Goal: Communication & Community: Answer question/provide support

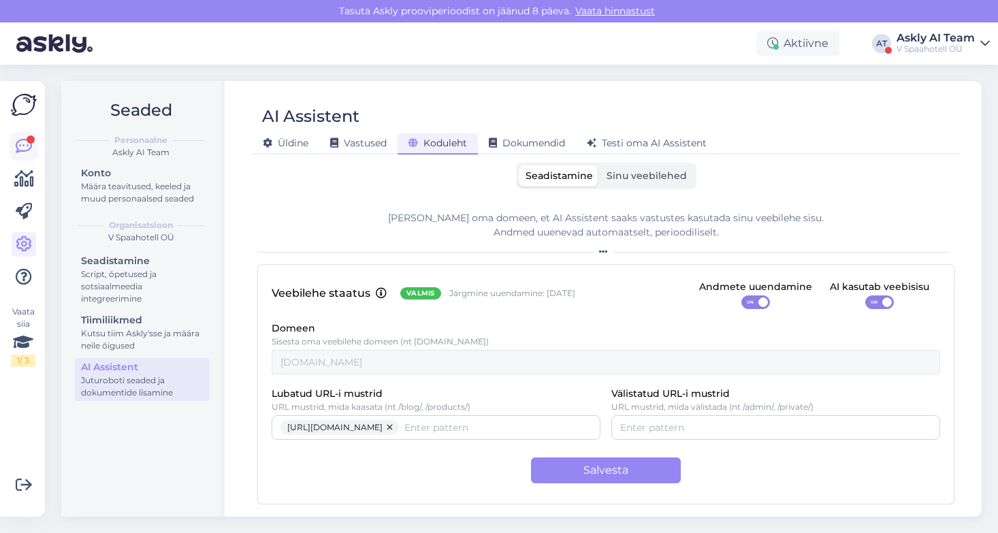
click at [22, 142] on icon at bounding box center [24, 146] width 16 height 16
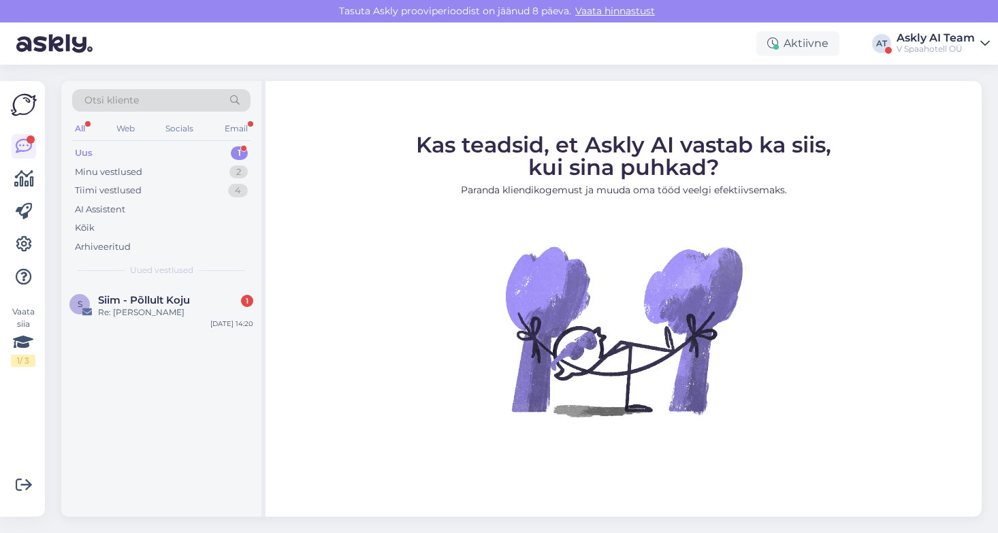
click at [910, 42] on div "Askly AI Team" at bounding box center [936, 38] width 78 height 11
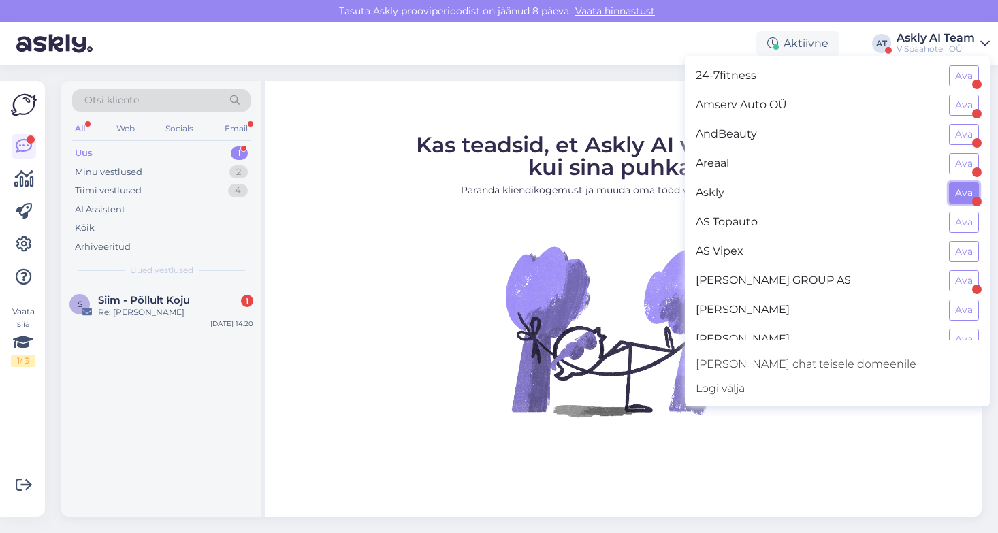
click at [958, 195] on button "Ava" at bounding box center [964, 192] width 30 height 21
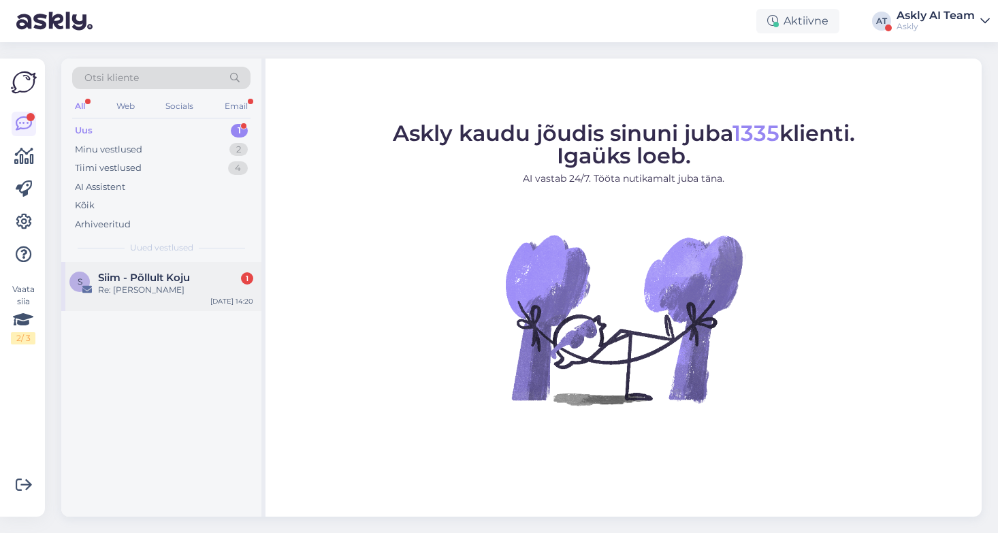
click at [140, 288] on div "Re: [PERSON_NAME]" at bounding box center [175, 290] width 155 height 12
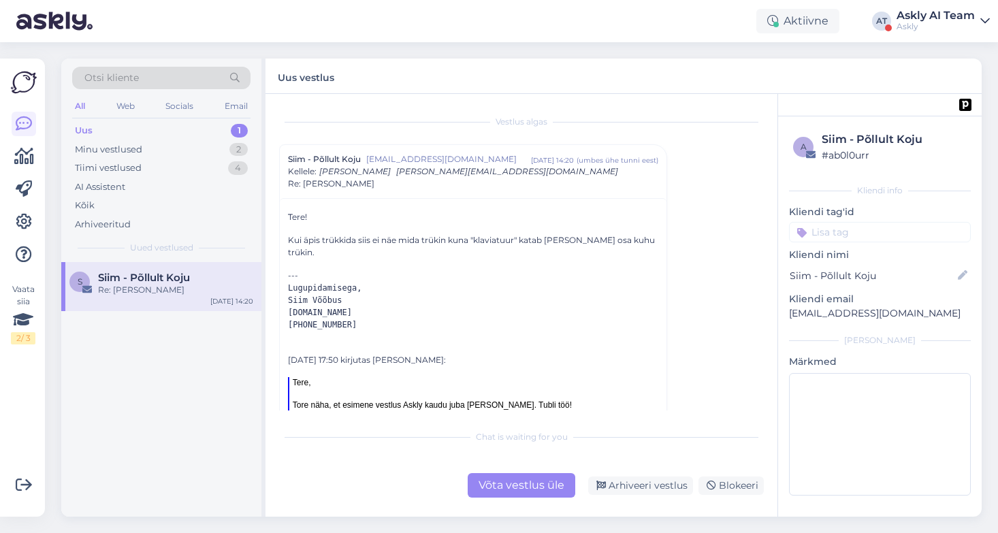
click at [497, 486] on div "Võta vestlus üle" at bounding box center [522, 485] width 108 height 25
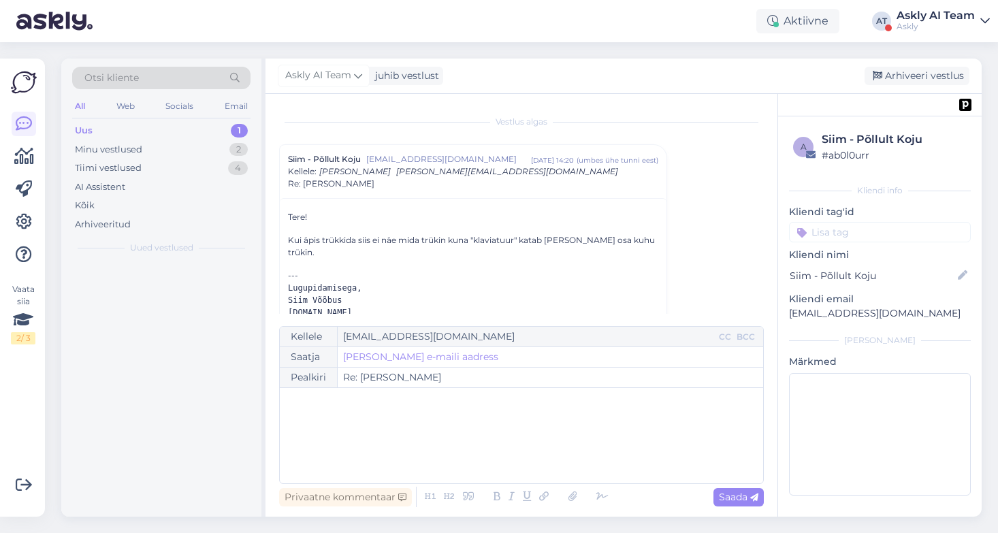
scroll to position [37, 0]
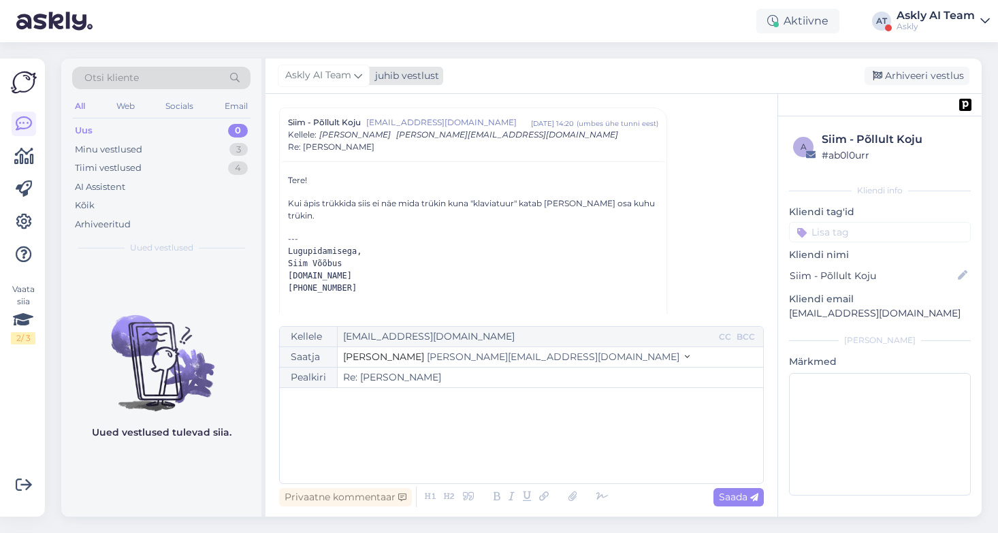
click at [328, 74] on span "Askly AI Team" at bounding box center [318, 75] width 66 height 15
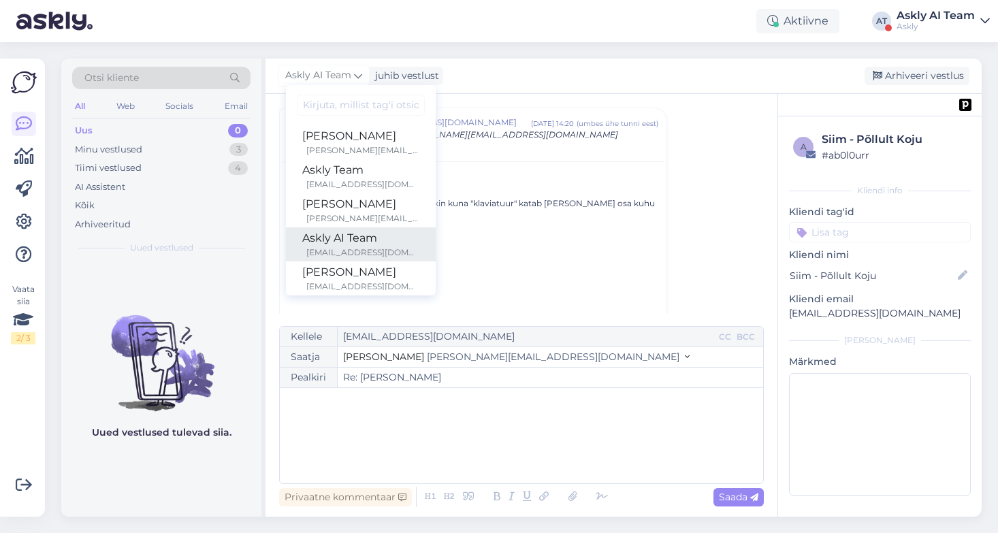
scroll to position [79, 0]
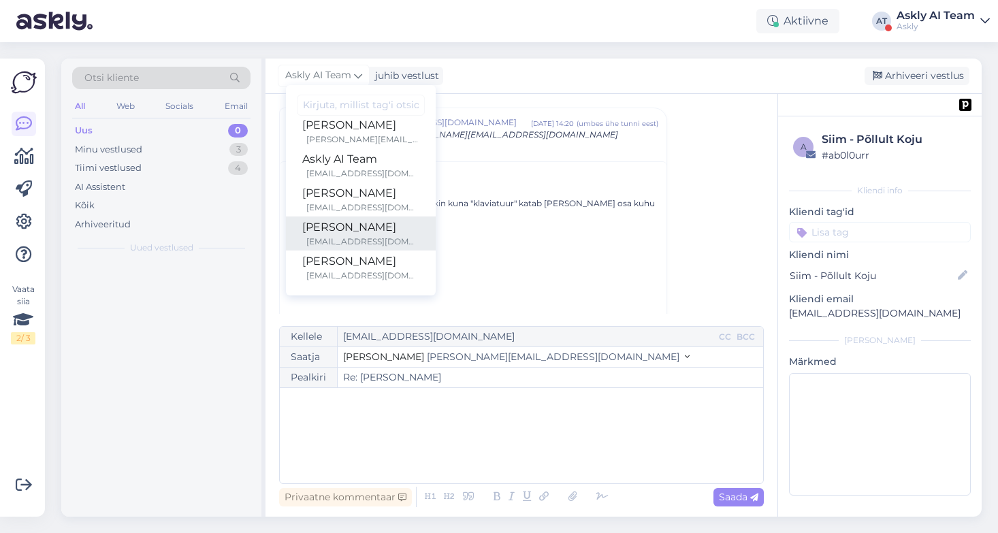
click at [338, 239] on div "h.niinemae@gmail.com" at bounding box center [362, 242] width 113 height 12
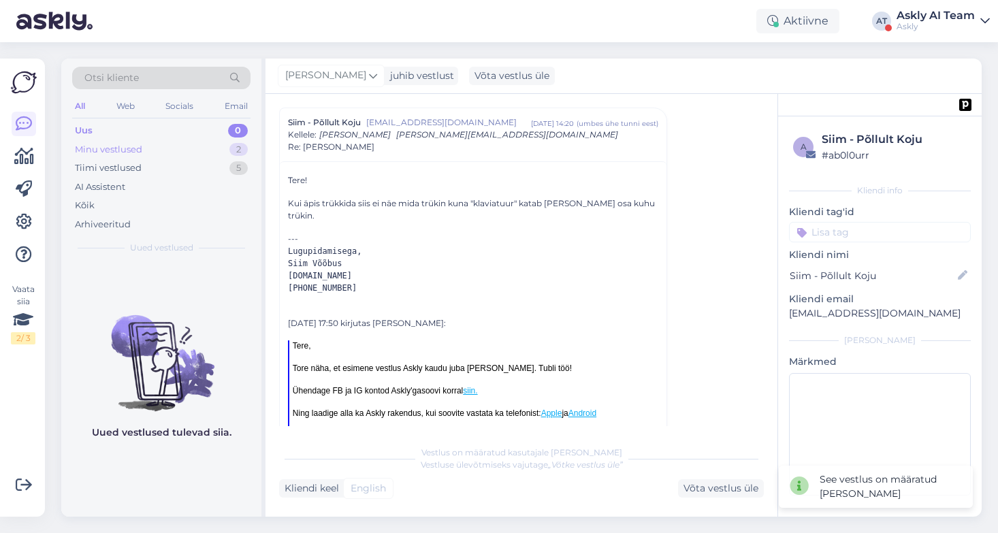
click at [116, 150] on div "Minu vestlused" at bounding box center [108, 150] width 67 height 14
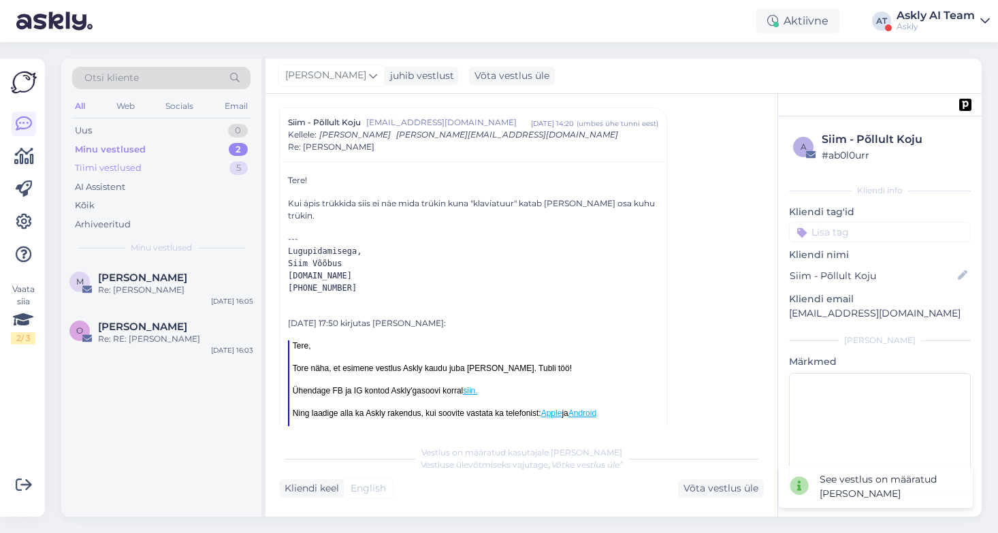
click at [145, 165] on div "Tiimi vestlused 5" at bounding box center [161, 168] width 178 height 19
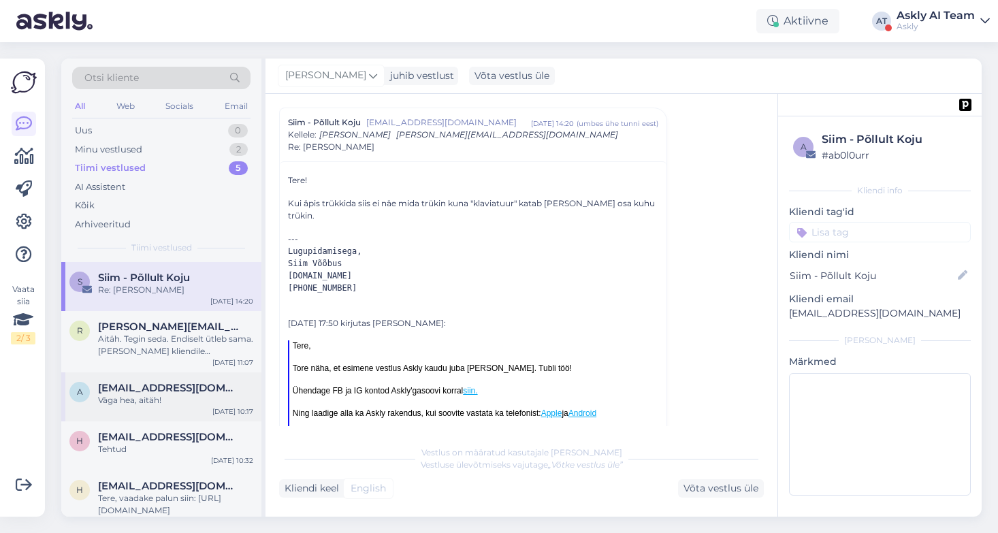
click at [168, 394] on div "Väga hea, aitäh!" at bounding box center [175, 400] width 155 height 12
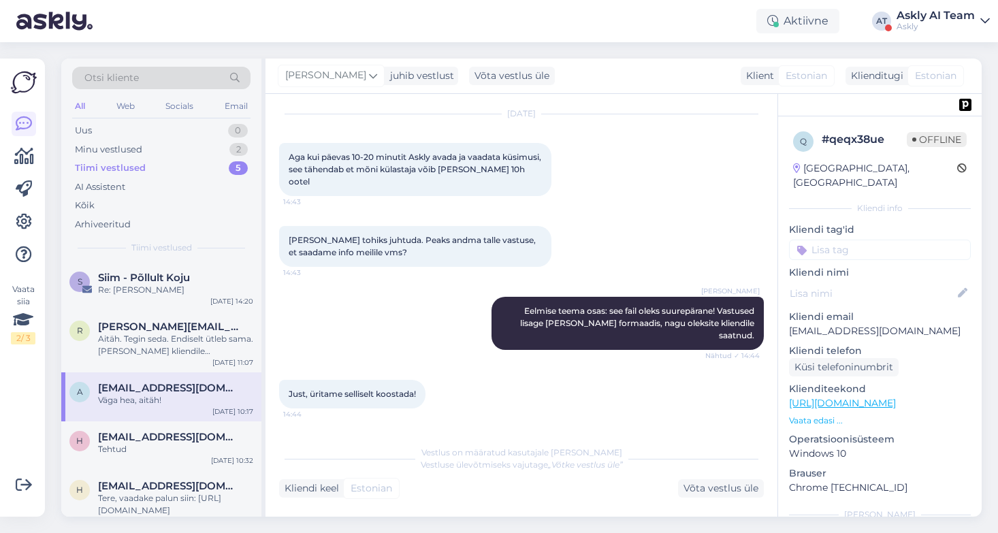
scroll to position [7187, 0]
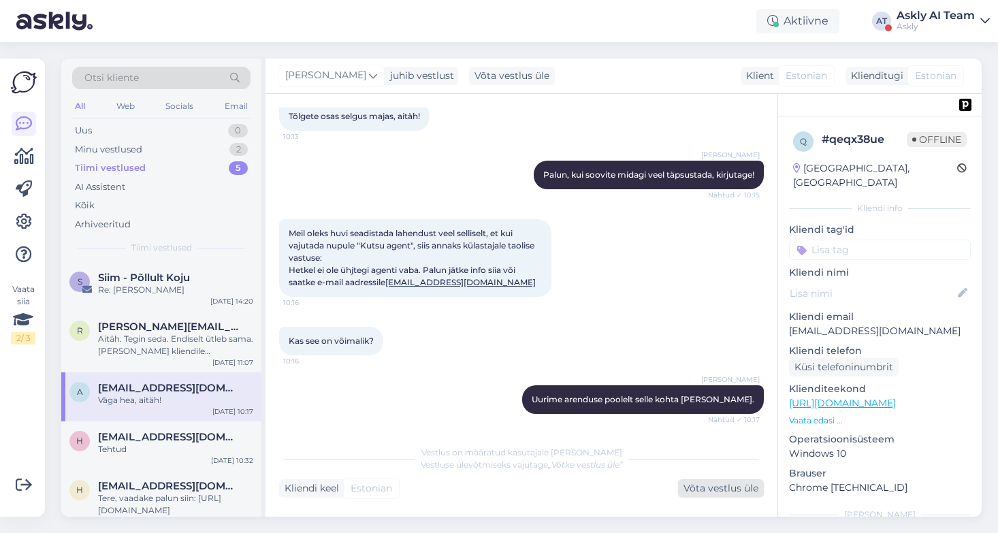
click at [732, 484] on div "Võta vestlus üle" at bounding box center [721, 488] width 86 height 18
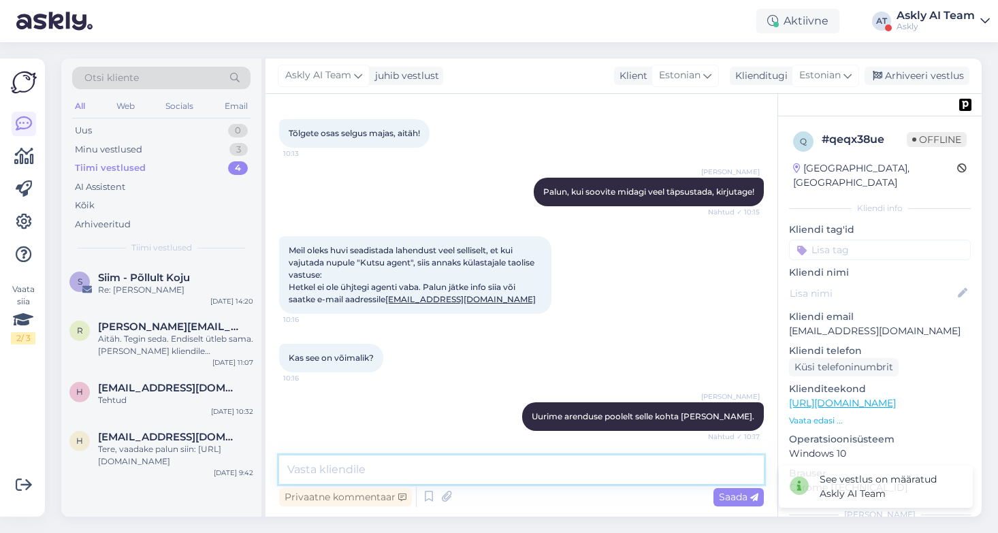
click at [368, 471] on textarea at bounding box center [521, 470] width 485 height 29
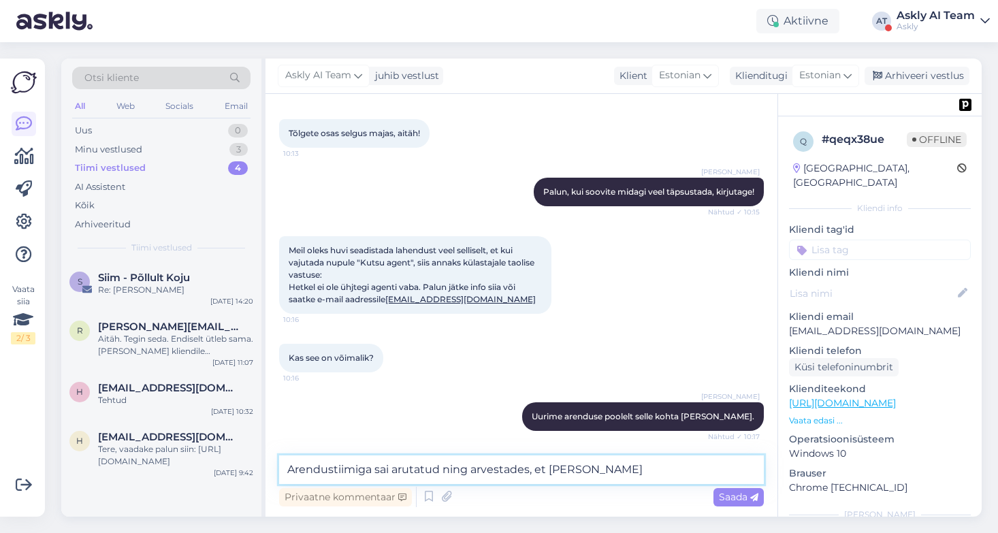
drag, startPoint x: 617, startPoint y: 475, endPoint x: 471, endPoint y: 468, distance: 146.6
click at [471, 468] on textarea "Arendustiimiga sai arutatud ning arvestades, et klien" at bounding box center [521, 470] width 485 height 29
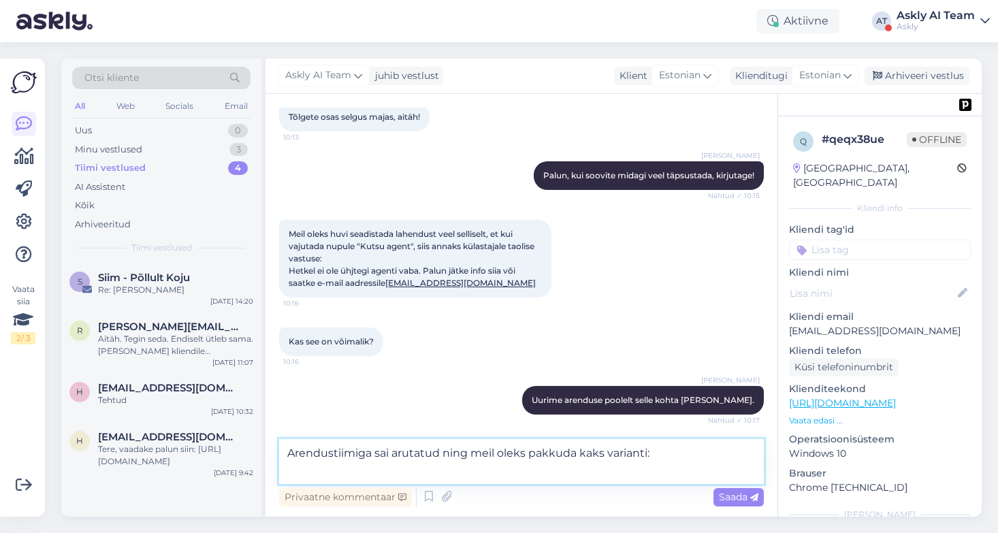
paste textarea "Kui AI ei leia vastust: Kutsub inimese vestlusse i: AI Assistent määrab küsimus…"
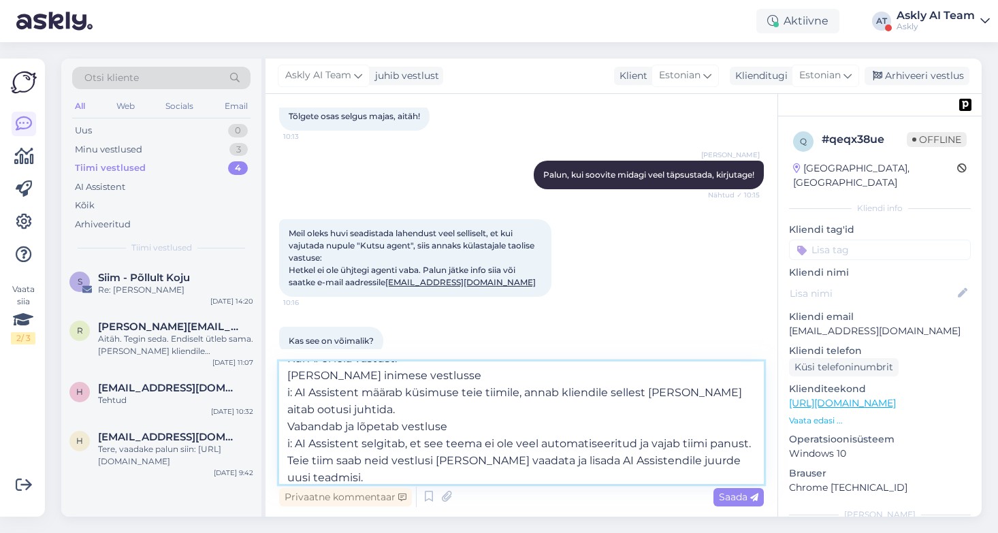
scroll to position [0, 0]
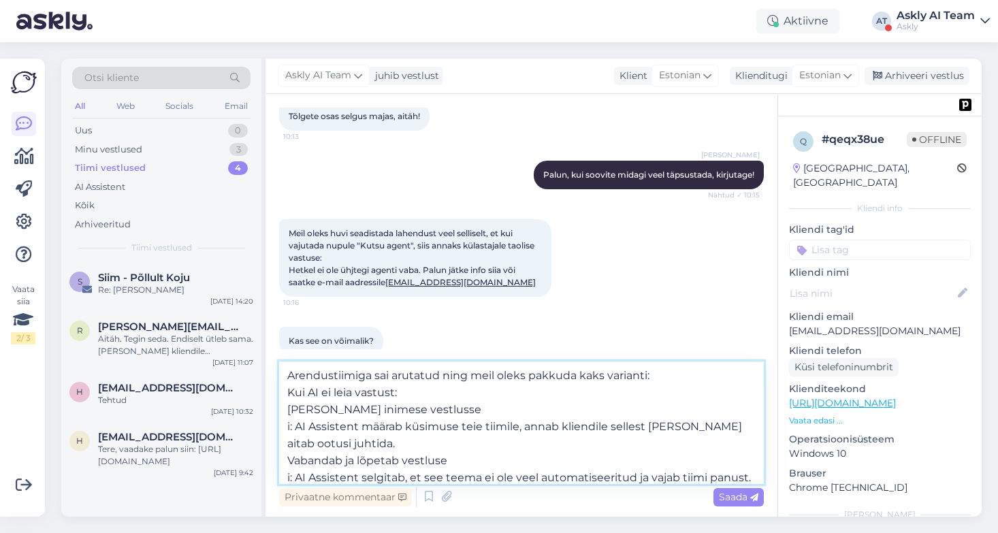
click at [294, 391] on textarea "Arendustiimiga sai arutatud ning meil oleks pakkuda kaks varianti: Kui AI ei le…" at bounding box center [521, 423] width 485 height 123
click at [422, 394] on textarea "Arendustiimiga sai arutatud ning meil oleks pakkuda kaks varianti, kui AI ei le…" at bounding box center [521, 423] width 485 height 123
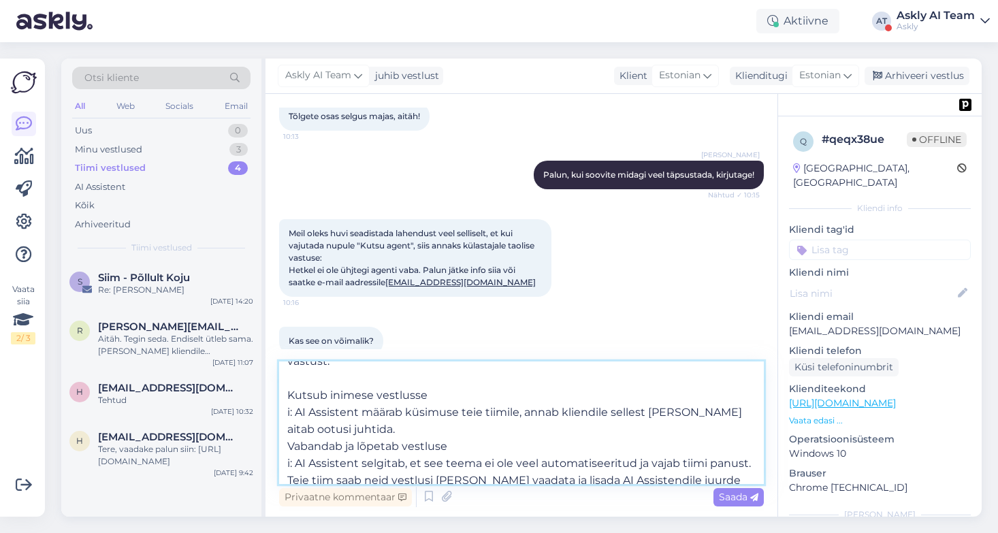
scroll to position [36, 0]
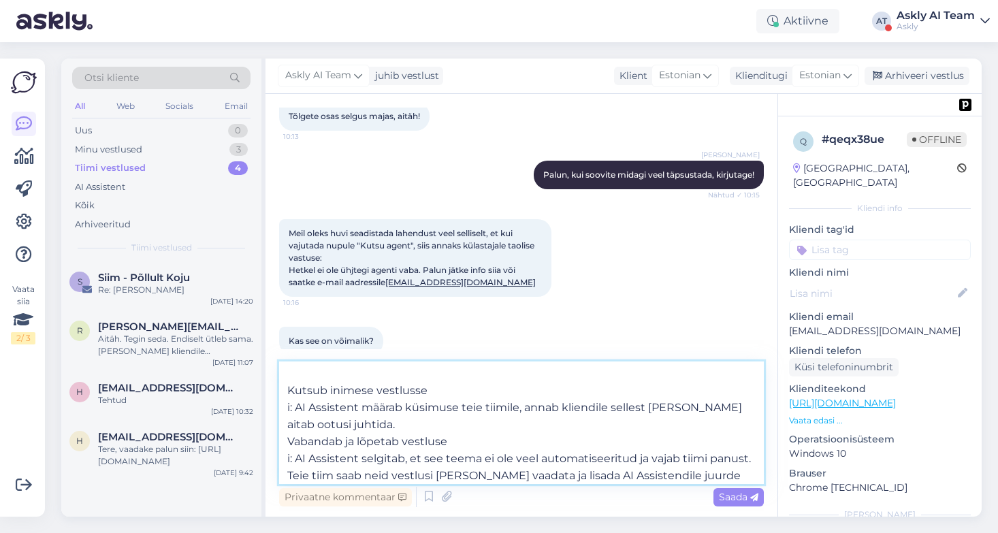
drag, startPoint x: 296, startPoint y: 408, endPoint x: 285, endPoint y: 408, distance: 11.6
click at [285, 408] on textarea "Arendustiimiga sai arutatud ning meil oleks pakkuda kaks varianti, kui AI ei le…" at bounding box center [521, 423] width 485 height 123
click at [349, 426] on textarea "Arendustiimiga sai arutatud ning meil oleks pakkuda kaks varianti, kui AI ei le…" at bounding box center [521, 423] width 485 height 123
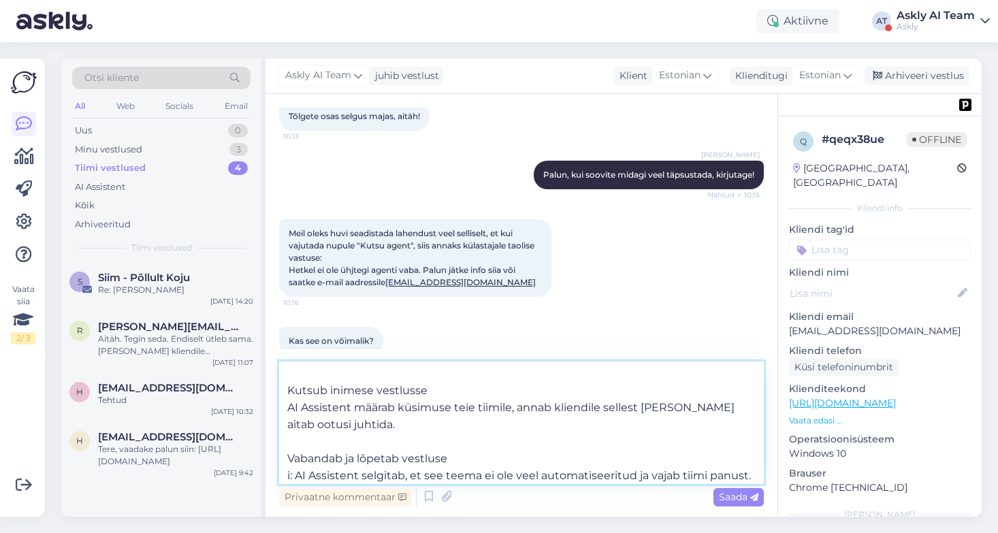
click at [287, 392] on textarea "Arendustiimiga sai arutatud ning meil oleks pakkuda kaks varianti, kui AI ei le…" at bounding box center [521, 423] width 485 height 123
click at [291, 459] on textarea "Arendustiimiga sai arutatud ning meil oleks pakkuda kaks varianti, kui AI ei le…" at bounding box center [521, 423] width 485 height 123
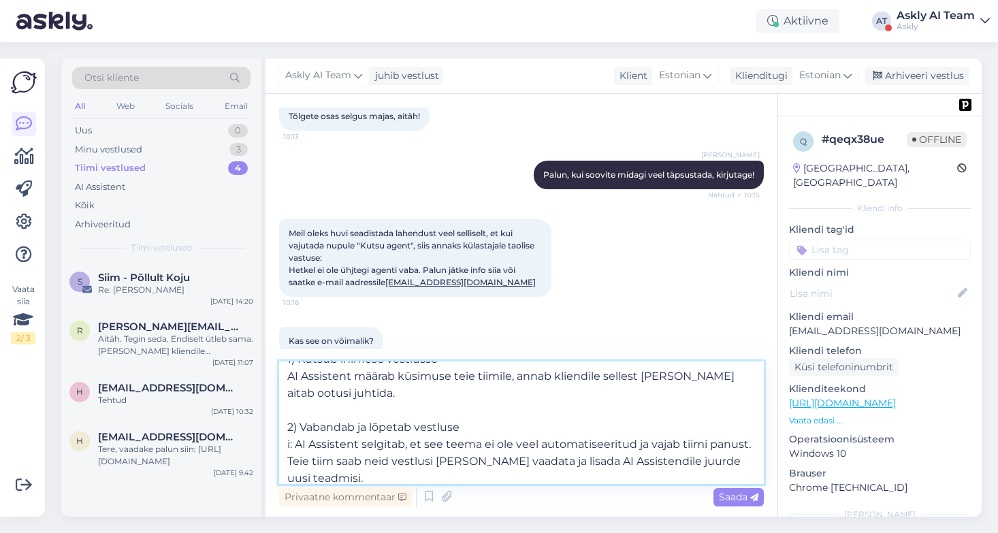
scroll to position [68, 0]
click at [296, 444] on textarea "Arendustiimiga sai arutatud ning meil oleks pakkuda kaks varianti, kui AI ei le…" at bounding box center [521, 423] width 485 height 123
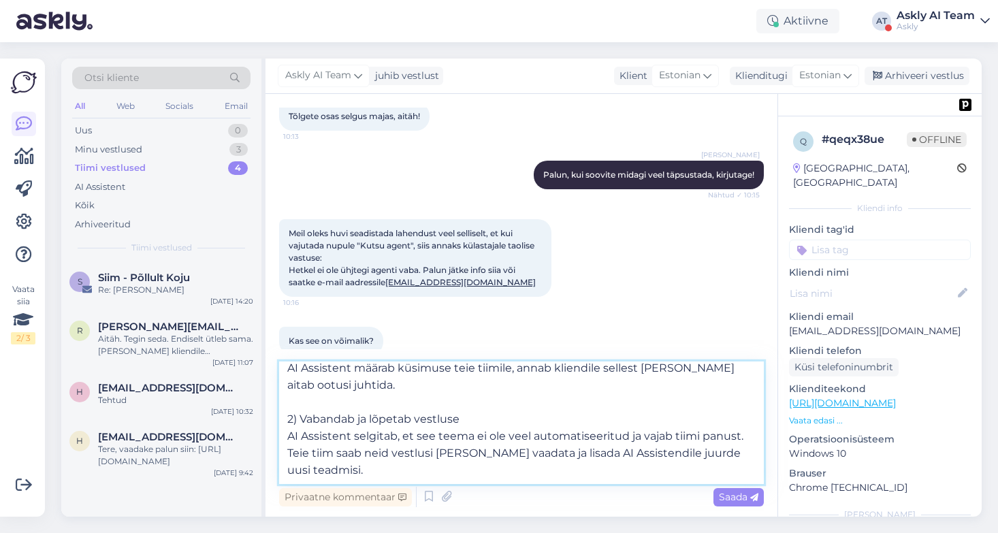
click at [376, 464] on textarea "Arendustiimiga sai arutatud ning meil oleks pakkuda kaks varianti, kui AI ei le…" at bounding box center [521, 423] width 485 height 123
drag, startPoint x: 371, startPoint y: 454, endPoint x: 287, endPoint y: 453, distance: 83.8
click at [287, 453] on textarea "Arendustiimiga sai arutatud ning meil oleks pakkuda kaks varianti, kui AI ei le…" at bounding box center [521, 423] width 485 height 123
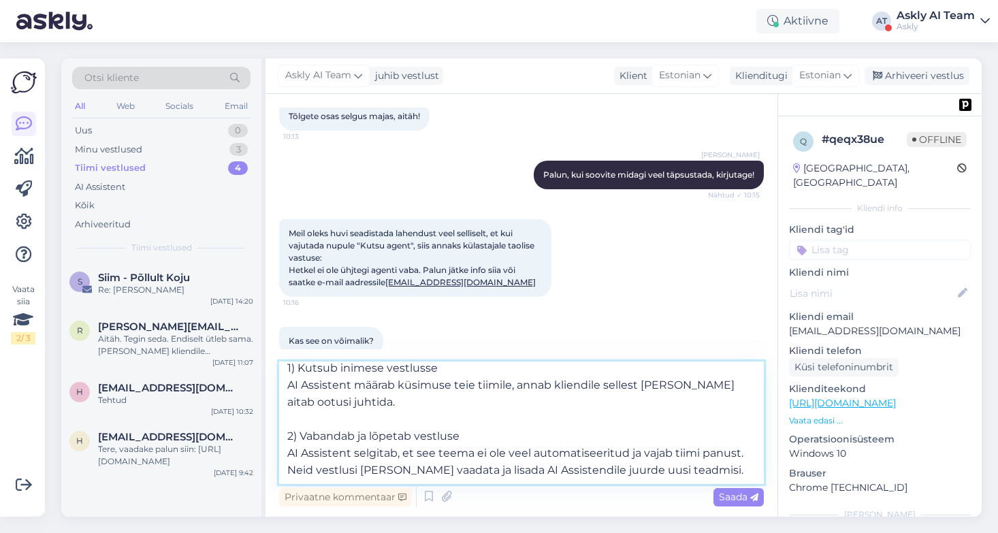
scroll to position [59, 0]
click at [357, 469] on textarea "Arendustiimiga sai arutatud ning meil oleks pakkuda kaks varianti, kui AI ei le…" at bounding box center [521, 423] width 485 height 123
drag, startPoint x: 474, startPoint y: 470, endPoint x: 432, endPoint y: 472, distance: 41.6
click at [432, 472] on textarea "Arendustiimiga sai arutatud ning meil oleks pakkuda kaks varianti, kui AI ei le…" at bounding box center [521, 423] width 485 height 123
drag, startPoint x: 734, startPoint y: 469, endPoint x: 758, endPoint y: 469, distance: 23.8
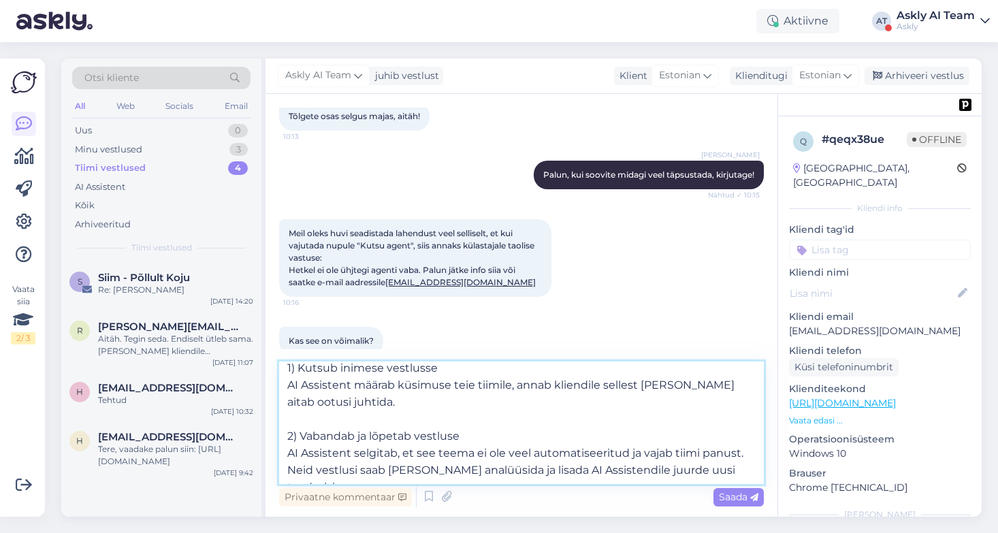
click at [734, 469] on textarea "Arendustiimiga sai arutatud ning meil oleks pakkuda kaks varianti, kui AI ei le…" at bounding box center [521, 423] width 485 height 123
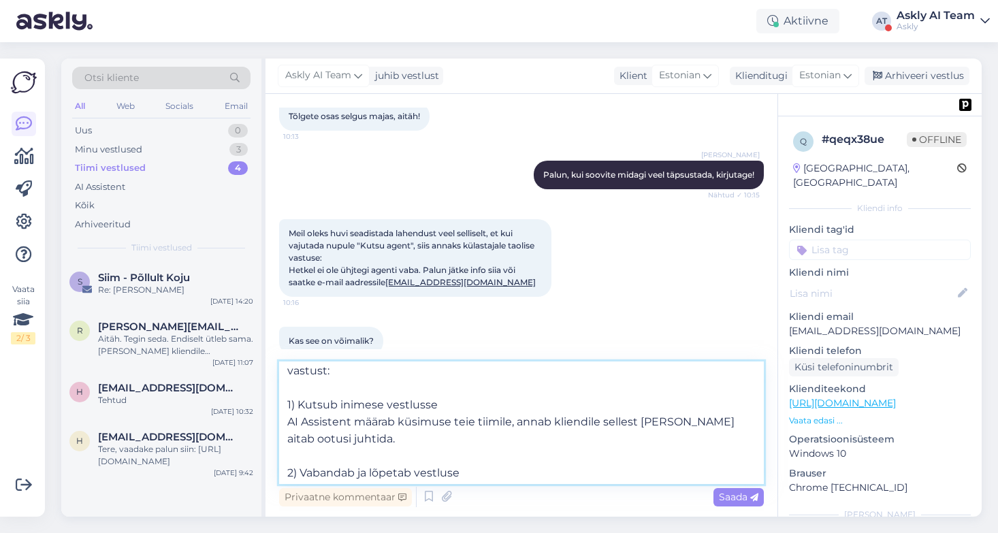
scroll to position [0, 0]
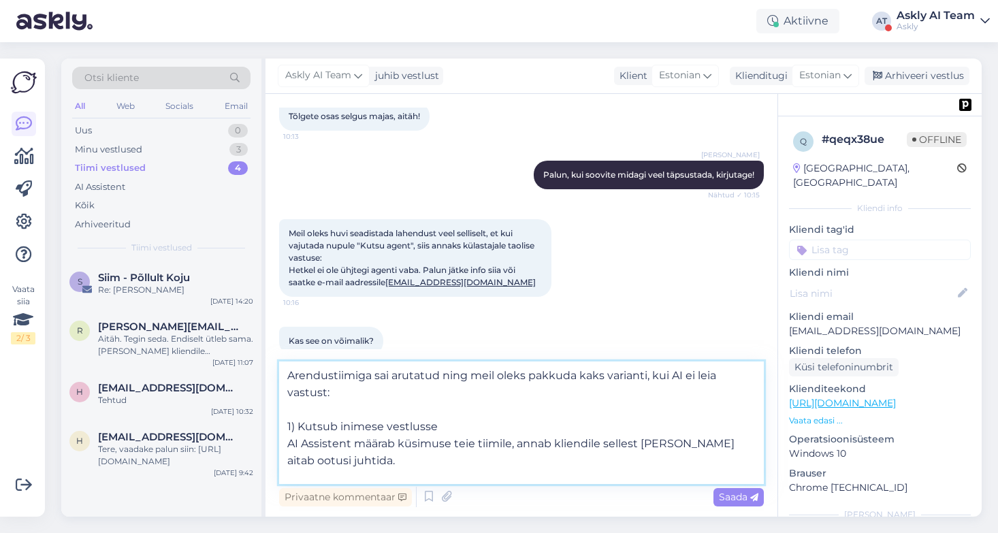
click at [373, 392] on textarea "Arendustiimiga sai arutatud ning meil oleks pakkuda kaks varianti, kui AI ei le…" at bounding box center [521, 423] width 485 height 123
type textarea "Arendustiimiga sai arutatud ning meil oleks pakkuda kaks varianti, kui AI ei le…"
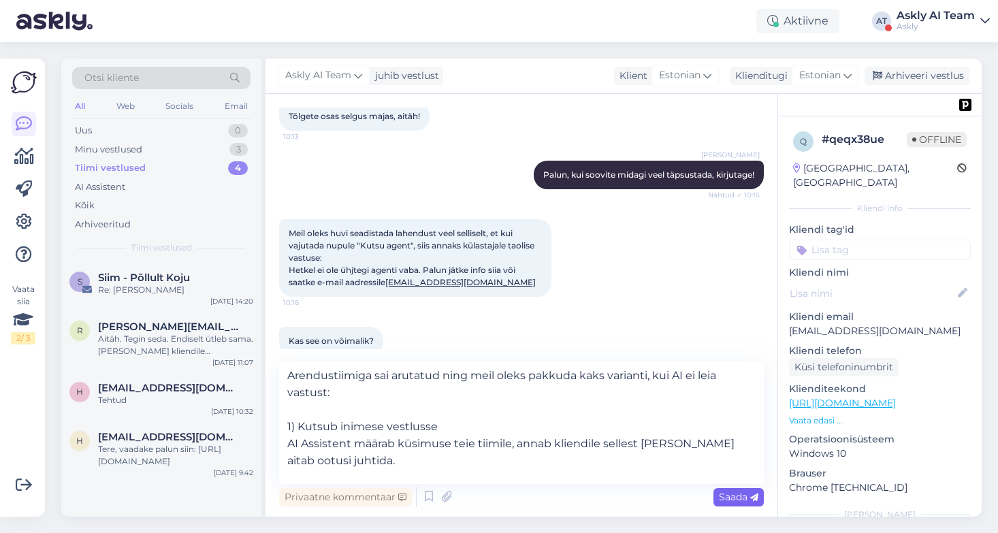
click at [732, 498] on span "Saada" at bounding box center [738, 497] width 39 height 12
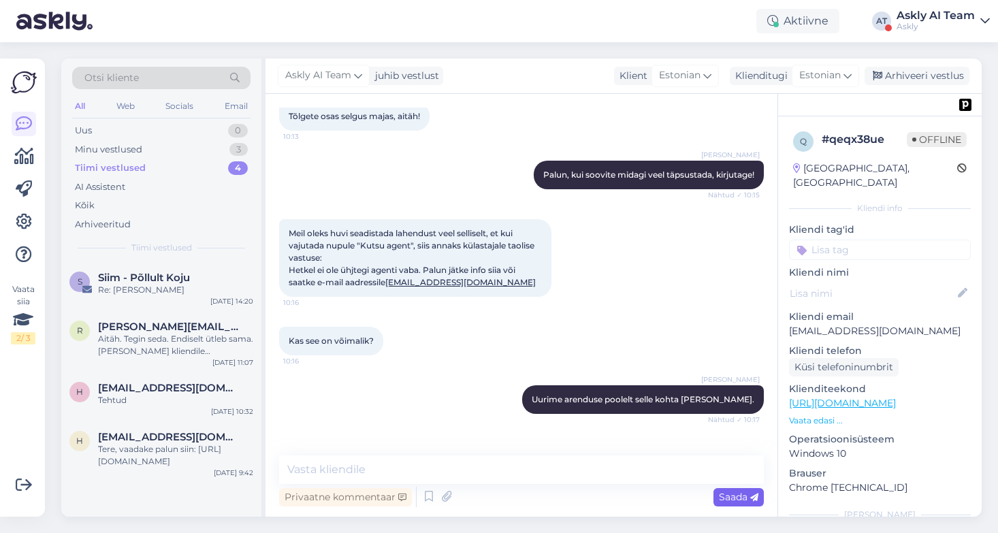
scroll to position [7364, 0]
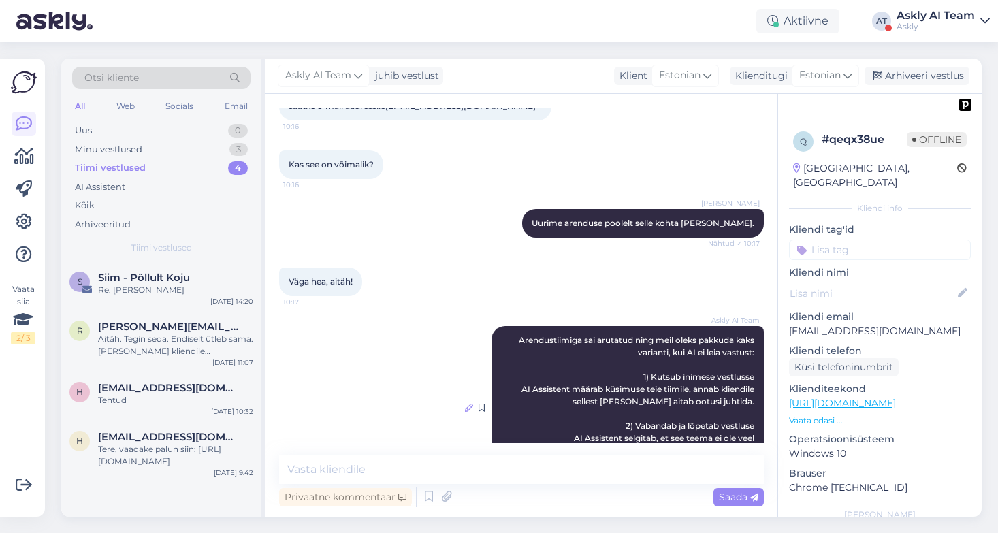
click at [469, 404] on icon at bounding box center [469, 408] width 8 height 8
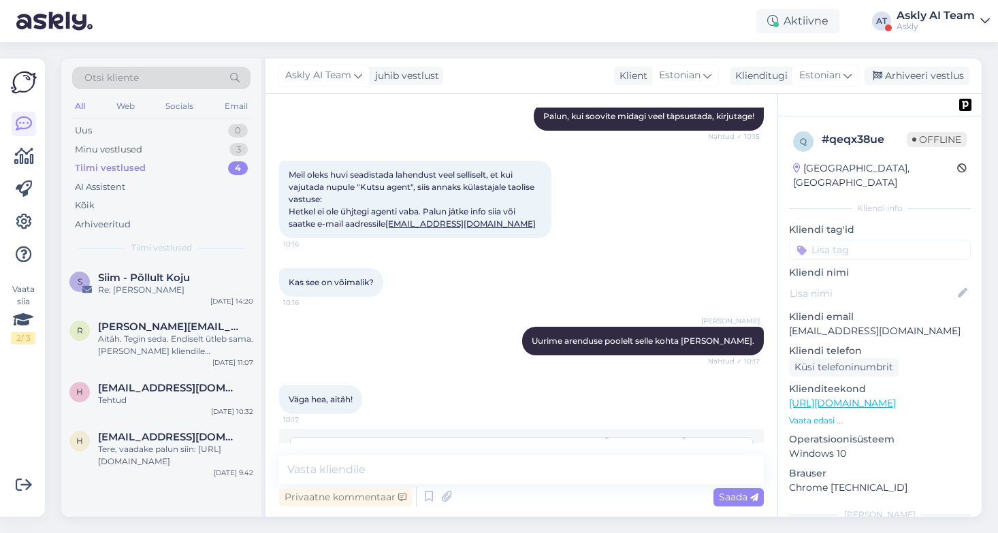
scroll to position [67, 0]
drag, startPoint x: 461, startPoint y: 392, endPoint x: 361, endPoint y: 390, distance: 100.1
click at [361, 437] on textarea "Arendustiimiga sai arutatud ning meil oleks pakkuda kaks varianti, kui AI ei le…" at bounding box center [521, 454] width 463 height 35
type textarea "Arendustiimiga sai arutatud ning meil oleks pakkuda kaks varianti, kui AI ei le…"
click at [722, 481] on span "Muuda" at bounding box center [724, 487] width 48 height 12
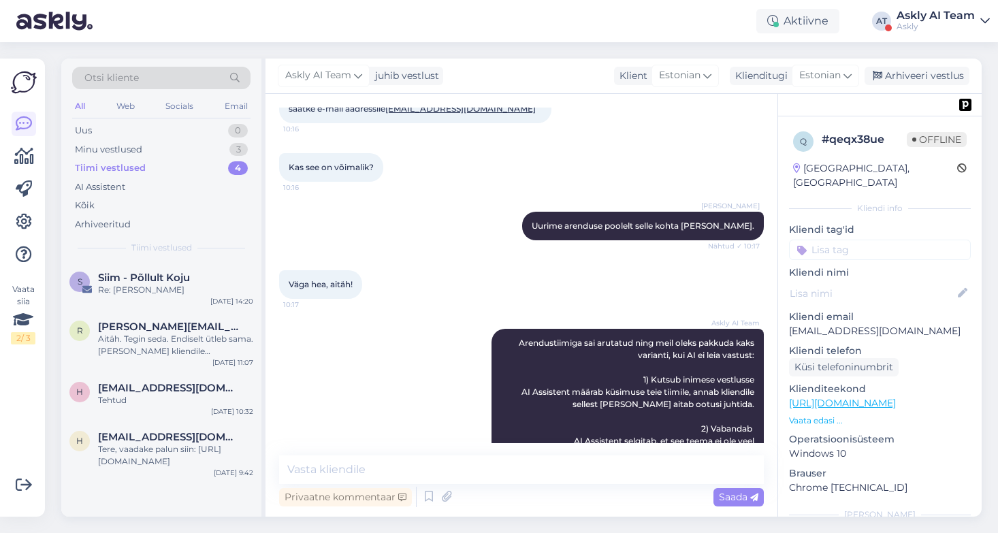
scroll to position [7364, 0]
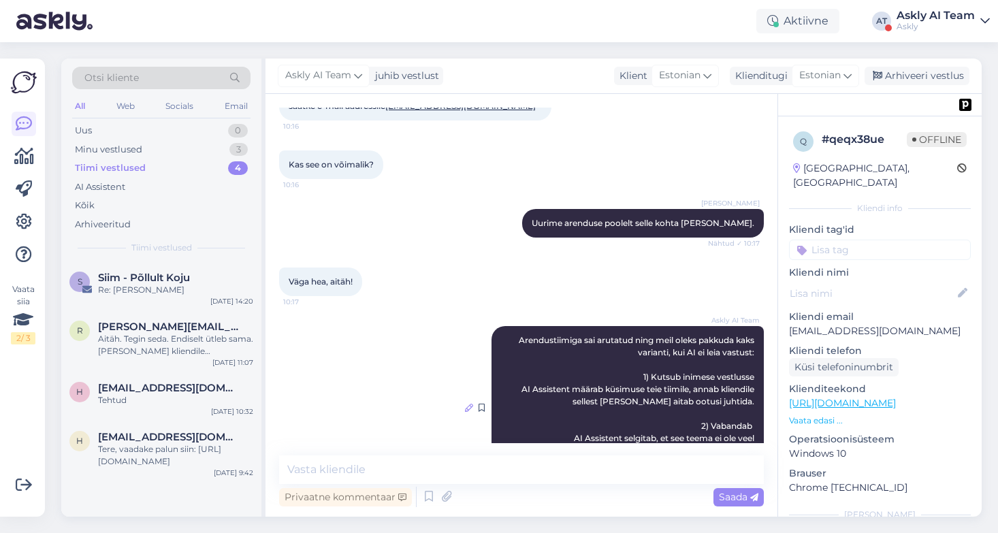
click at [468, 404] on icon at bounding box center [469, 408] width 8 height 8
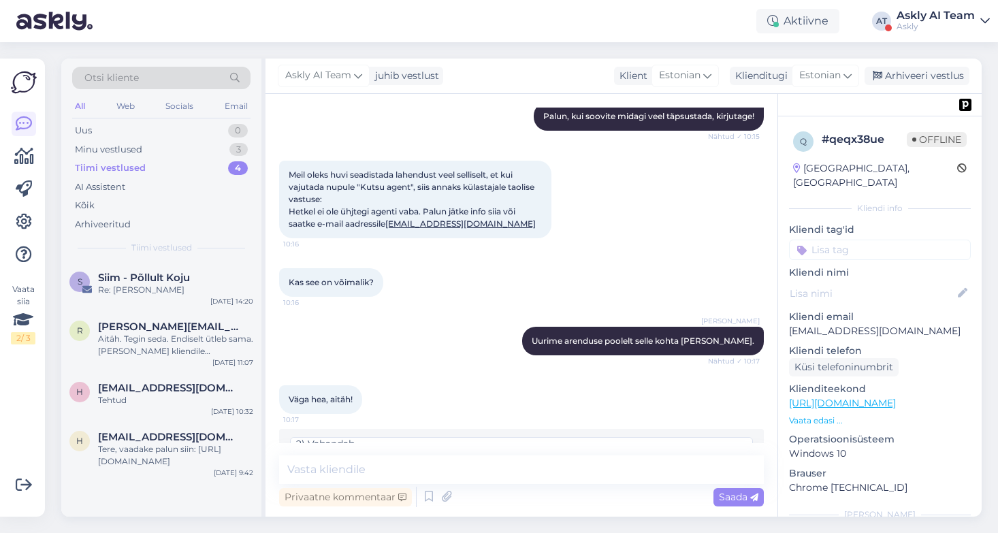
scroll to position [87, 0]
click at [697, 437] on textarea "Arendustiimiga sai arutatud ning meil oleks pakkuda kaks varianti, kui AI ei le…" at bounding box center [521, 454] width 463 height 35
type textarea "Arendustiimiga sai arutatud ning meil oleks pakkuda kaks varianti, kui AI ei le…"
click at [720, 481] on span "Muuda" at bounding box center [724, 487] width 48 height 12
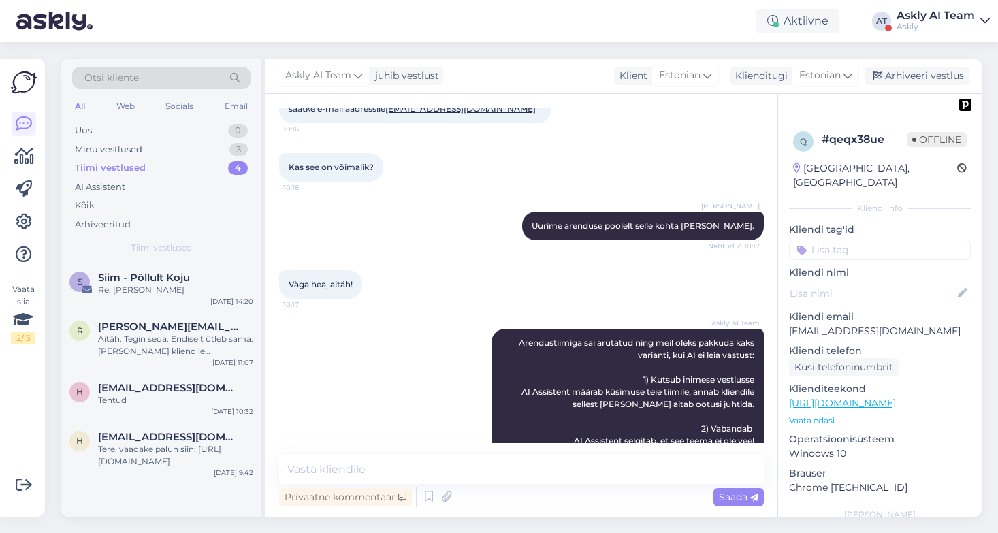
scroll to position [7376, 0]
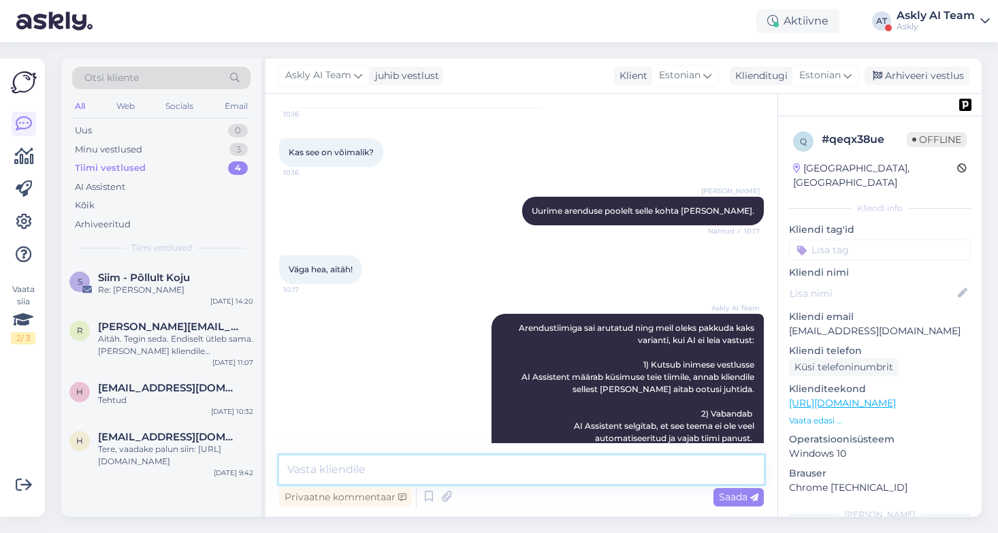
click at [471, 471] on textarea at bounding box center [521, 470] width 485 height 29
click at [469, 398] on icon at bounding box center [469, 402] width 8 height 8
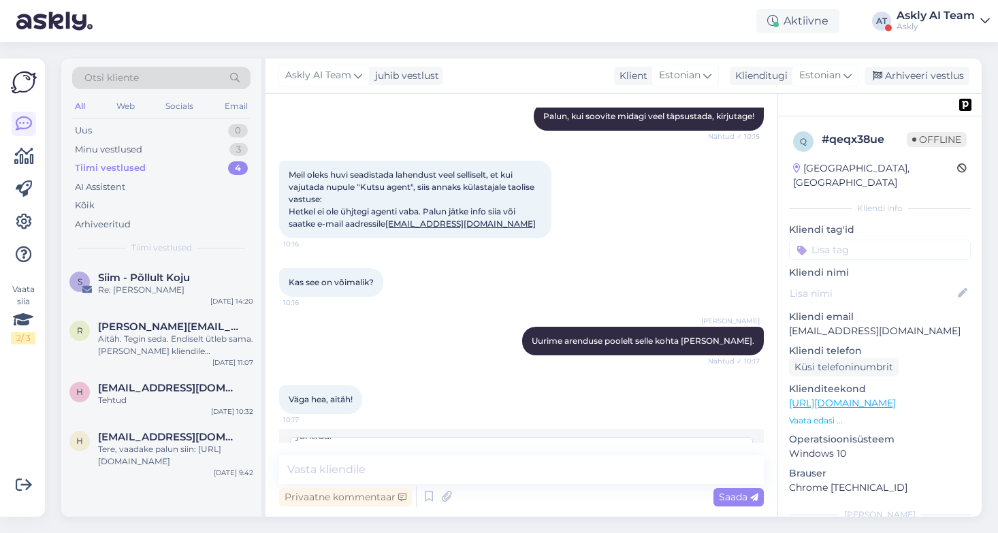
scroll to position [67, 0]
drag, startPoint x: 362, startPoint y: 391, endPoint x: 308, endPoint y: 389, distance: 54.5
click at [308, 437] on textarea "Arendustiimiga sai arutatud ning meil oleks pakkuda kaks varianti, kui AI ei le…" at bounding box center [521, 454] width 463 height 35
drag, startPoint x: 379, startPoint y: 395, endPoint x: 366, endPoint y: 395, distance: 13.6
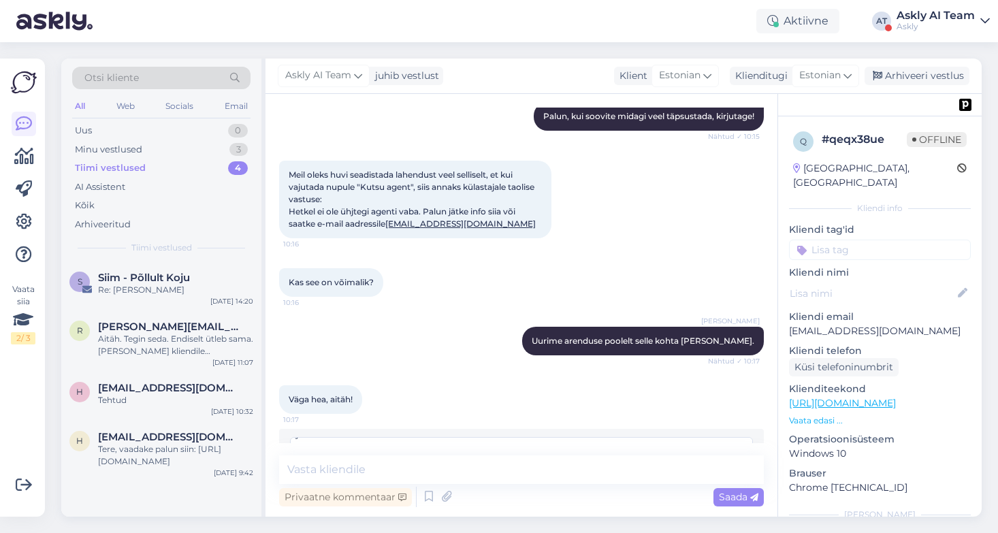
click at [365, 437] on textarea "Arendustiimiga sai arutatud ning meil oleks pakkuda kaks varianti, kui AI ei le…" at bounding box center [521, 454] width 463 height 35
click at [372, 437] on textarea "Arendustiimiga sai arutatud ning meil oleks pakkuda kaks varianti, kui AI ei le…" at bounding box center [521, 454] width 463 height 35
drag, startPoint x: 373, startPoint y: 390, endPoint x: 319, endPoint y: 387, distance: 53.9
click at [319, 437] on textarea "Arendustiimiga sai arutatud ning meil oleks pakkuda kaks varianti, kui AI ei le…" at bounding box center [521, 454] width 463 height 35
type textarea "Arendustiimiga sai arutatud ning meil oleks pakkuda kaks varianti, kui AI ei le…"
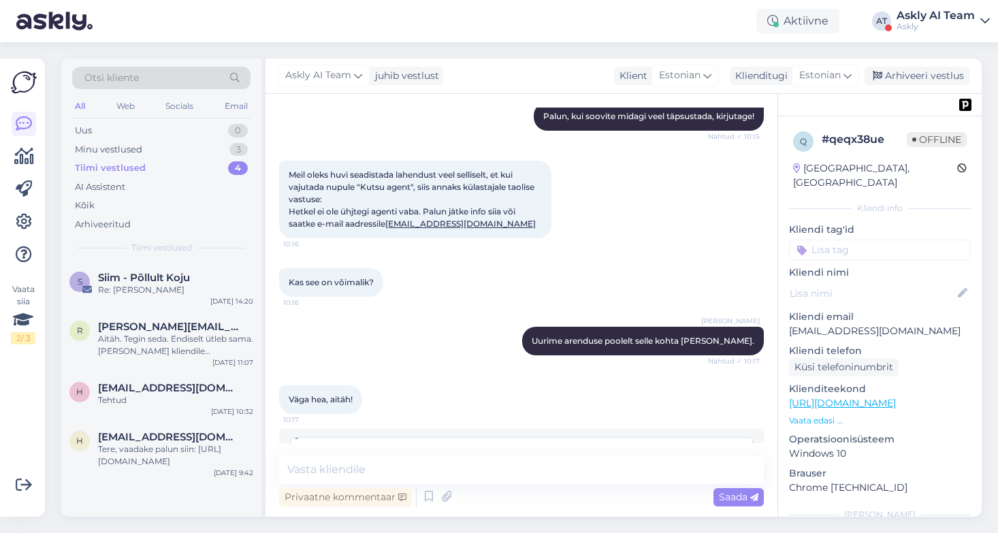
click at [707, 481] on span "Muuda" at bounding box center [724, 487] width 48 height 12
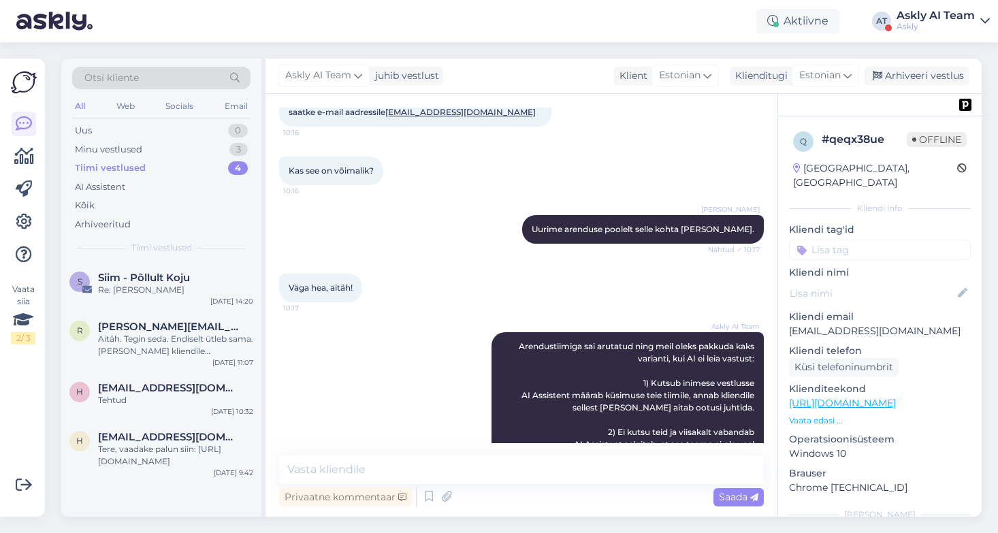
scroll to position [7376, 0]
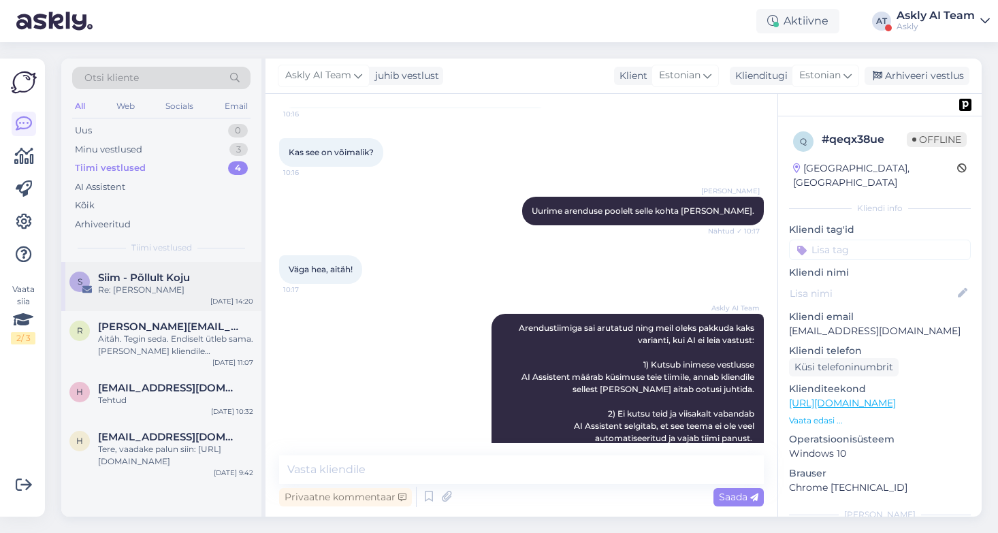
click at [213, 274] on div "Siim - Põllult Koju" at bounding box center [175, 278] width 155 height 12
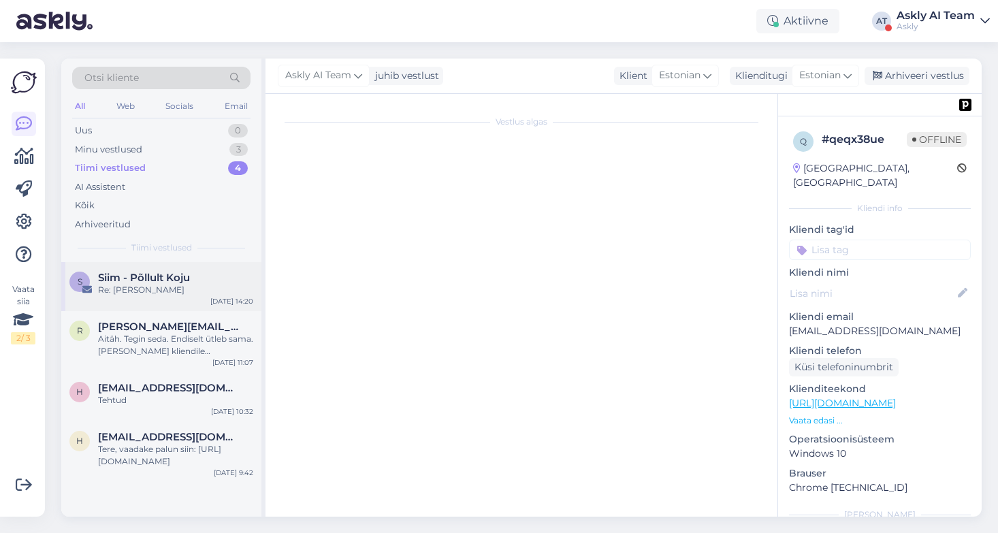
scroll to position [0, 0]
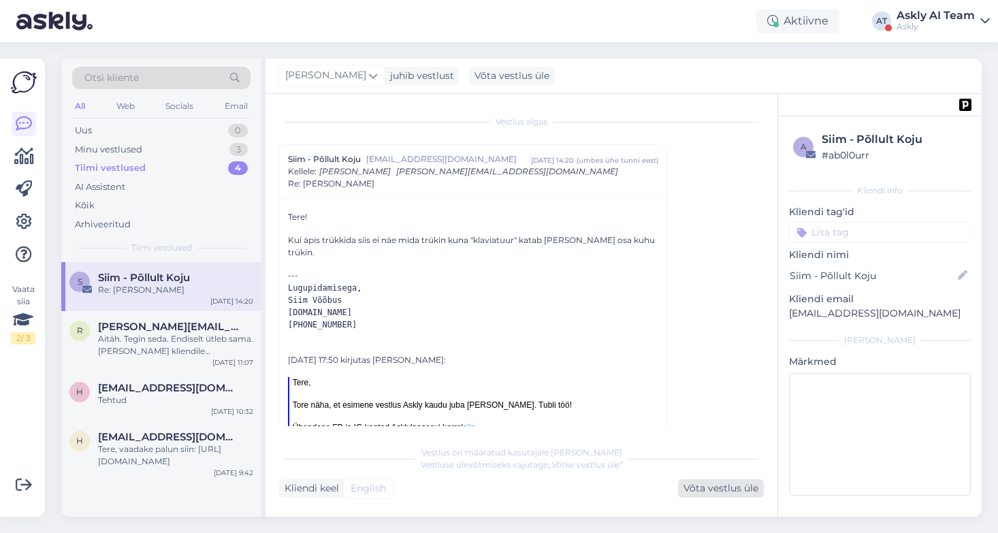
click at [729, 488] on div "Võta vestlus üle" at bounding box center [721, 488] width 86 height 18
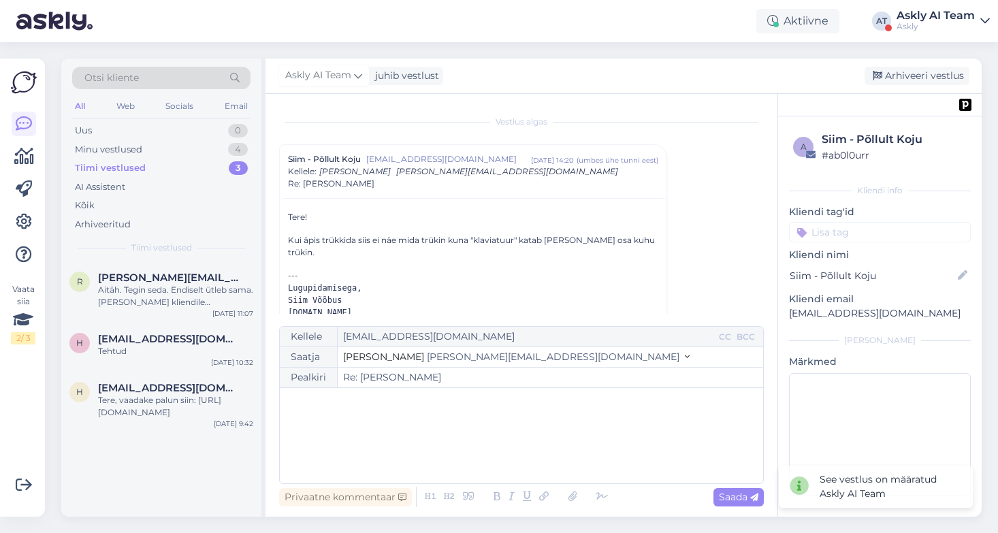
scroll to position [37, 0]
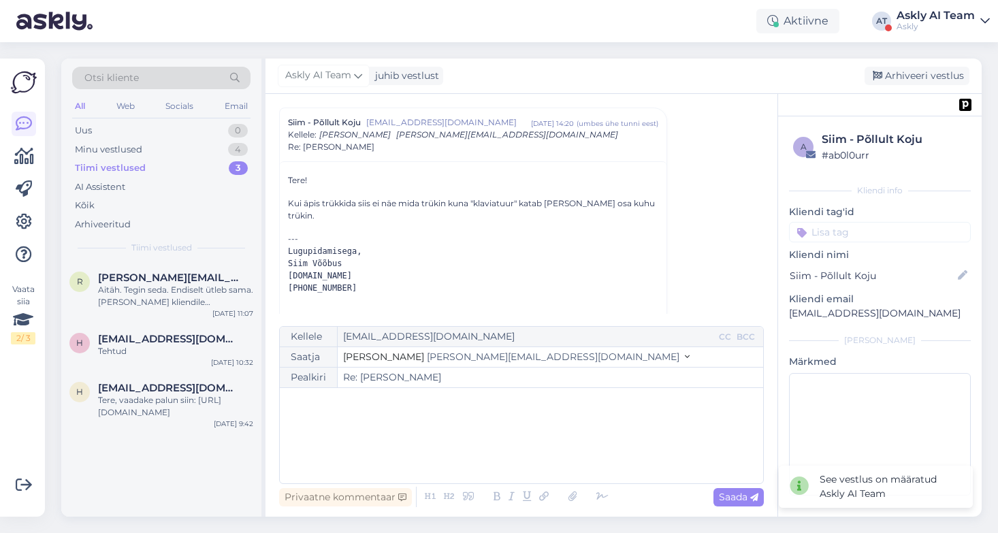
click at [563, 411] on div "﻿" at bounding box center [522, 436] width 470 height 82
click at [603, 496] on icon at bounding box center [602, 497] width 20 height 19
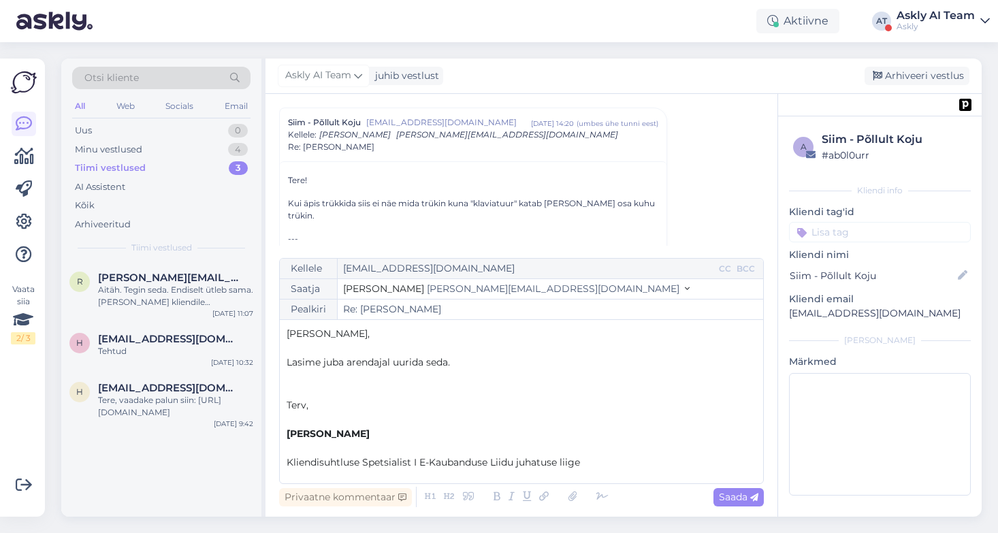
click at [322, 350] on p "﻿" at bounding box center [522, 348] width 470 height 14
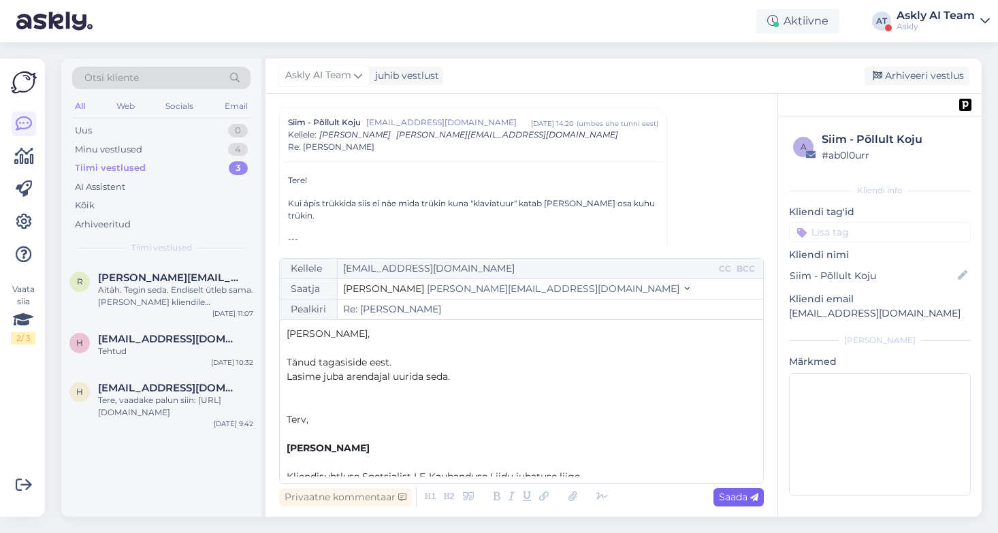
click at [733, 492] on span "Saada" at bounding box center [738, 497] width 39 height 12
type input "Re: Kiire küsimus"
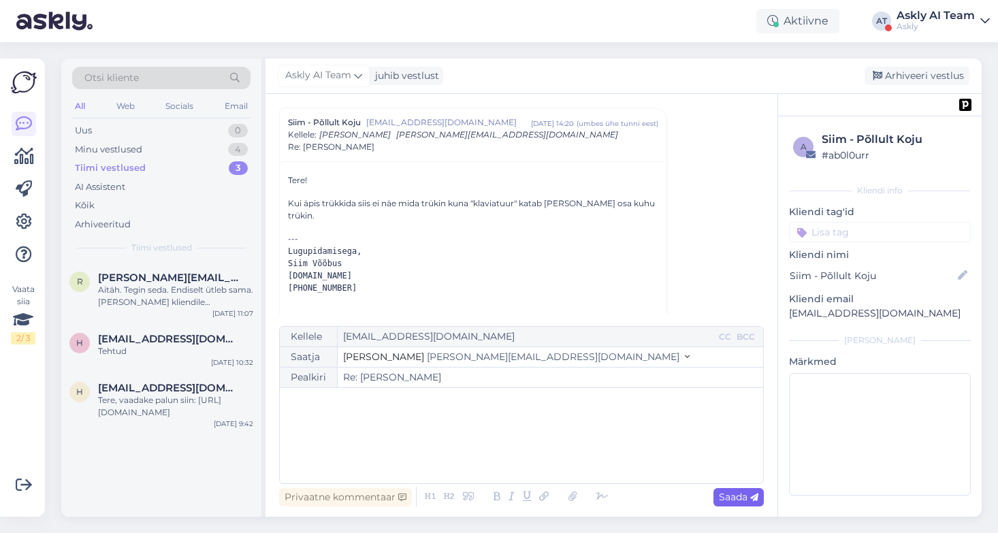
scroll to position [471, 0]
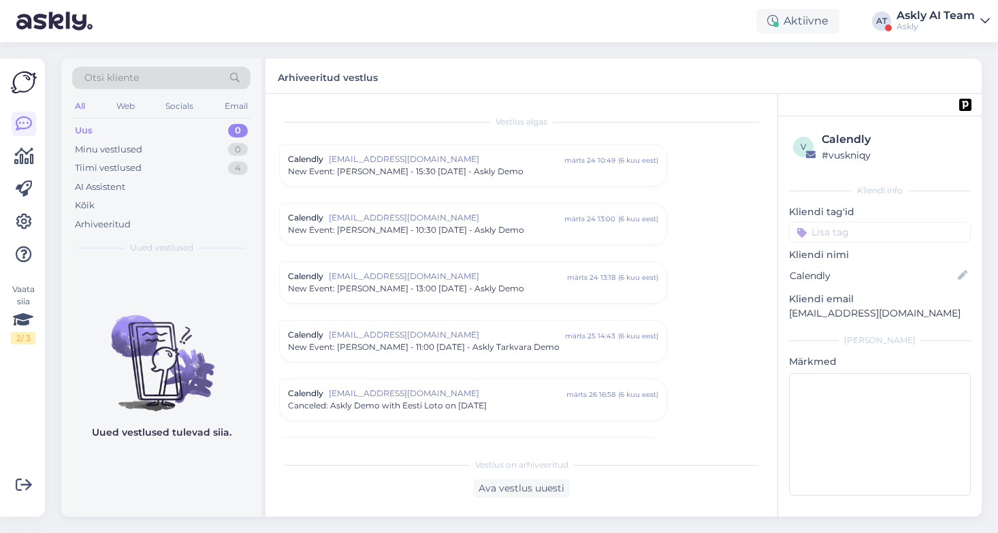
scroll to position [5834, 0]
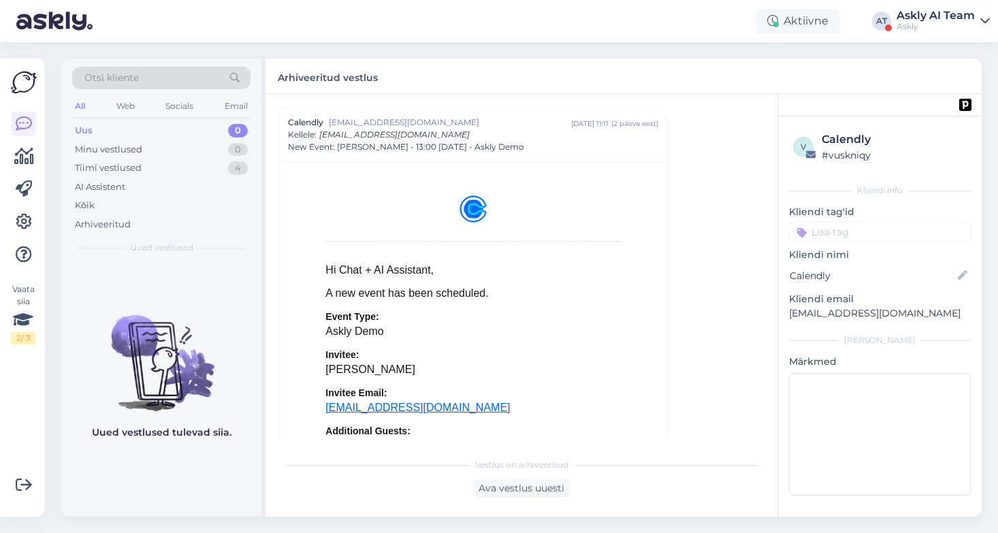
click at [932, 14] on div "Askly AI Team" at bounding box center [936, 15] width 78 height 11
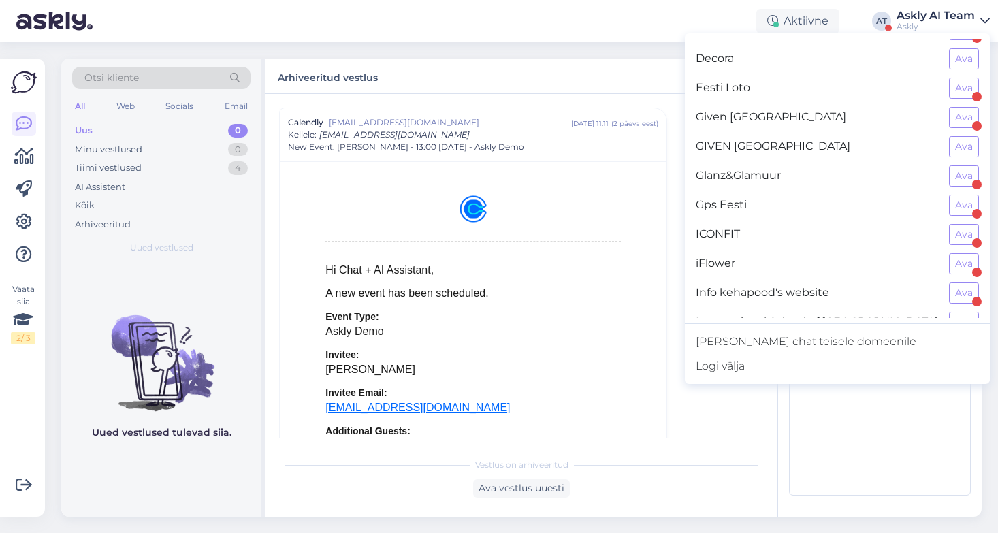
scroll to position [348, 0]
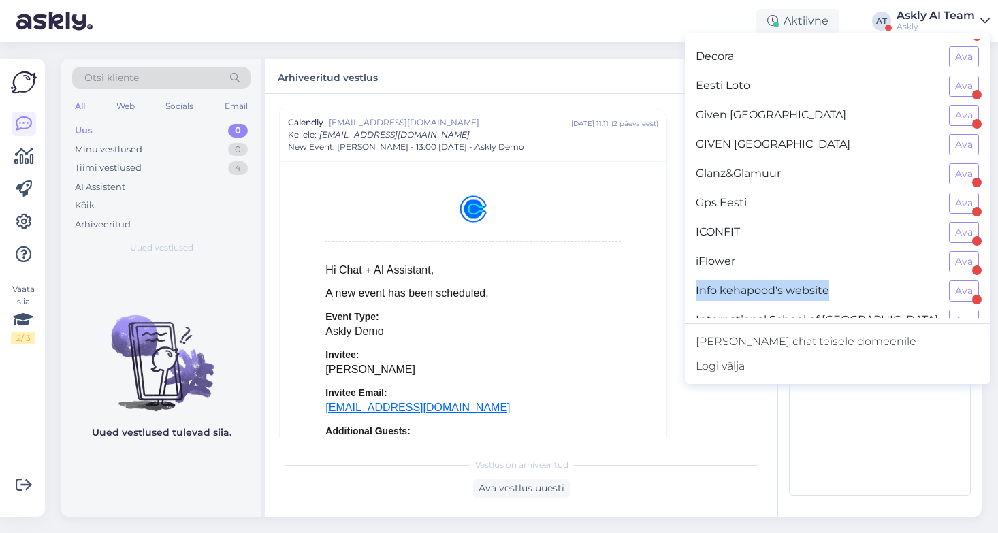
drag, startPoint x: 912, startPoint y: 291, endPoint x: 774, endPoint y: 290, distance: 138.2
click at [774, 290] on div "Info kehapood's website Ava" at bounding box center [837, 290] width 305 height 29
copy span "Info kehapood's website"
click at [793, 291] on span "Info kehapood's website" at bounding box center [817, 291] width 242 height 21
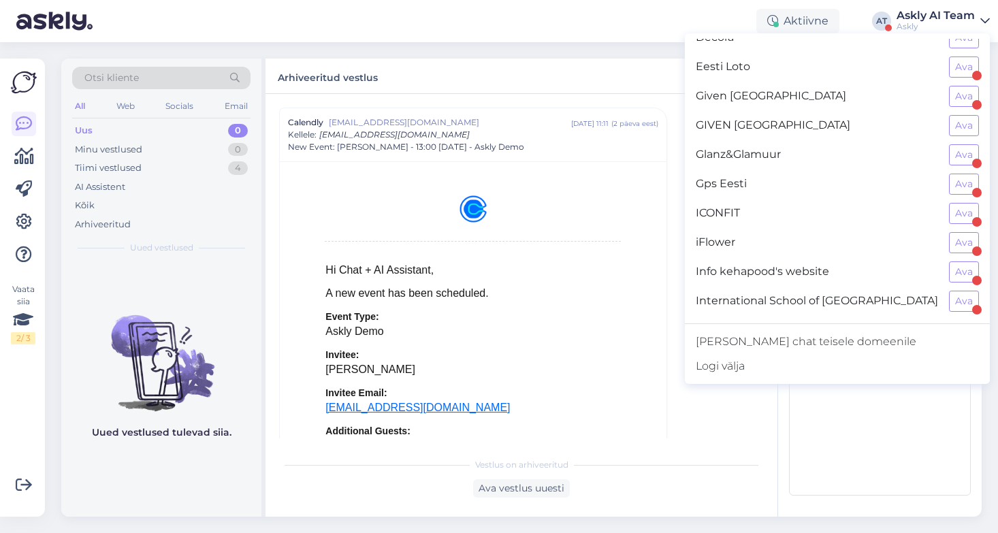
scroll to position [456, 0]
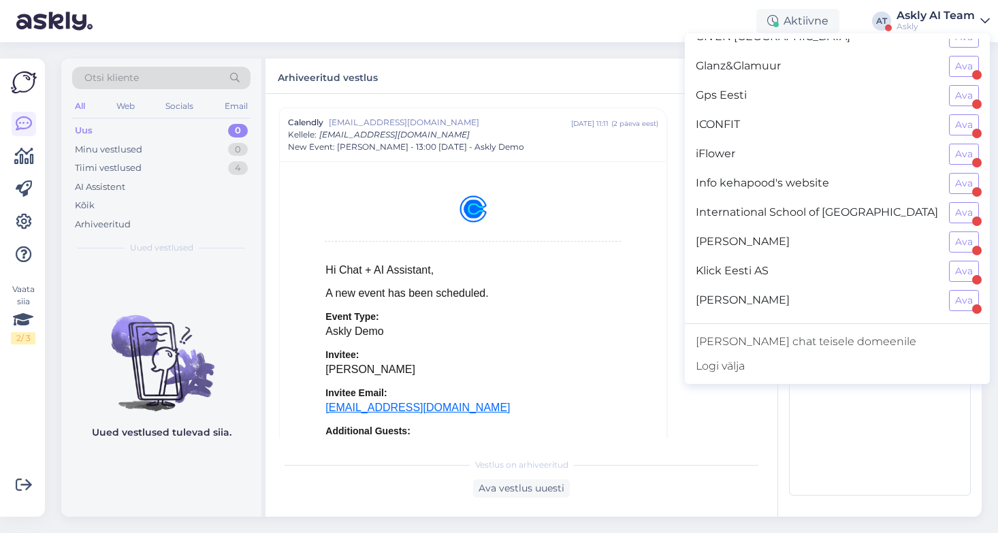
click at [848, 239] on span "[PERSON_NAME]" at bounding box center [817, 242] width 242 height 21
click at [966, 241] on button "Ava" at bounding box center [964, 242] width 30 height 21
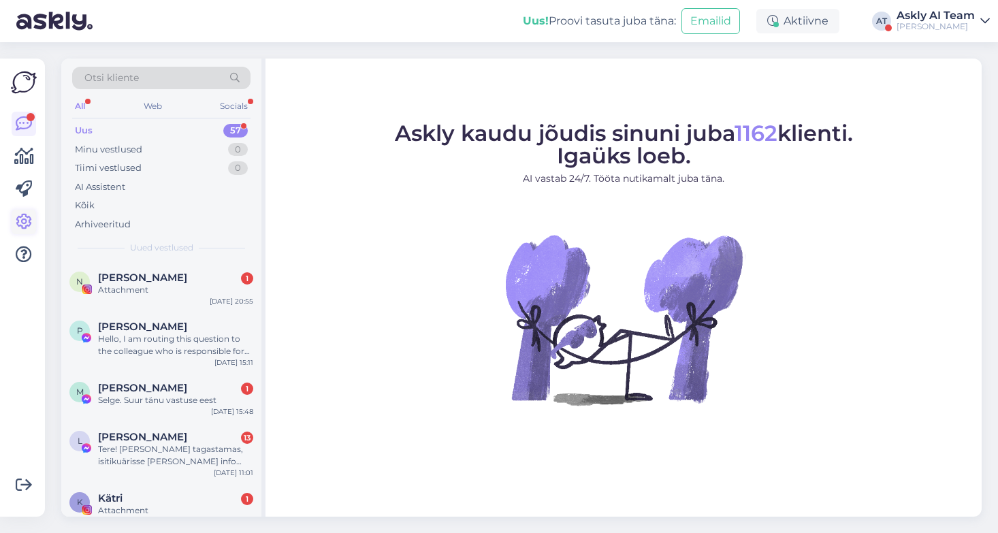
click at [22, 217] on icon at bounding box center [24, 222] width 16 height 16
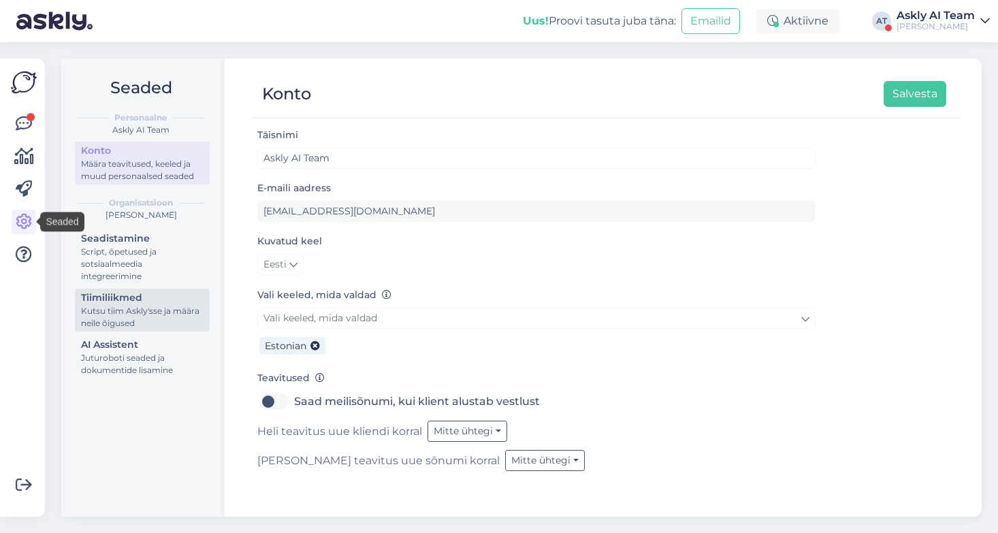
click at [141, 313] on div "Kutsu tiim Askly'sse ja määra neile õigused" at bounding box center [142, 317] width 123 height 25
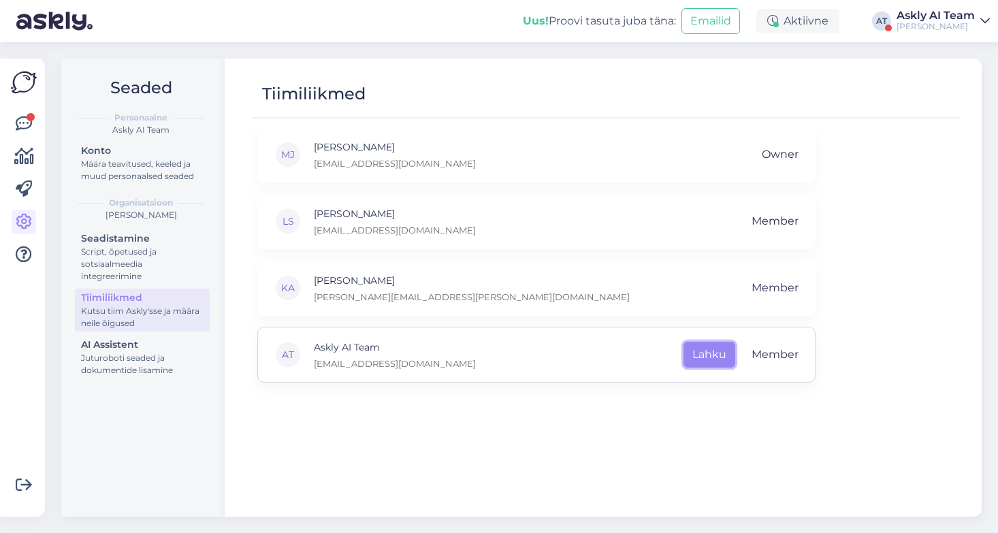
click at [694, 352] on button "Lahku" at bounding box center [710, 355] width 52 height 26
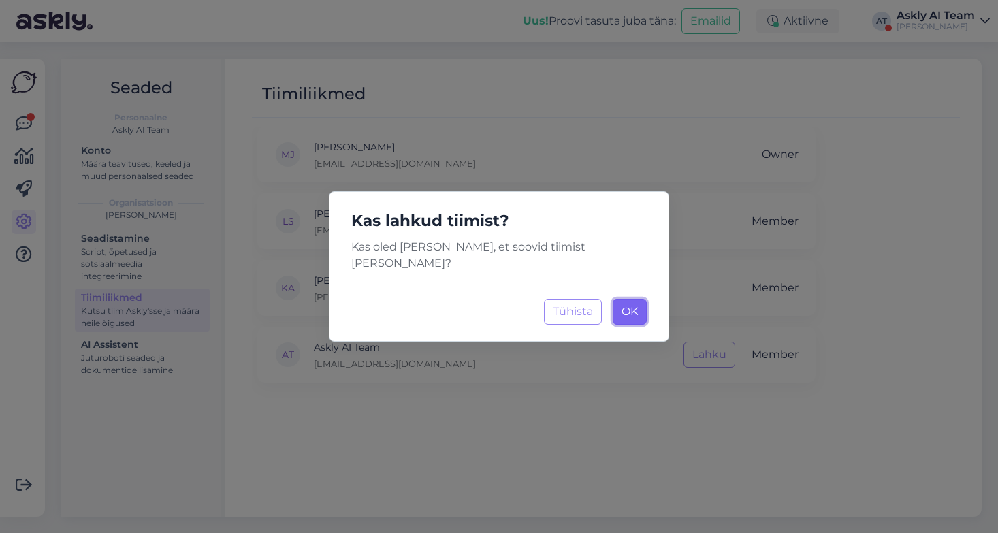
click at [635, 305] on span "OK" at bounding box center [630, 311] width 16 height 13
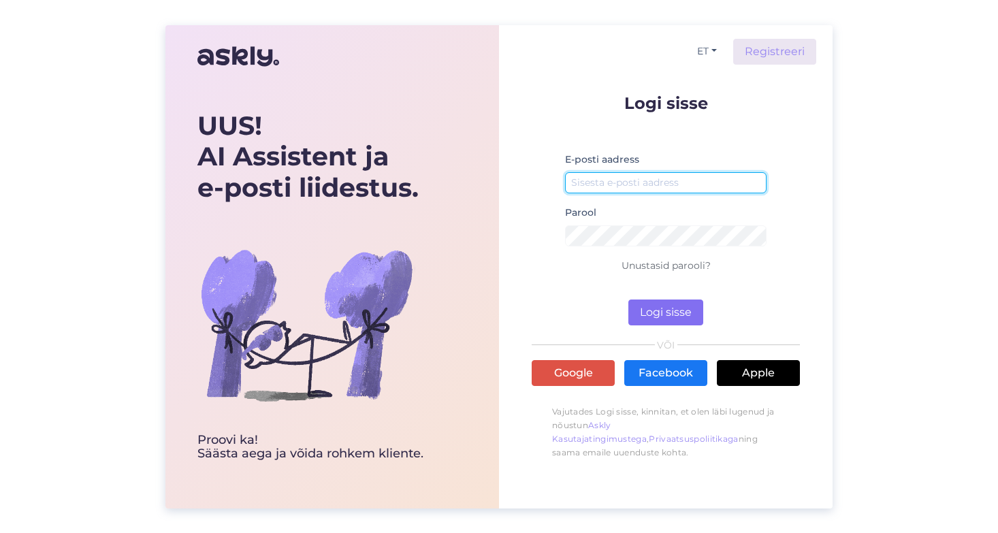
type input "[EMAIL_ADDRESS][DOMAIN_NAME]"
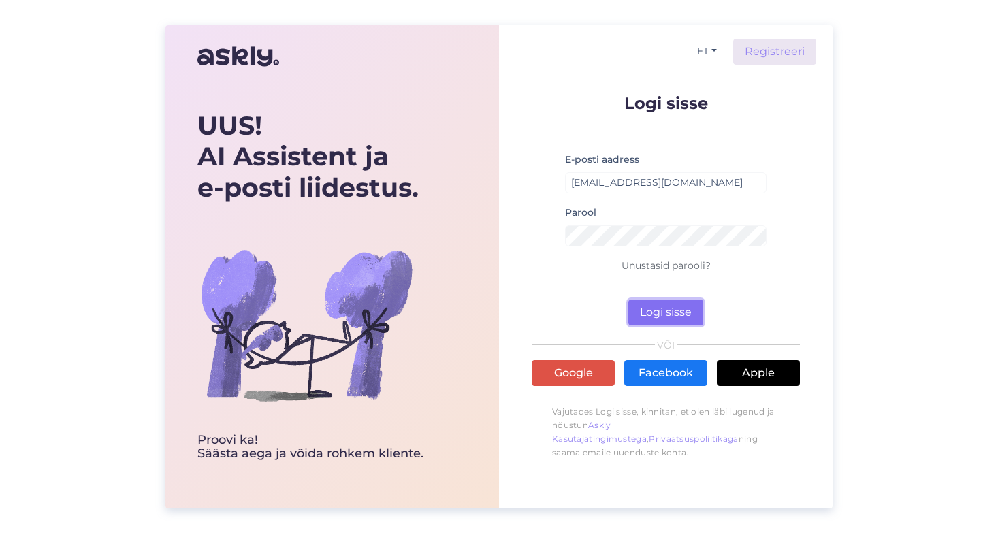
click at [663, 313] on button "Logi sisse" at bounding box center [666, 313] width 75 height 26
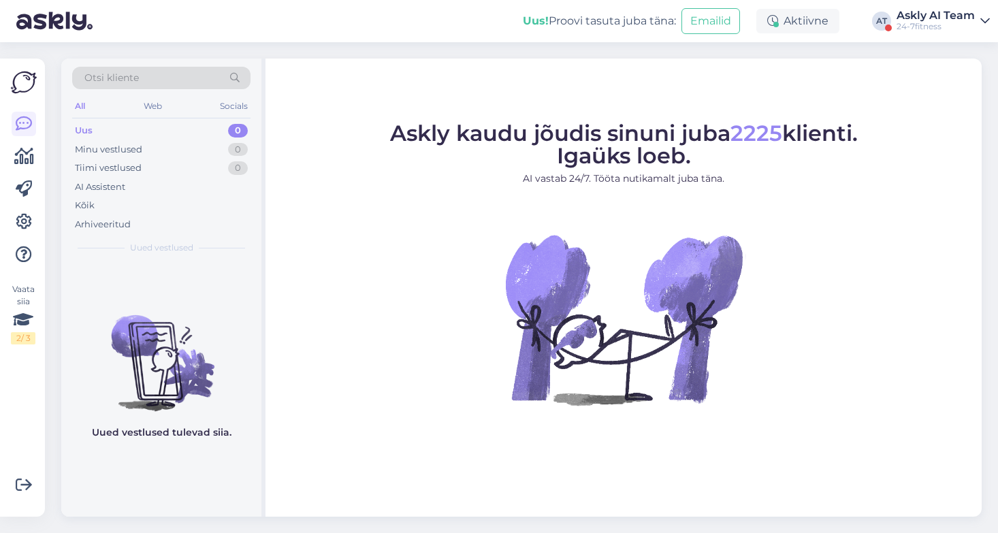
click at [955, 14] on div "Askly AI Team" at bounding box center [936, 15] width 78 height 11
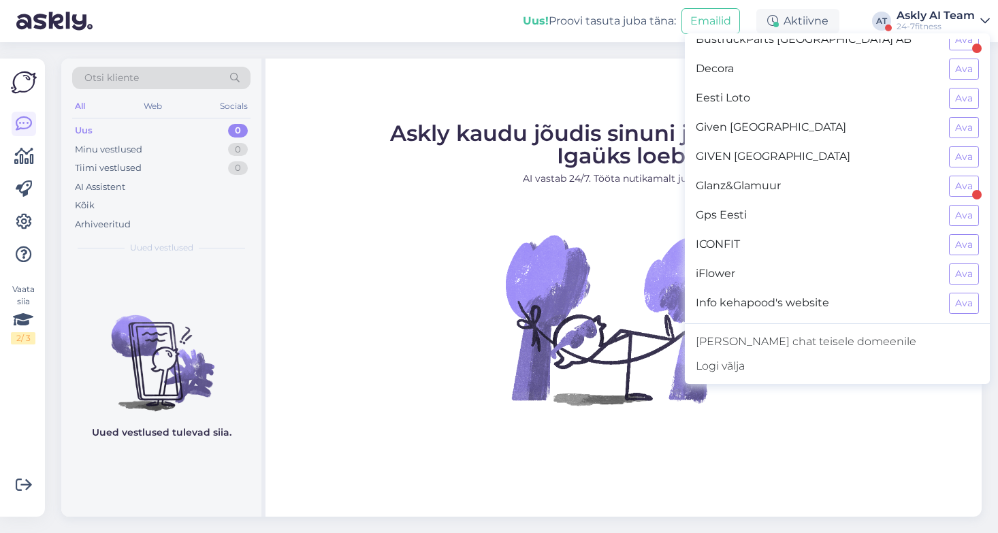
scroll to position [353, 0]
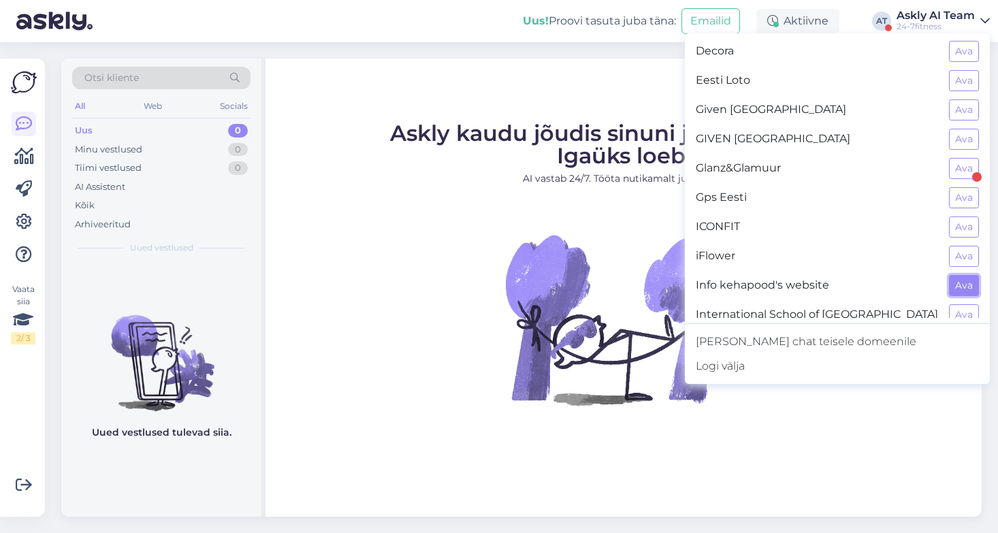
click at [961, 282] on button "Ava" at bounding box center [964, 285] width 30 height 21
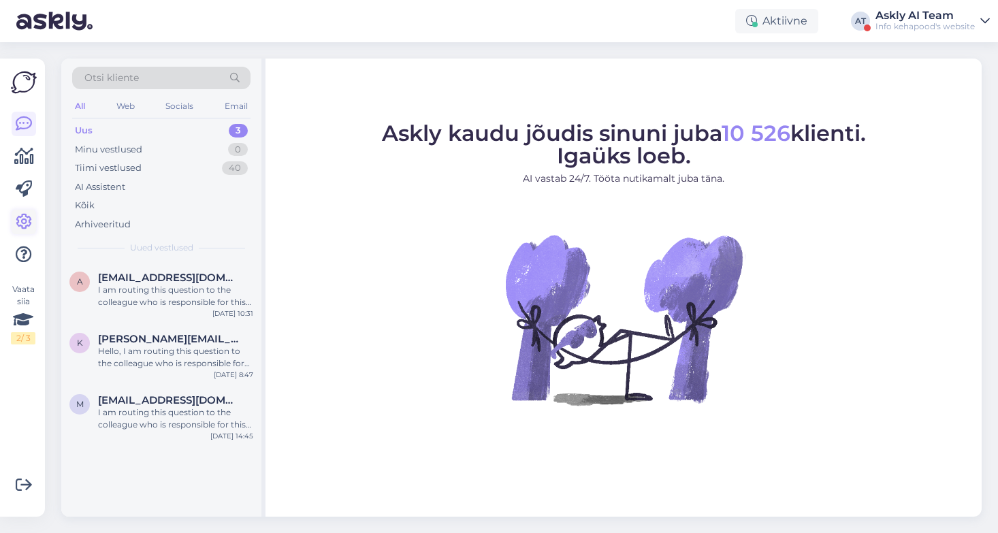
click at [19, 223] on icon at bounding box center [24, 222] width 16 height 16
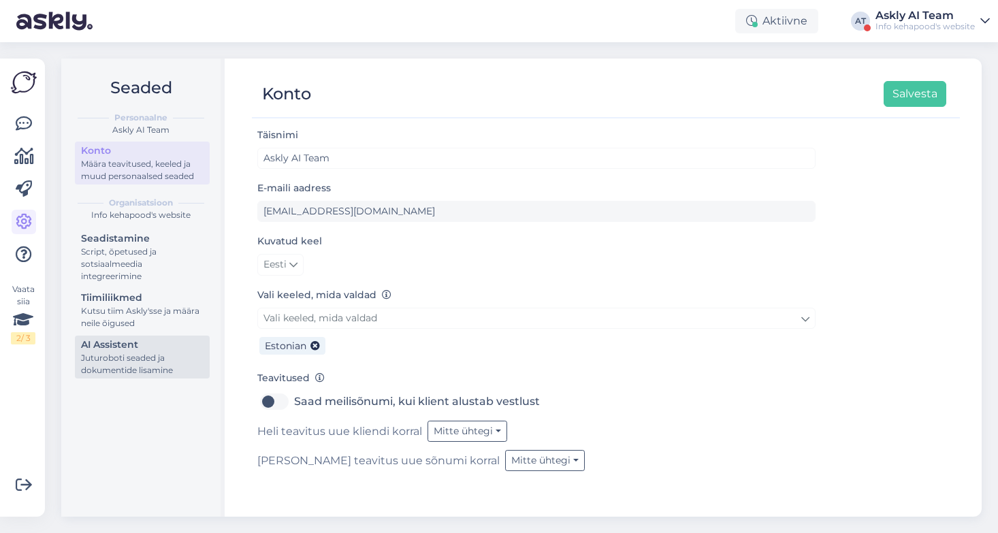
click at [148, 362] on div "Juturoboti seaded ja dokumentide lisamine" at bounding box center [142, 364] width 123 height 25
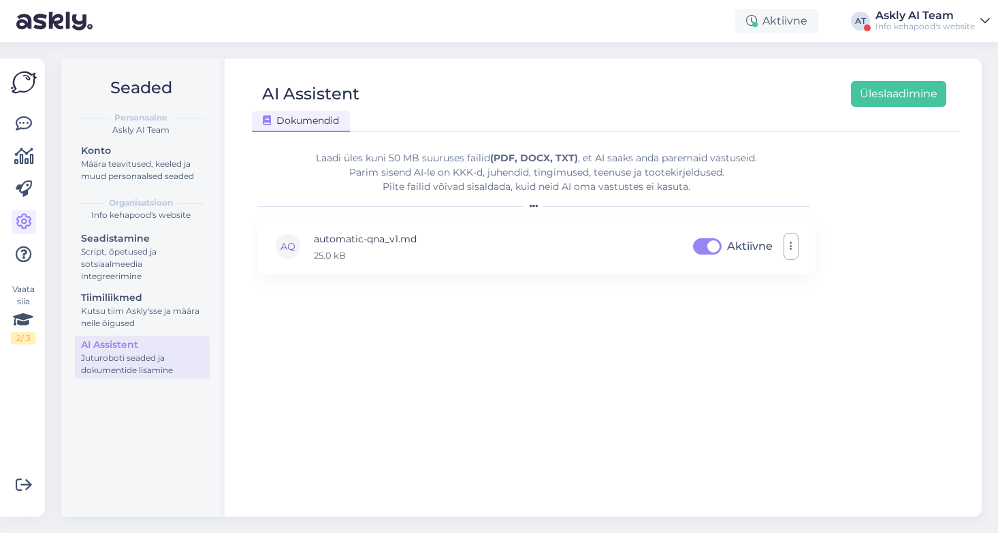
click at [917, 17] on div "Askly AI Team" at bounding box center [925, 15] width 99 height 11
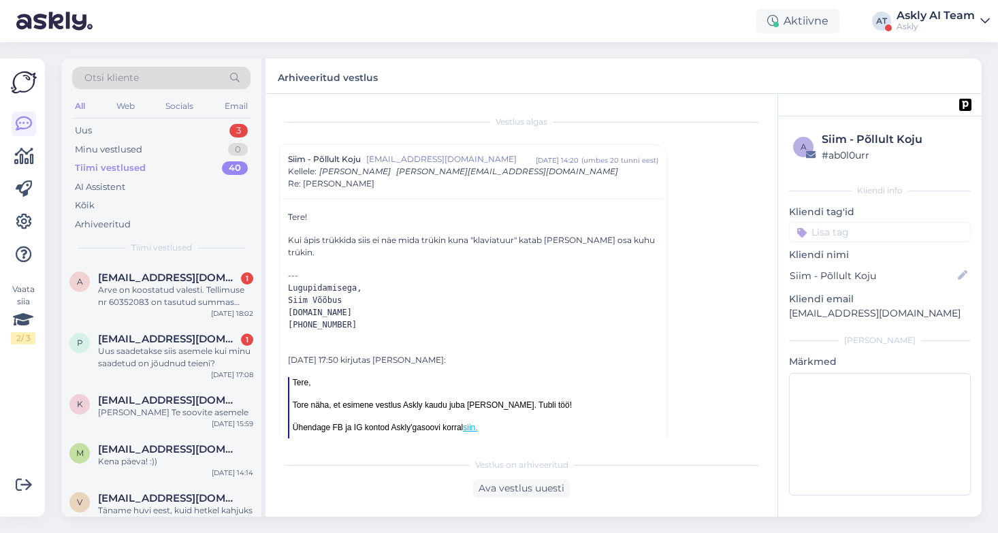
scroll to position [579, 0]
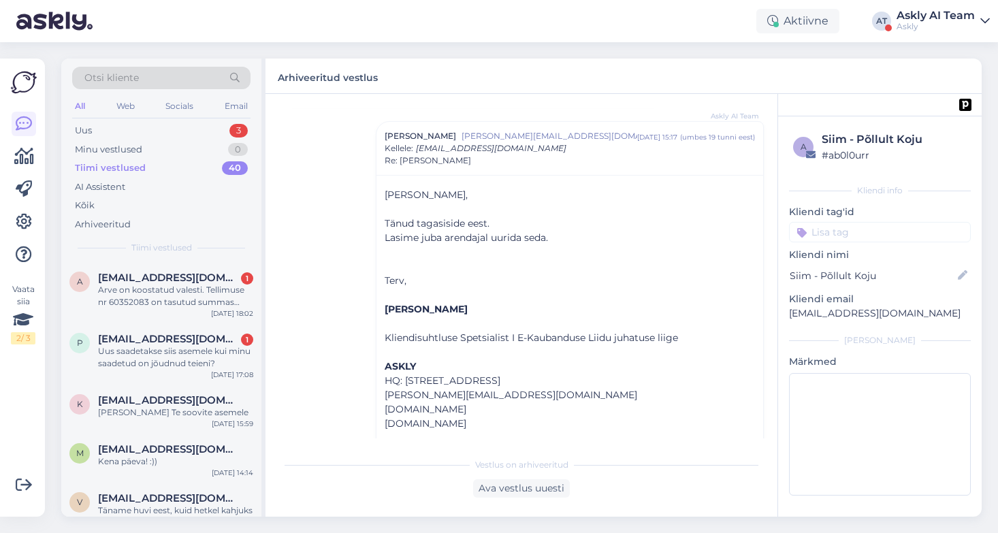
click at [938, 12] on div "Askly AI Team" at bounding box center [936, 15] width 78 height 11
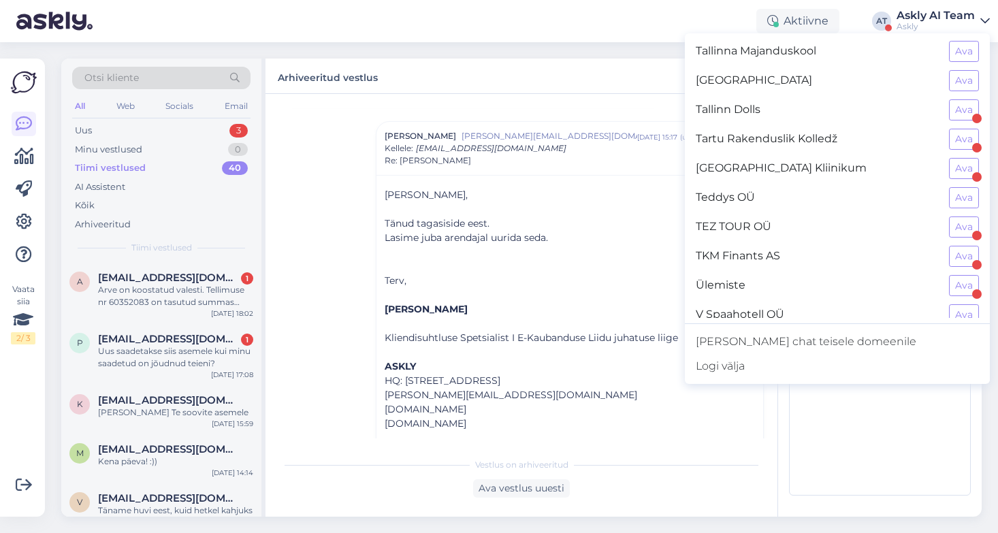
scroll to position [1214, 0]
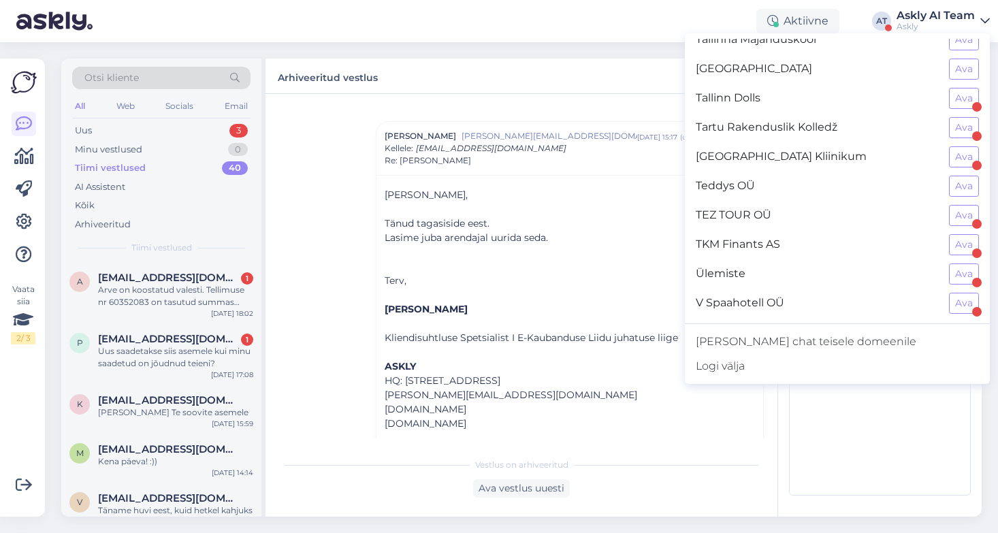
click at [862, 260] on div "Ülemiste Ava" at bounding box center [837, 273] width 305 height 29
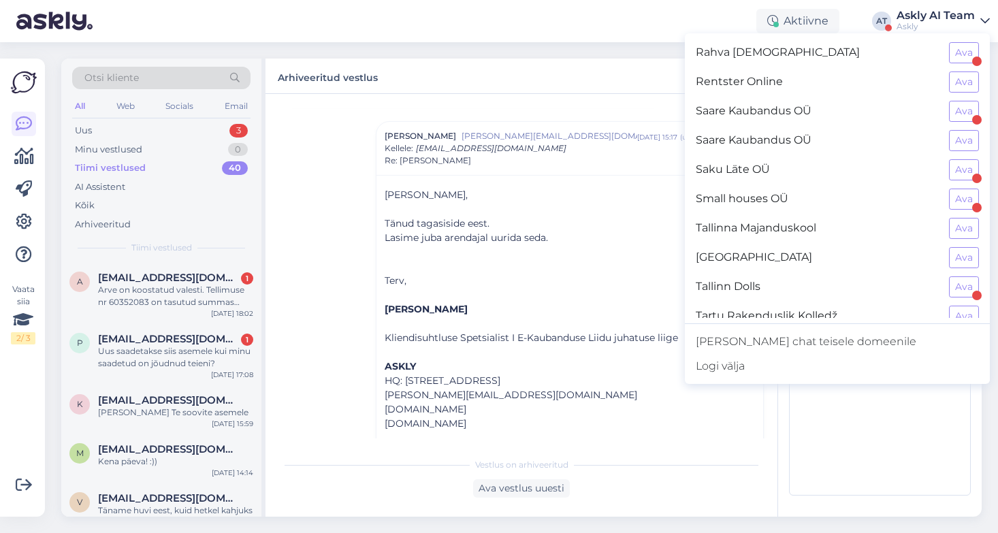
scroll to position [1028, 0]
click at [899, 192] on span "Small houses OÜ" at bounding box center [817, 197] width 242 height 21
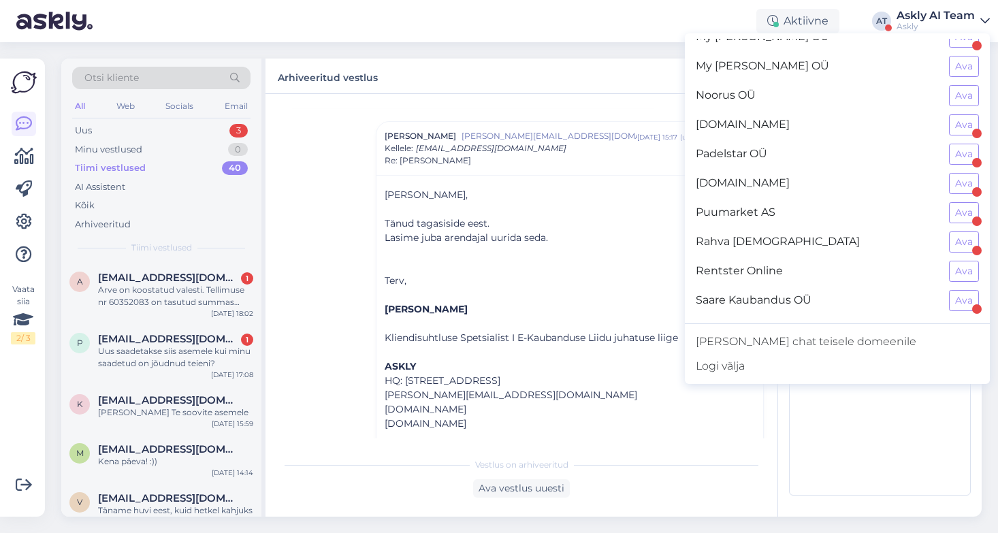
scroll to position [755, 0]
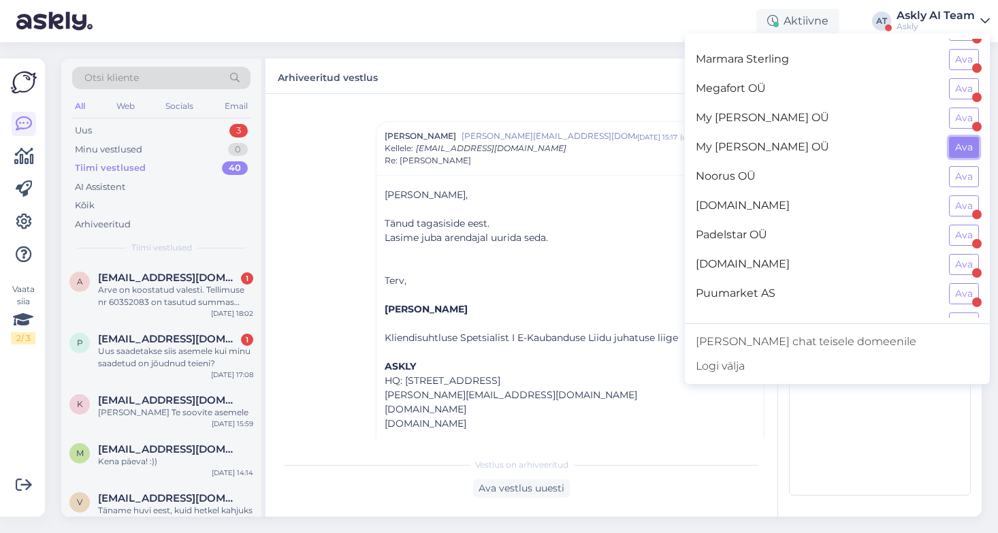
click at [964, 143] on button "Ava" at bounding box center [964, 147] width 30 height 21
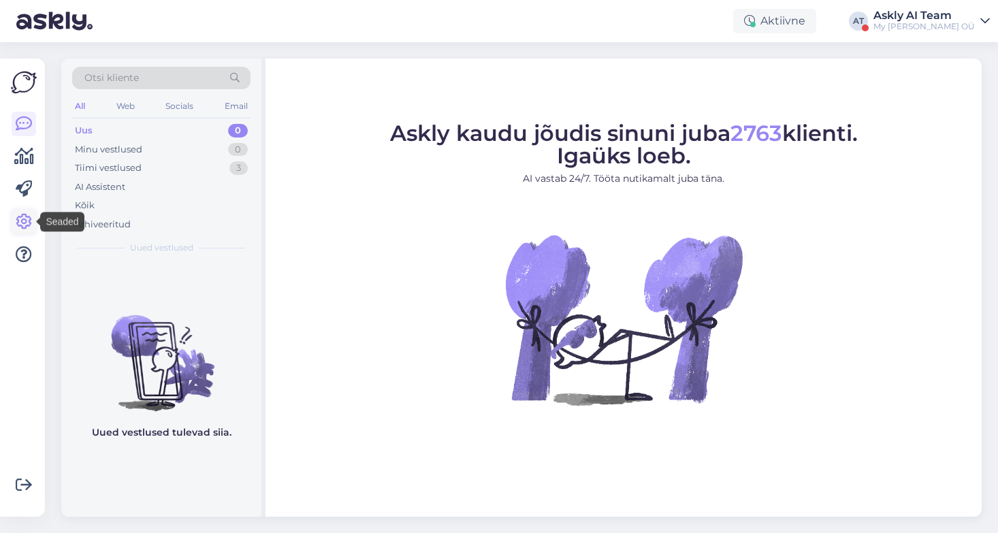
click at [21, 222] on icon at bounding box center [24, 222] width 16 height 16
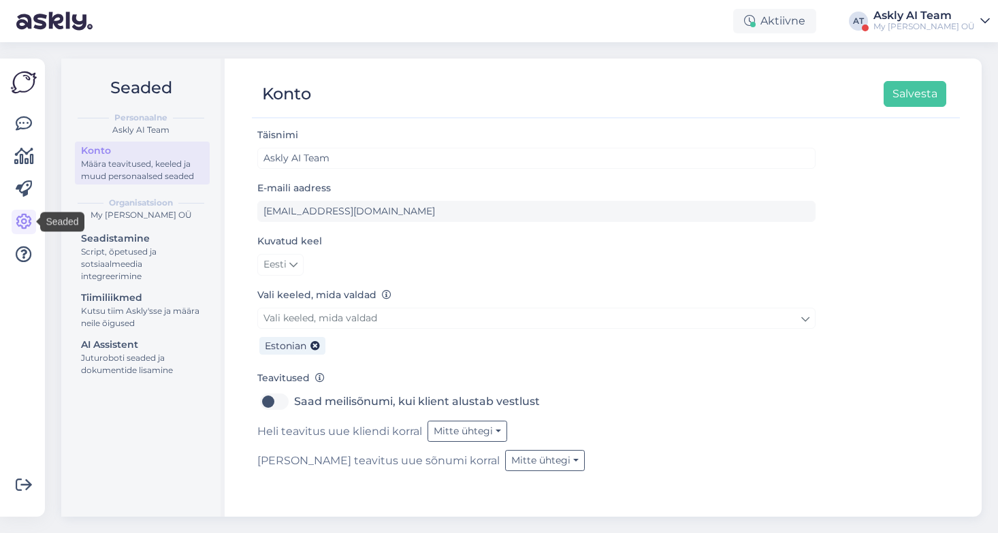
click at [17, 110] on div at bounding box center [24, 287] width 26 height 436
click at [27, 125] on icon at bounding box center [24, 124] width 16 height 16
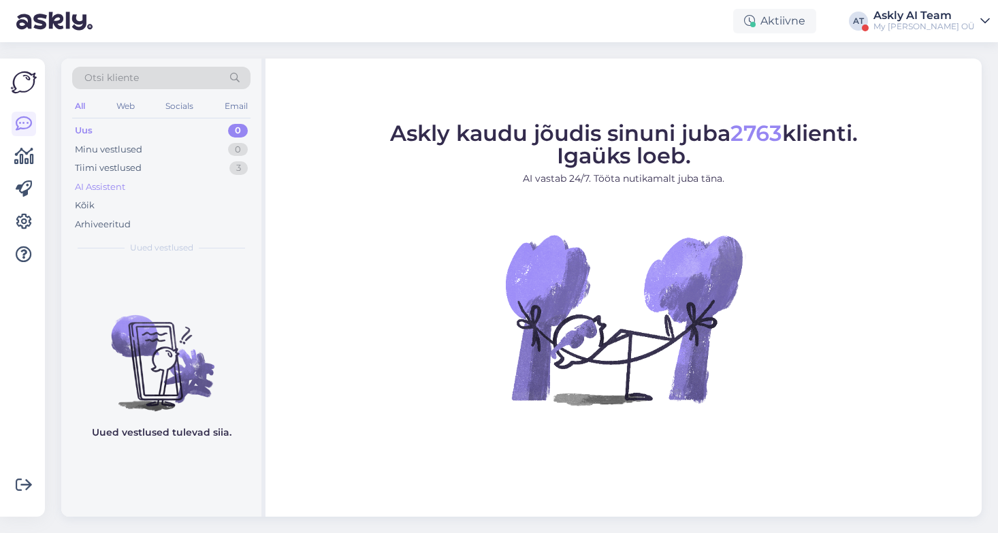
click at [87, 187] on div "AI Assistent" at bounding box center [100, 187] width 50 height 14
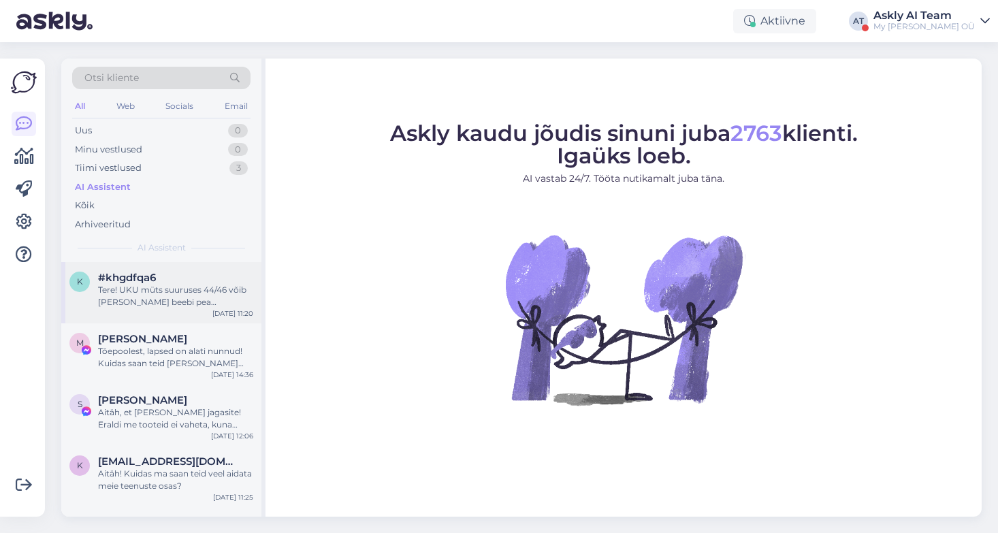
click at [138, 294] on div "Tere! UKU müts suuruses 44/46 võib [PERSON_NAME] beebi pea ümbermõõdu 42 cm jao…" at bounding box center [175, 296] width 155 height 25
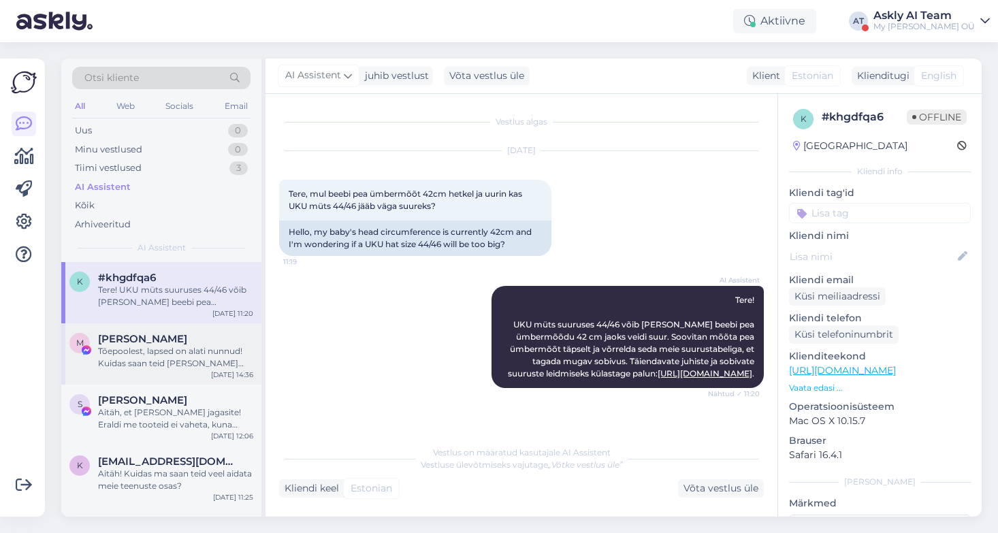
click at [163, 360] on div "Tõepoolest, lapsed on alati nunnud! Kuidas saan teid täna meie toodete või teen…" at bounding box center [175, 357] width 155 height 25
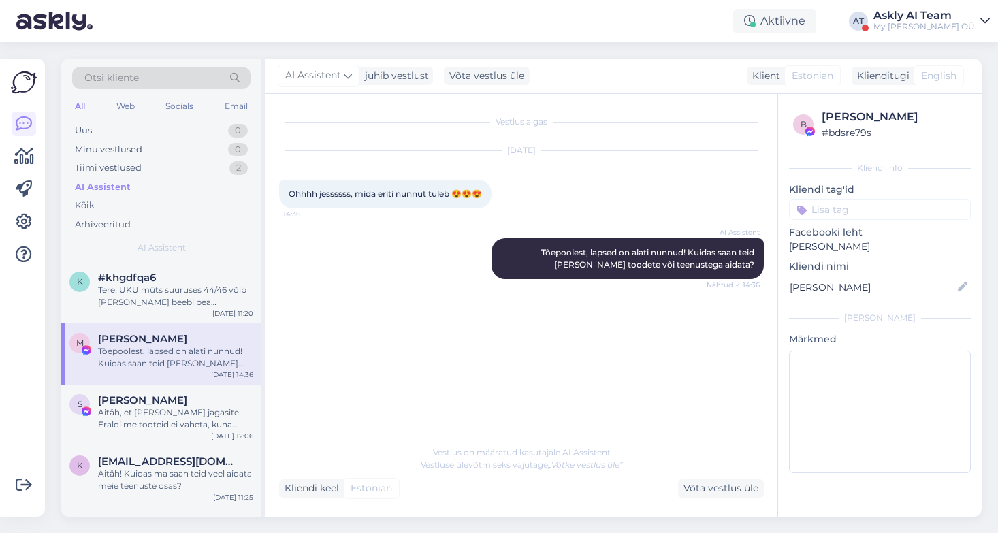
click at [967, 17] on div "Askly AI Team" at bounding box center [924, 15] width 101 height 11
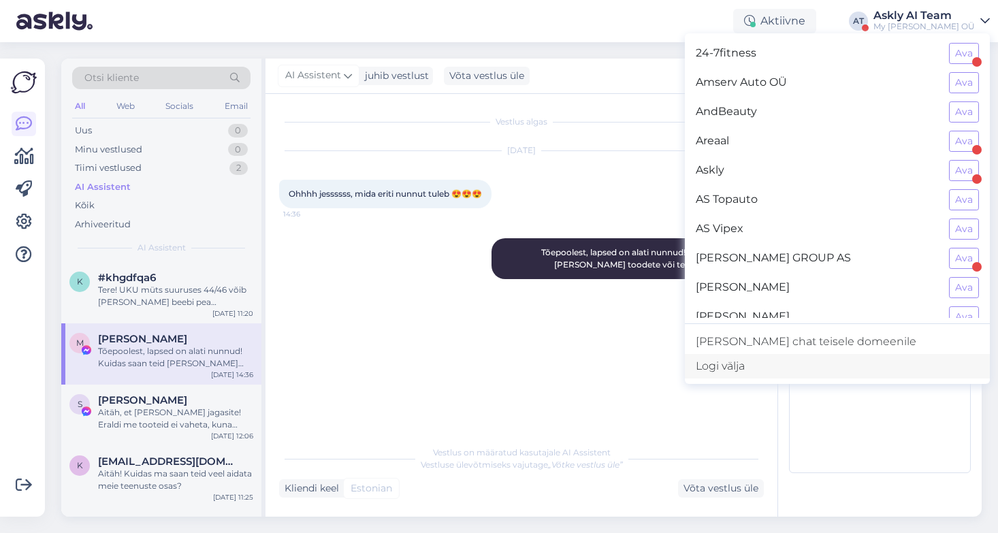
click at [808, 359] on div "Logi välja" at bounding box center [837, 366] width 305 height 25
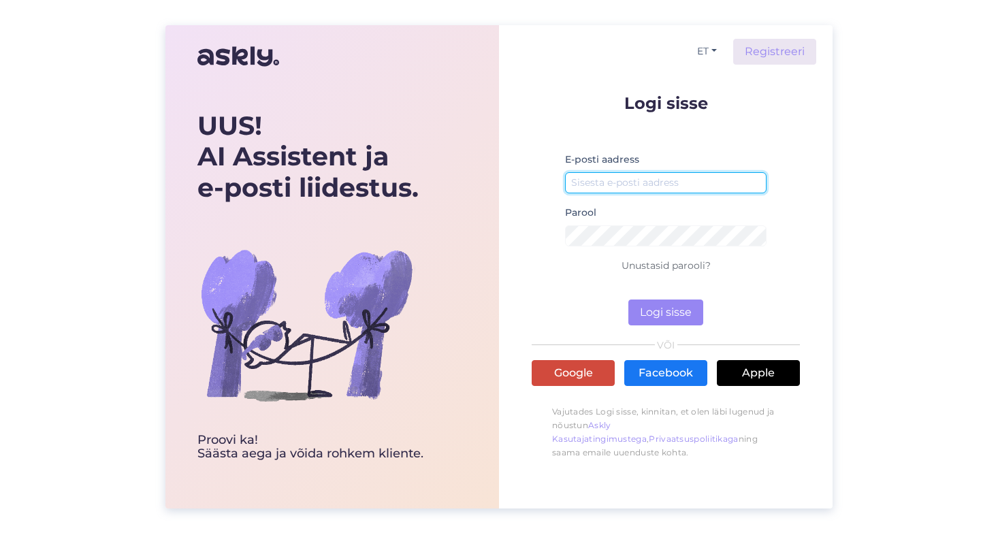
type input "[EMAIL_ADDRESS][DOMAIN_NAME]"
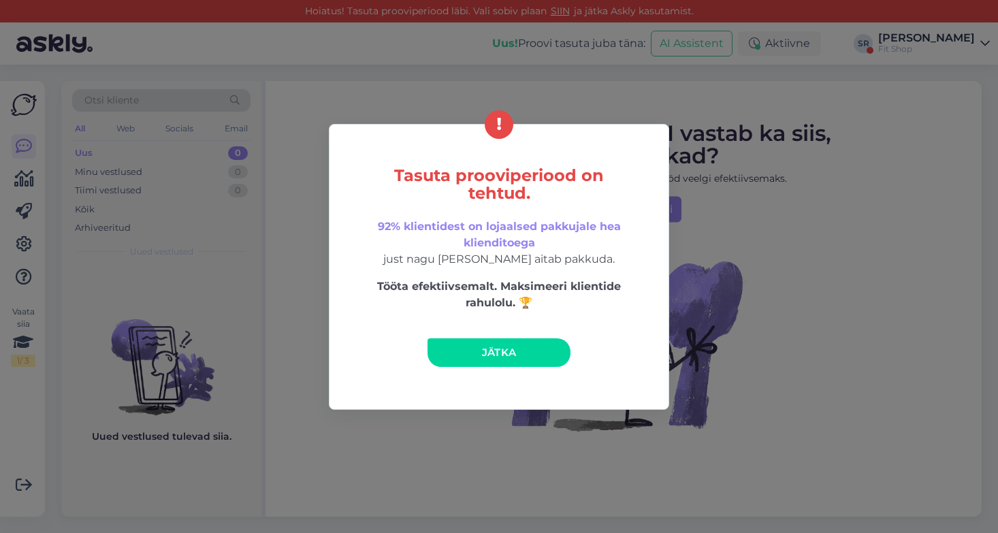
click at [474, 338] on link "Jätka" at bounding box center [499, 352] width 143 height 29
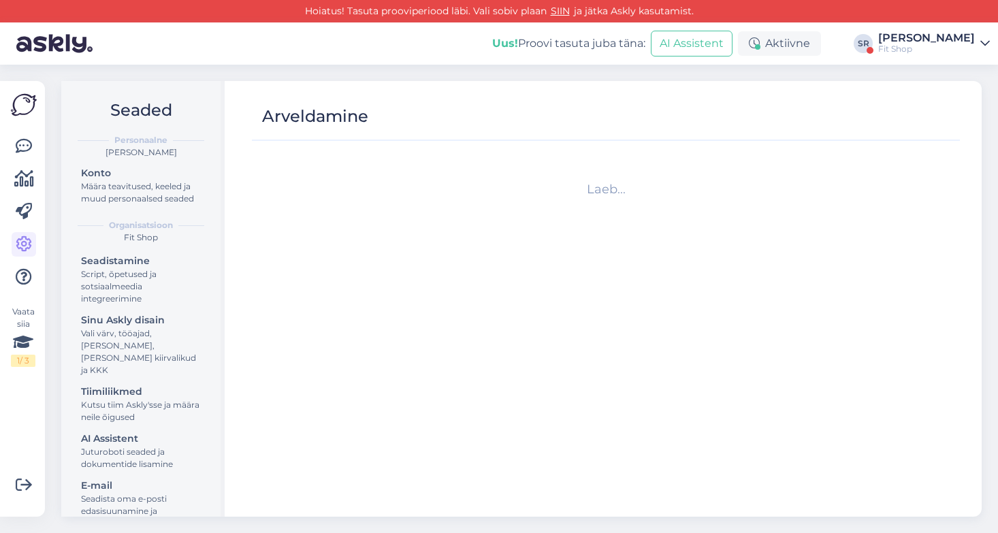
click at [913, 35] on div "Sandra Roosna" at bounding box center [926, 38] width 97 height 11
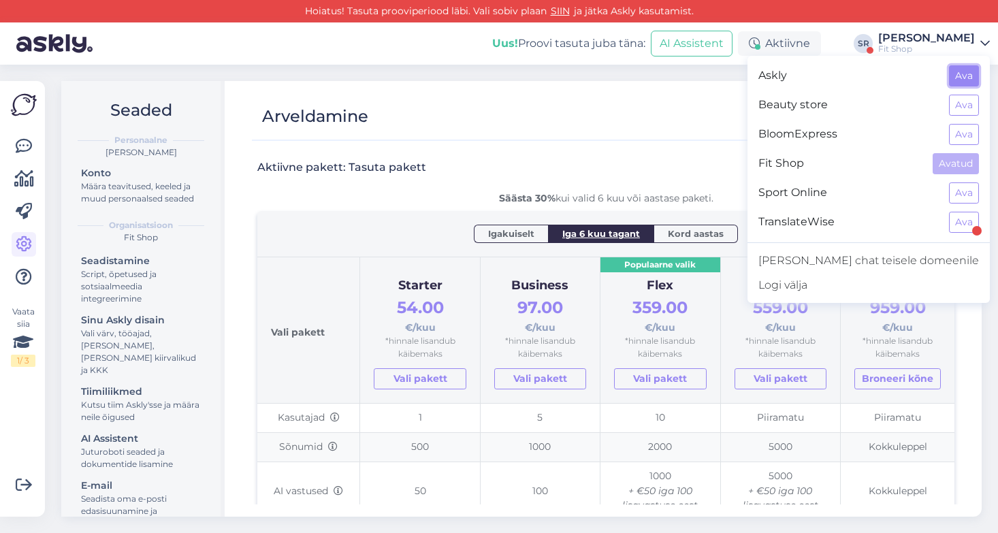
click at [962, 74] on button "Ava" at bounding box center [964, 75] width 30 height 21
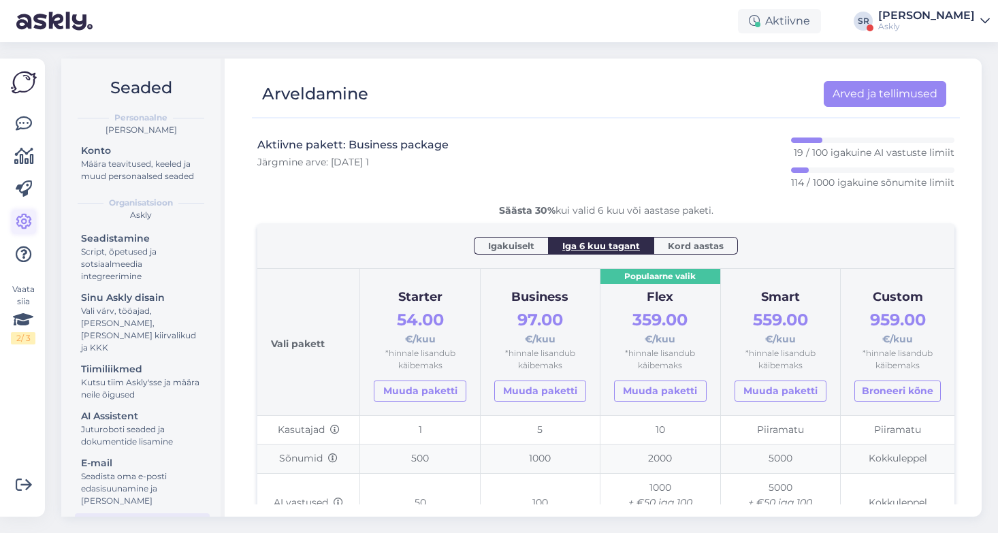
click at [22, 225] on icon at bounding box center [24, 222] width 16 height 16
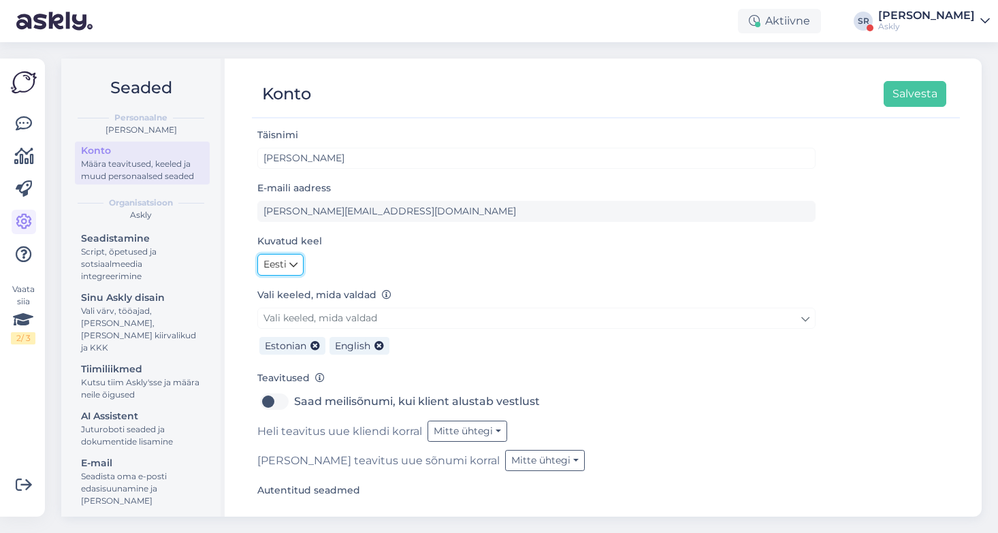
click at [272, 261] on span "Eesti" at bounding box center [275, 264] width 23 height 15
click at [294, 297] on link "English" at bounding box center [294, 294] width 74 height 22
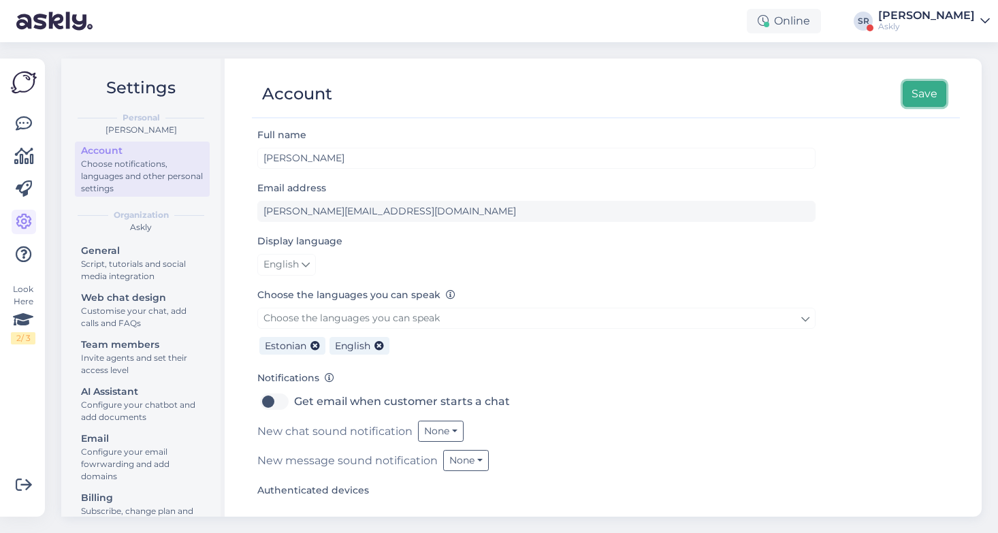
click at [936, 93] on button "Save" at bounding box center [925, 94] width 44 height 26
click at [14, 116] on link at bounding box center [24, 124] width 25 height 25
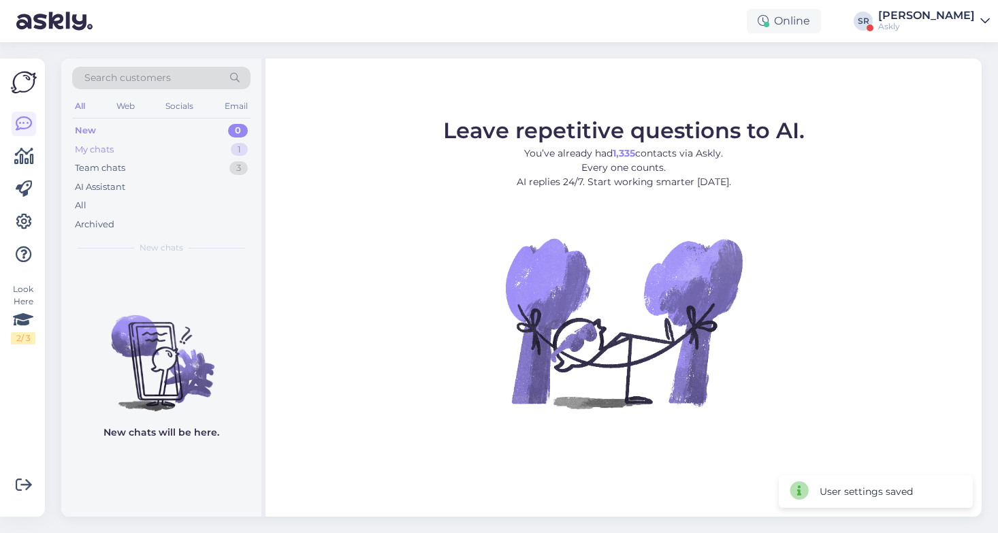
click at [153, 148] on div "My chats 1" at bounding box center [161, 149] width 178 height 19
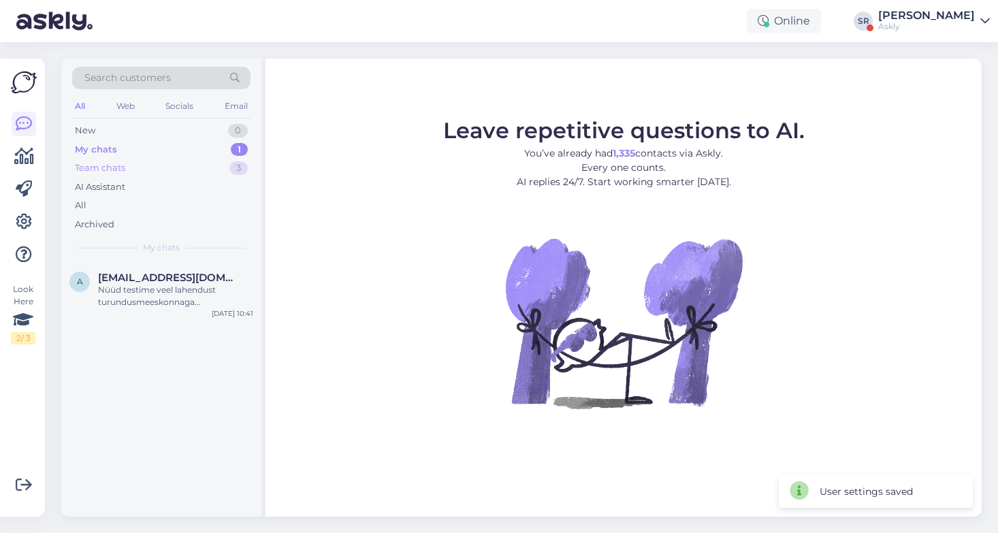
click at [121, 165] on div "Team chats" at bounding box center [100, 168] width 50 height 14
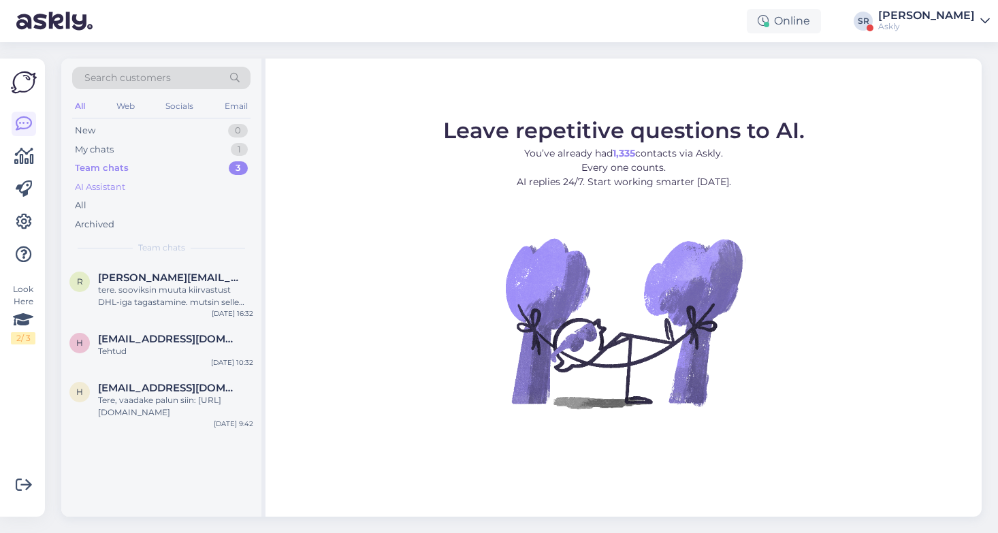
click at [121, 185] on div "AI Assistant" at bounding box center [100, 187] width 50 height 14
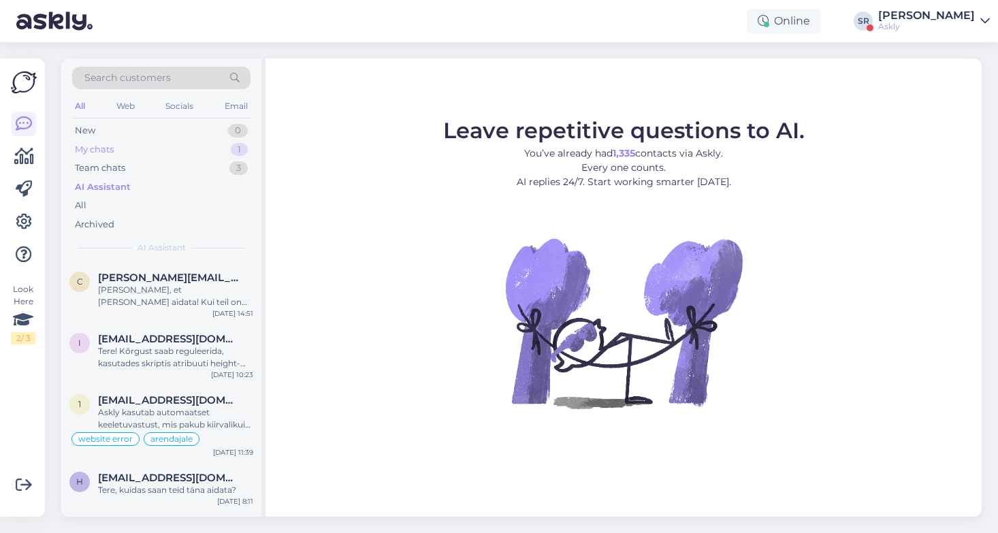
click at [97, 145] on div "My chats" at bounding box center [94, 150] width 39 height 14
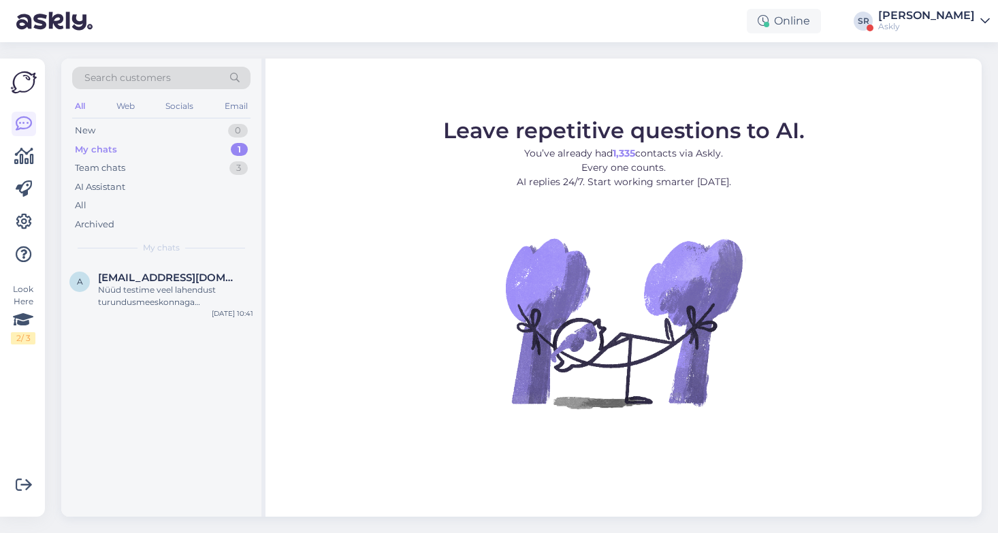
click at [118, 73] on span "Search customers" at bounding box center [127, 78] width 86 height 14
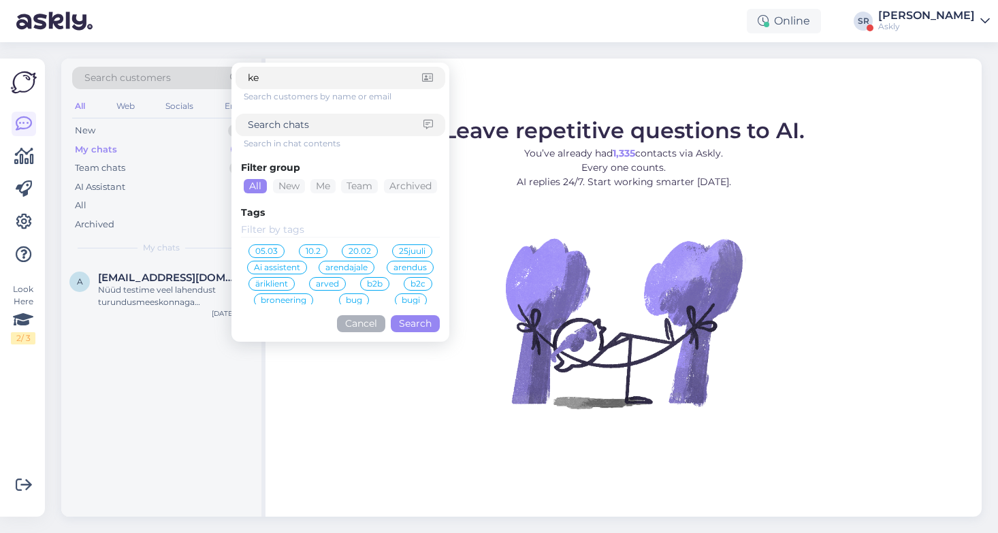
type input "k"
type input "kaili"
click button "Search" at bounding box center [415, 323] width 49 height 17
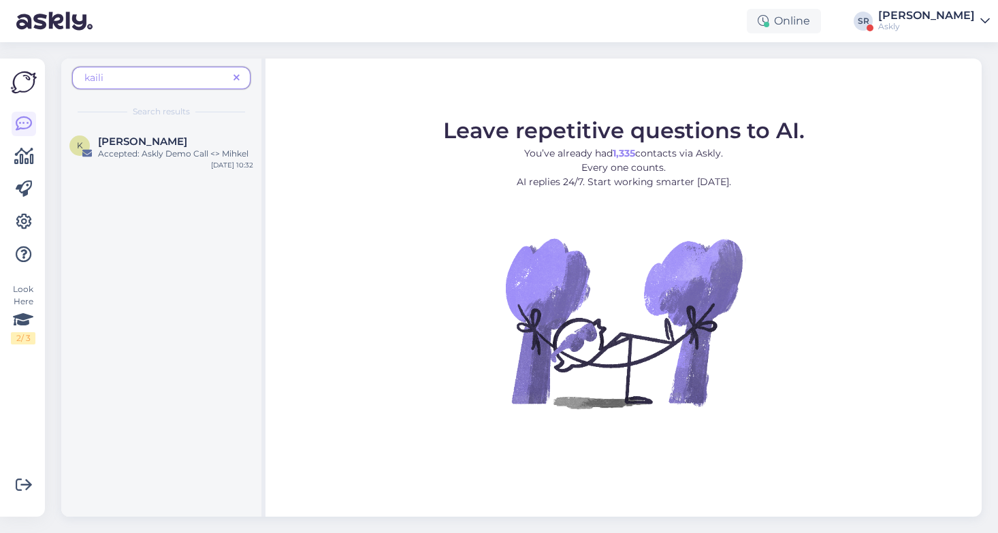
click at [236, 78] on icon at bounding box center [237, 79] width 6 height 10
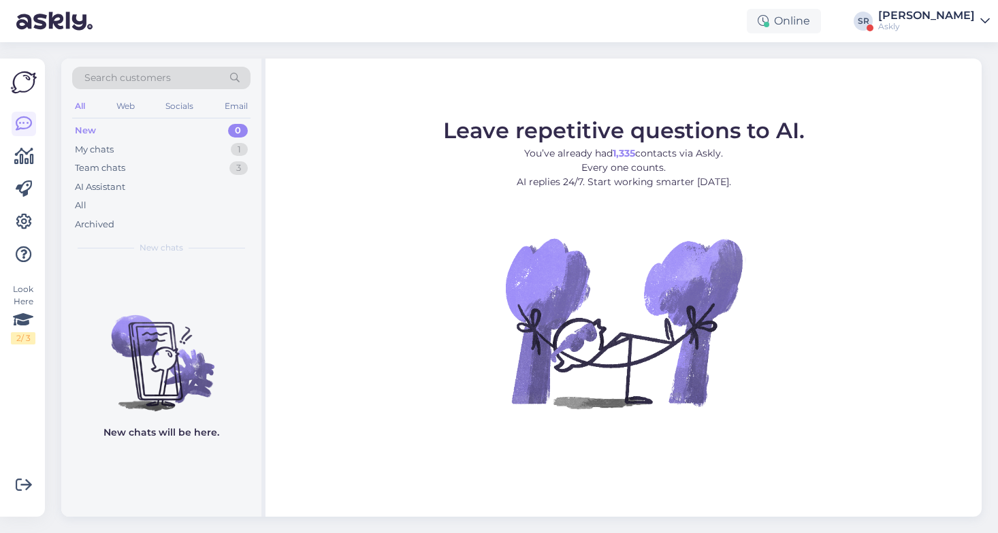
click at [191, 79] on div "Search customers" at bounding box center [161, 78] width 178 height 22
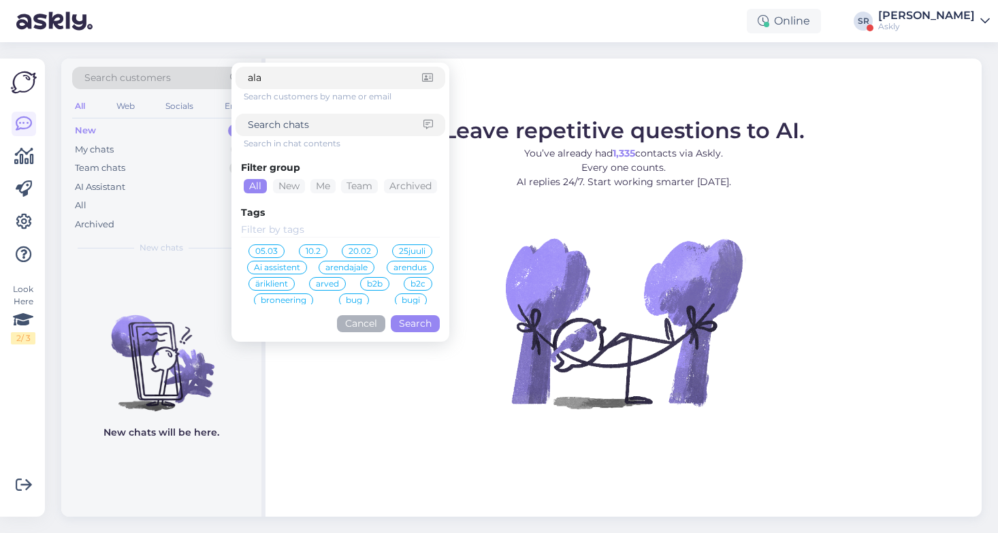
type input "alas"
click button "Search" at bounding box center [415, 323] width 49 height 17
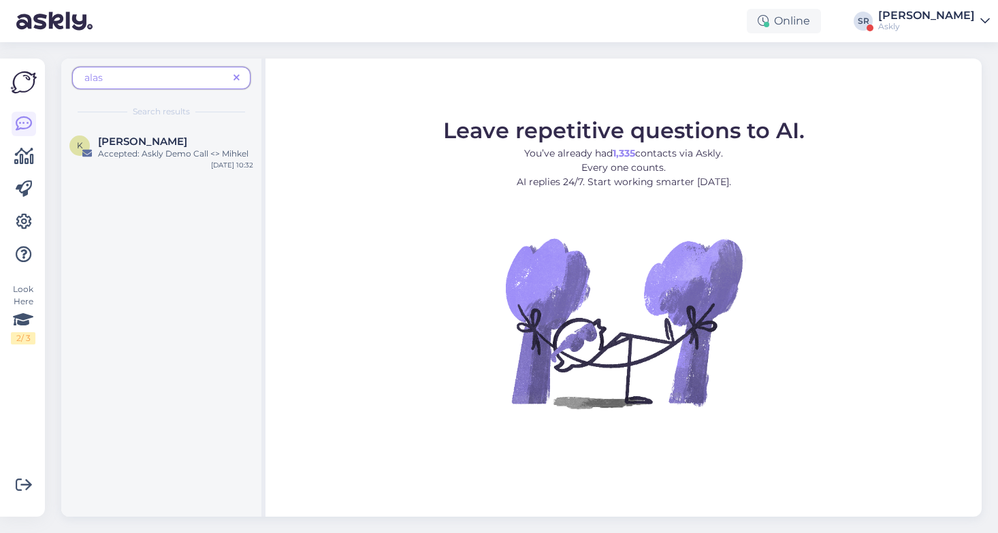
click at [234, 75] on icon at bounding box center [237, 79] width 6 height 10
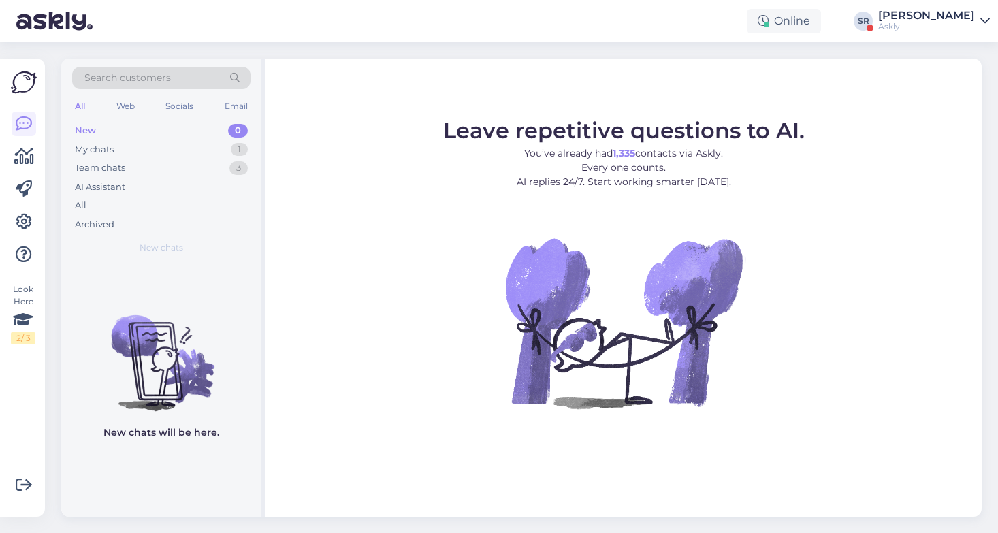
click at [190, 62] on div "Search customers All Web Socials Email New 0 My chats 1 Team chats 3 AI Assista…" at bounding box center [161, 161] width 200 height 204
click at [194, 77] on div "Search customers" at bounding box center [161, 78] width 178 height 22
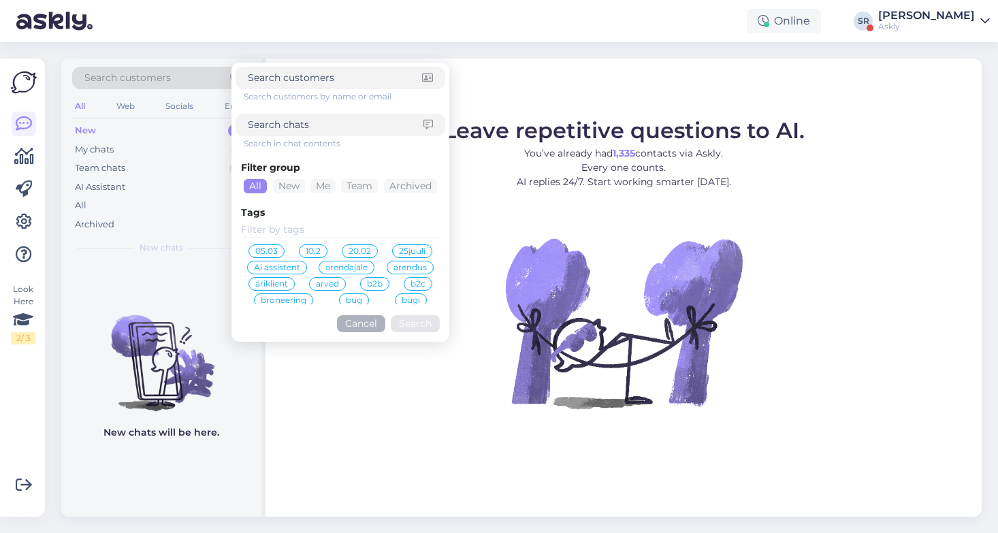
click at [311, 224] on input at bounding box center [340, 230] width 199 height 15
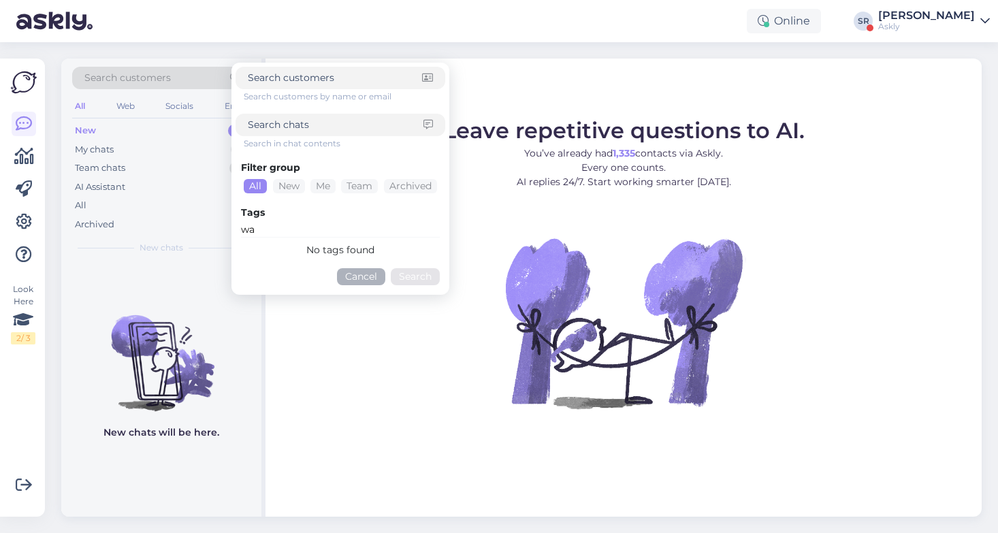
type input "w"
type input "oota"
click at [405, 252] on span "ootab pakkumist" at bounding box center [395, 251] width 70 height 8
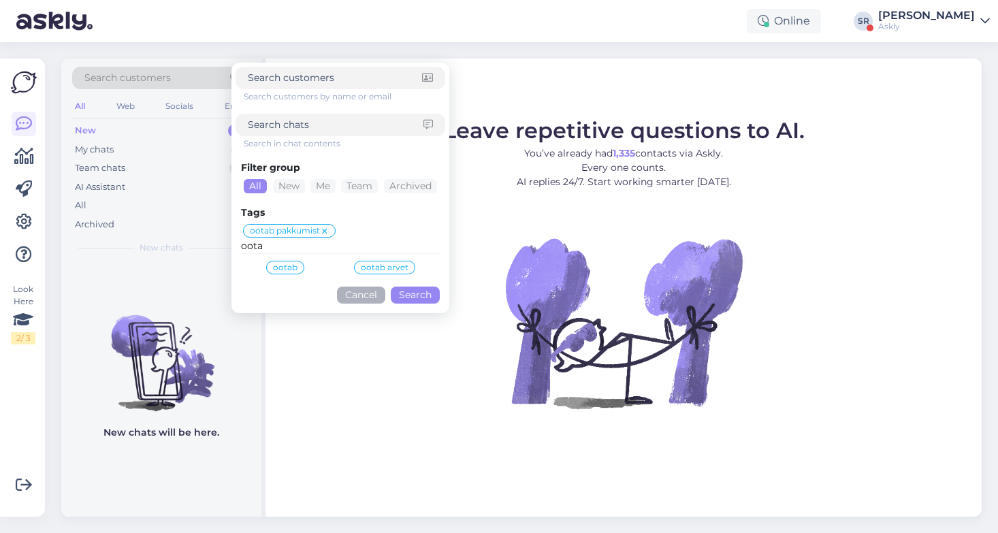
click at [386, 266] on span "ootab arvet" at bounding box center [385, 268] width 48 height 8
click at [414, 298] on button "Search" at bounding box center [415, 295] width 49 height 17
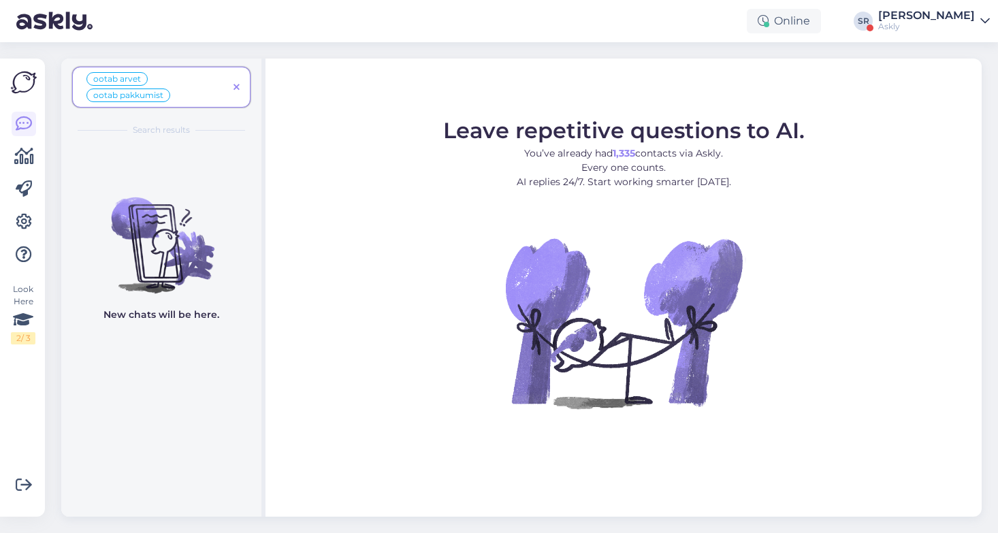
click at [236, 86] on icon at bounding box center [237, 88] width 6 height 10
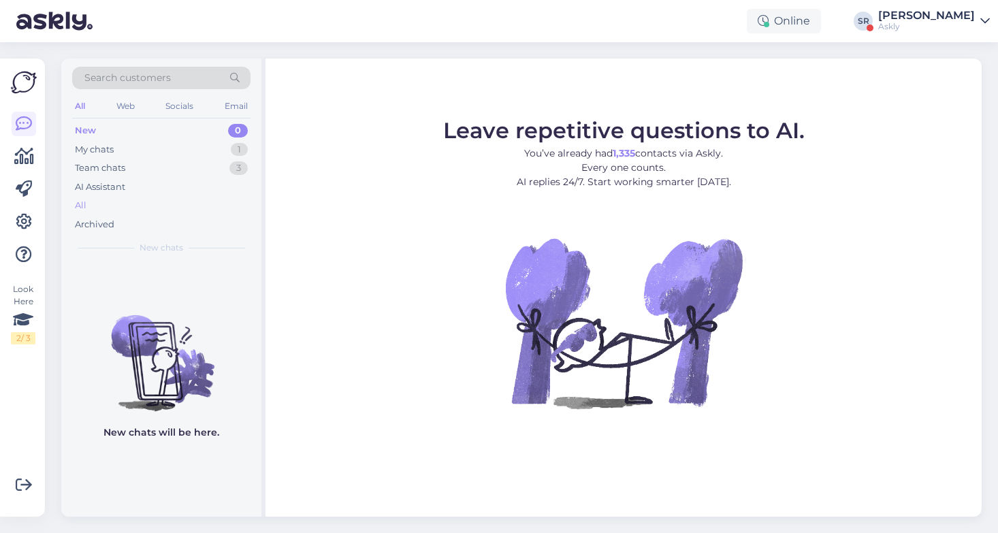
click at [90, 202] on div "All" at bounding box center [161, 205] width 178 height 19
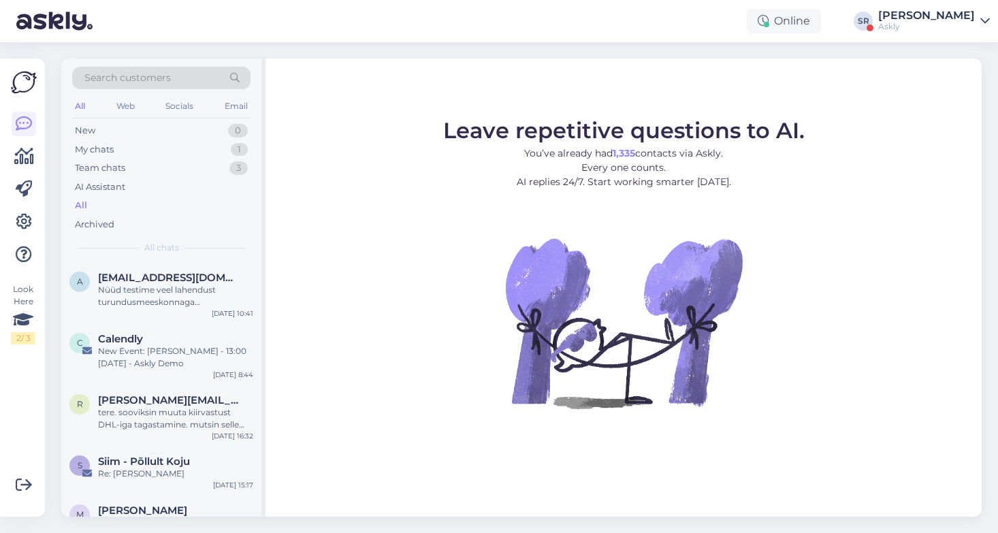
click at [127, 79] on span "Search customers" at bounding box center [127, 78] width 86 height 14
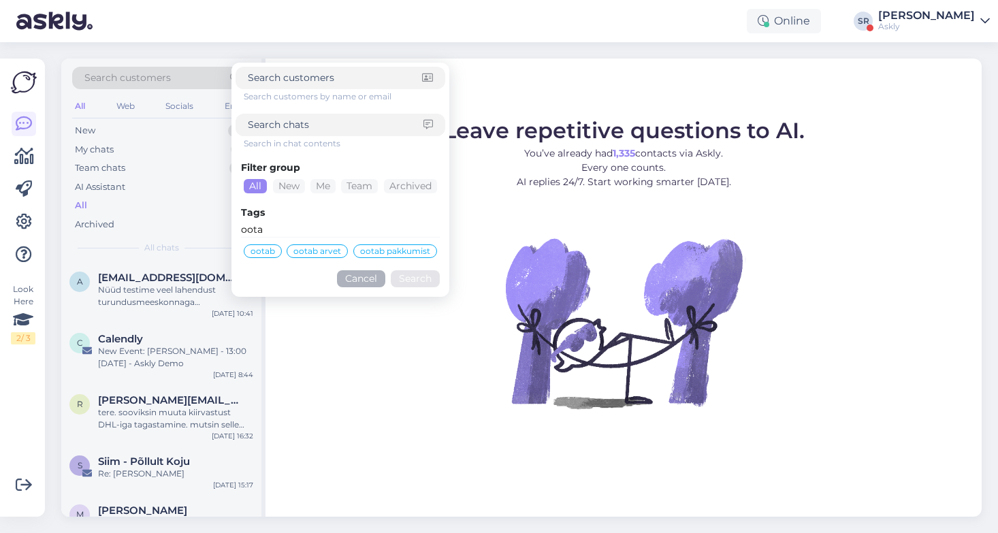
click at [312, 249] on span "ootab arvet" at bounding box center [317, 251] width 48 height 8
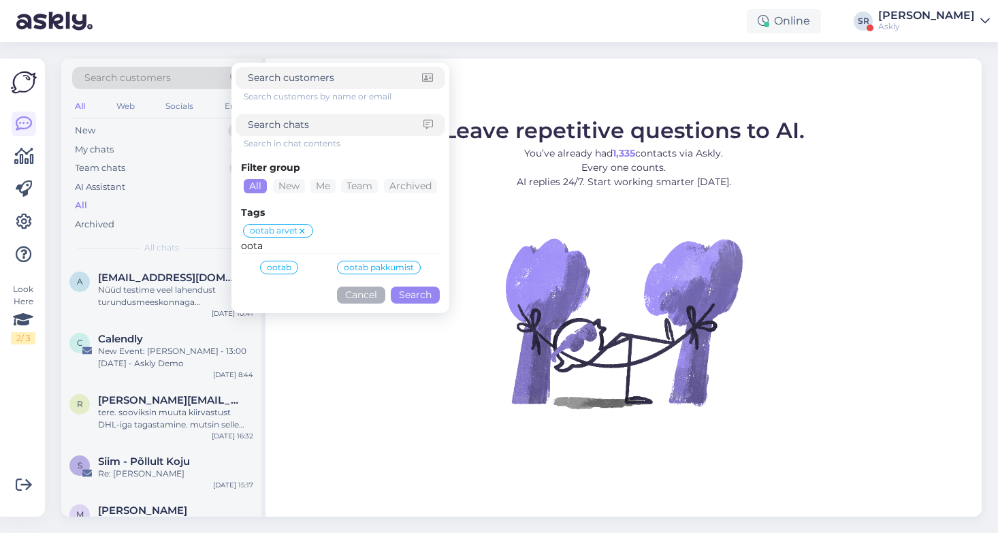
click at [372, 268] on span "ootab pakkumist" at bounding box center [379, 268] width 70 height 8
click at [409, 293] on button "Search" at bounding box center [415, 295] width 49 height 17
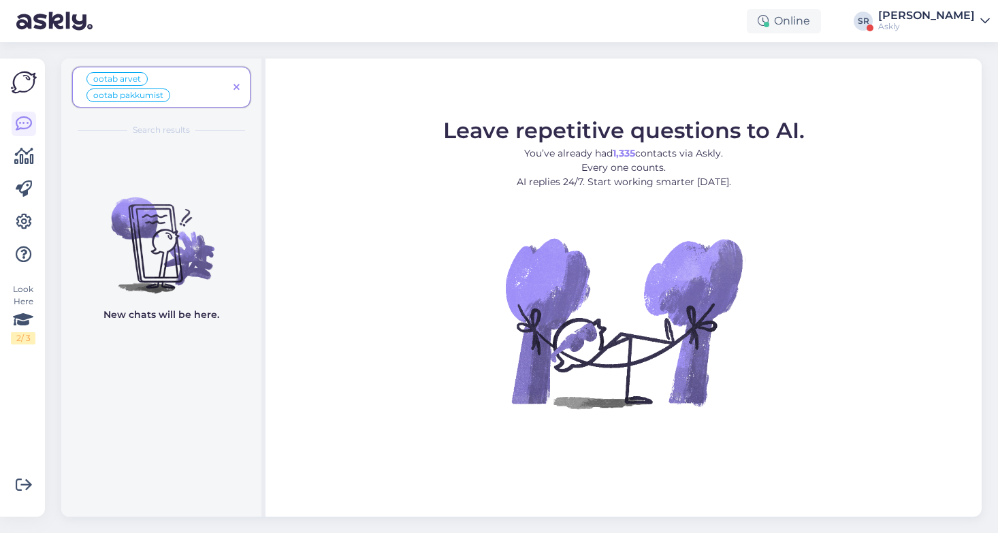
click at [200, 89] on span "ootab arvet ootab pakkumist" at bounding box center [156, 87] width 144 height 33
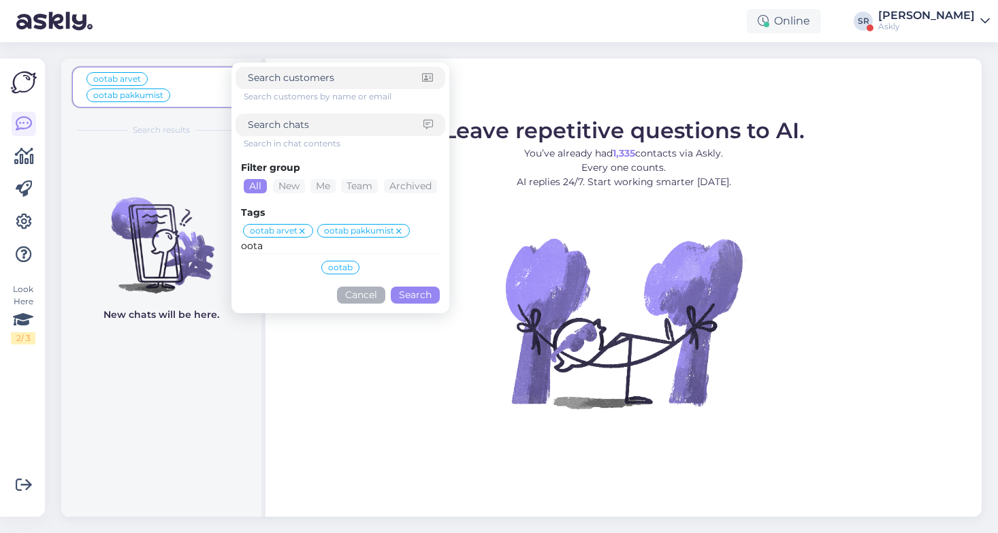
click at [201, 42] on div "Online SR Sandra Roosna Askly" at bounding box center [499, 21] width 998 height 42
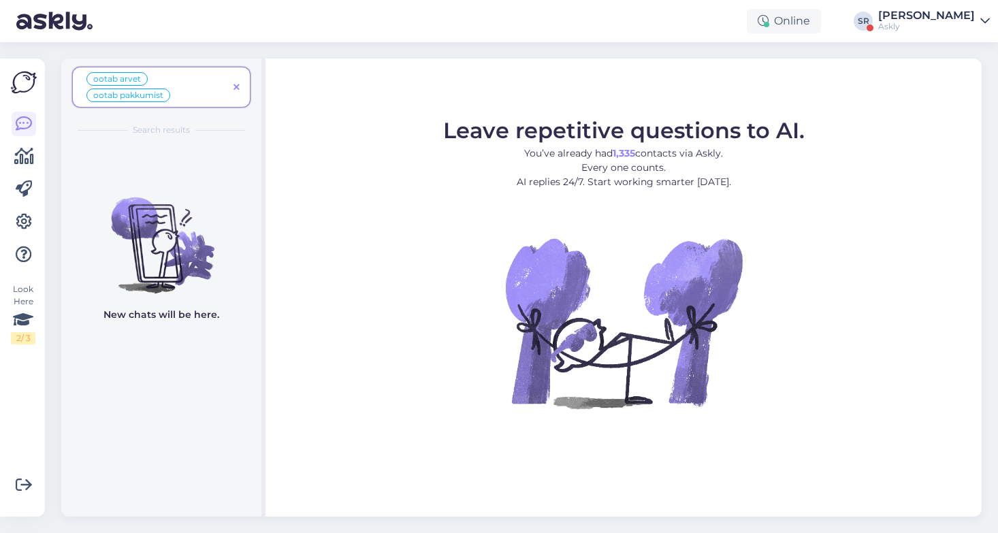
click at [236, 89] on icon at bounding box center [237, 88] width 6 height 10
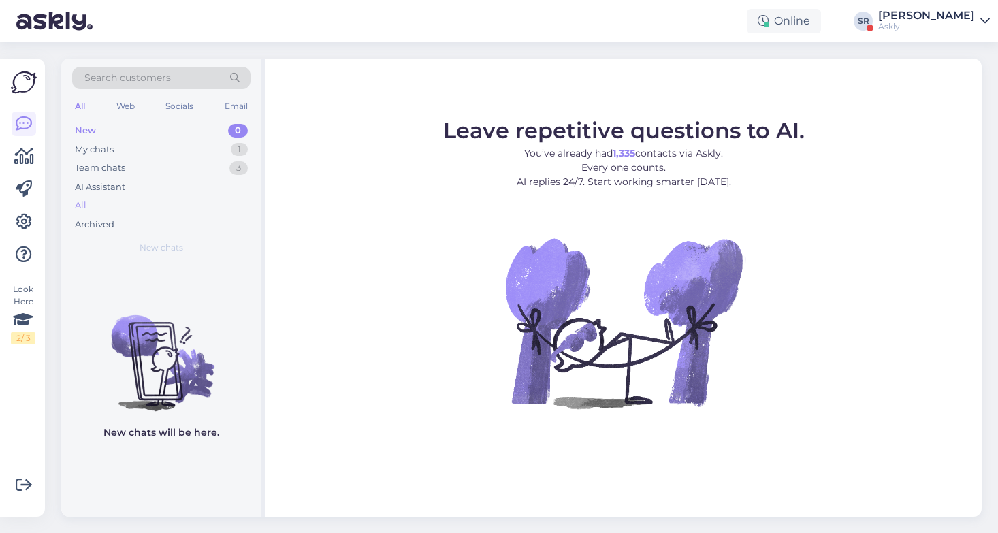
click at [89, 203] on div "All" at bounding box center [161, 205] width 178 height 19
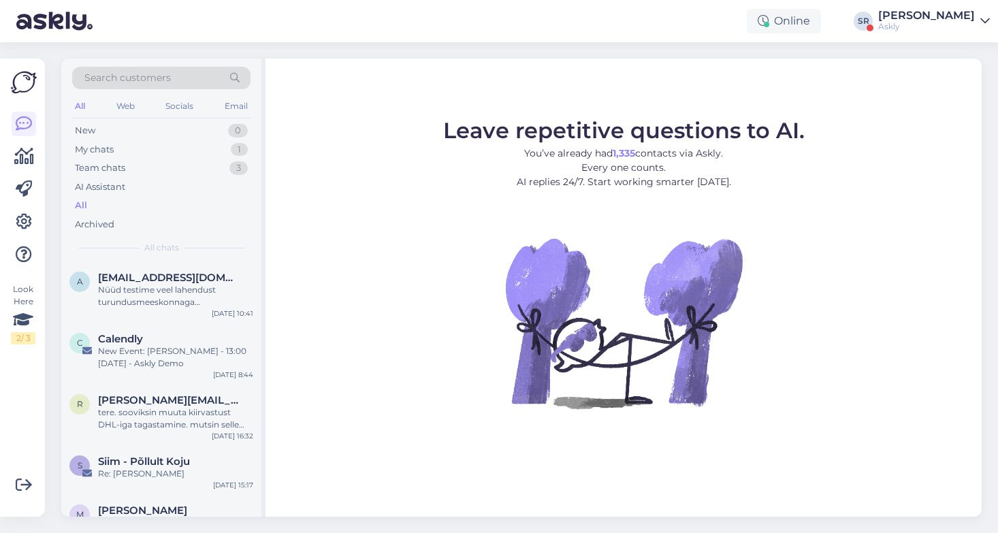
click at [159, 78] on span "Search customers" at bounding box center [127, 78] width 86 height 14
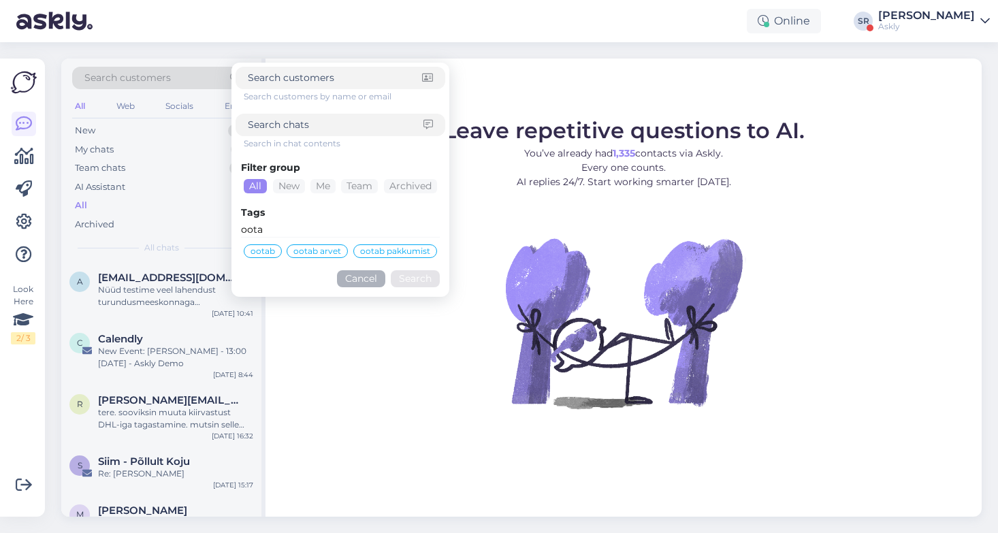
click at [379, 244] on div "ootab pakkumist" at bounding box center [395, 251] width 84 height 14
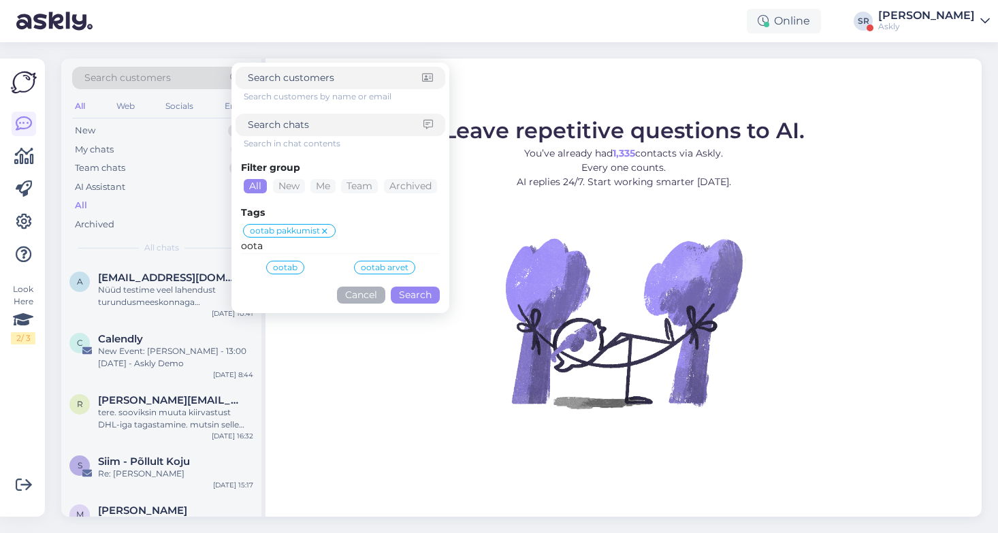
click at [415, 290] on button "Search" at bounding box center [415, 295] width 49 height 17
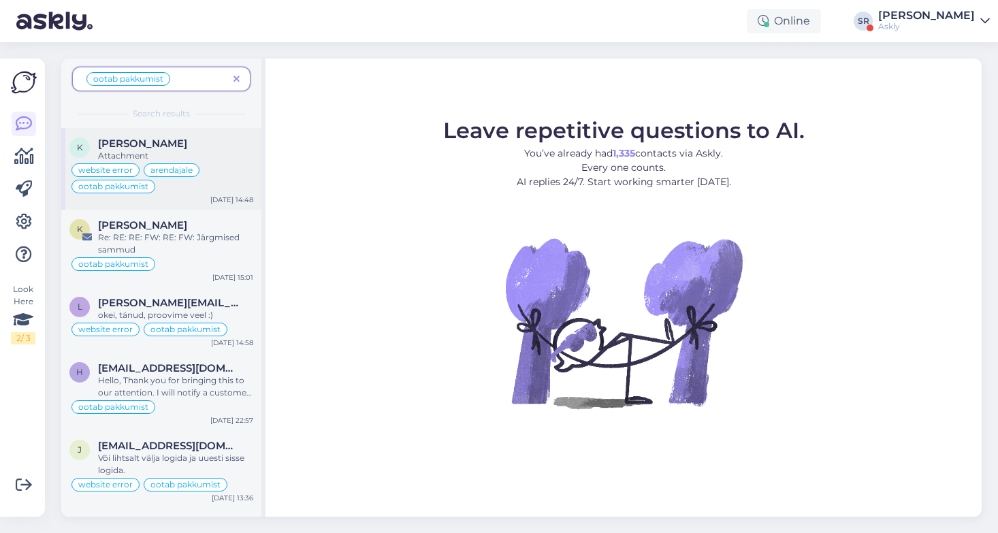
click at [227, 157] on div "Attachment" at bounding box center [175, 156] width 155 height 12
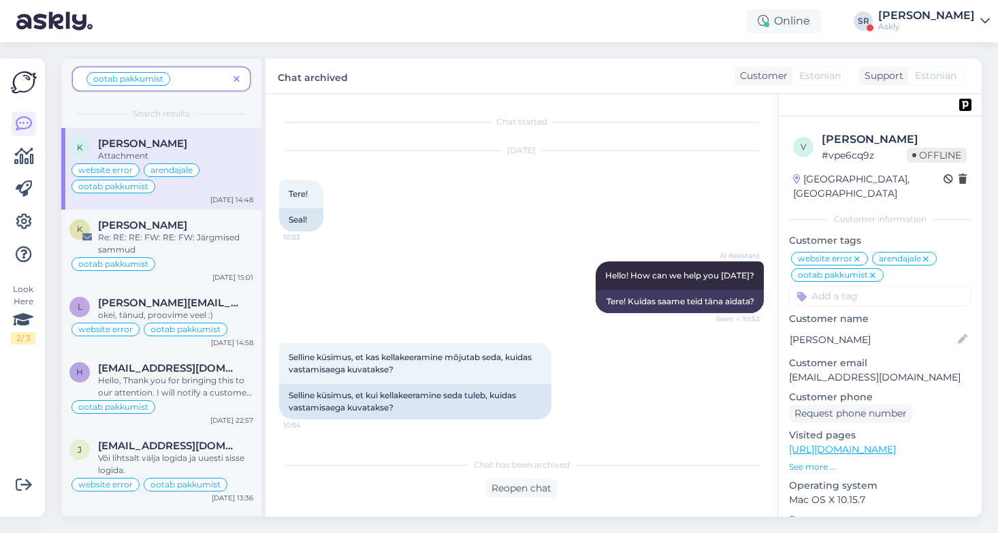
scroll to position [4756, 0]
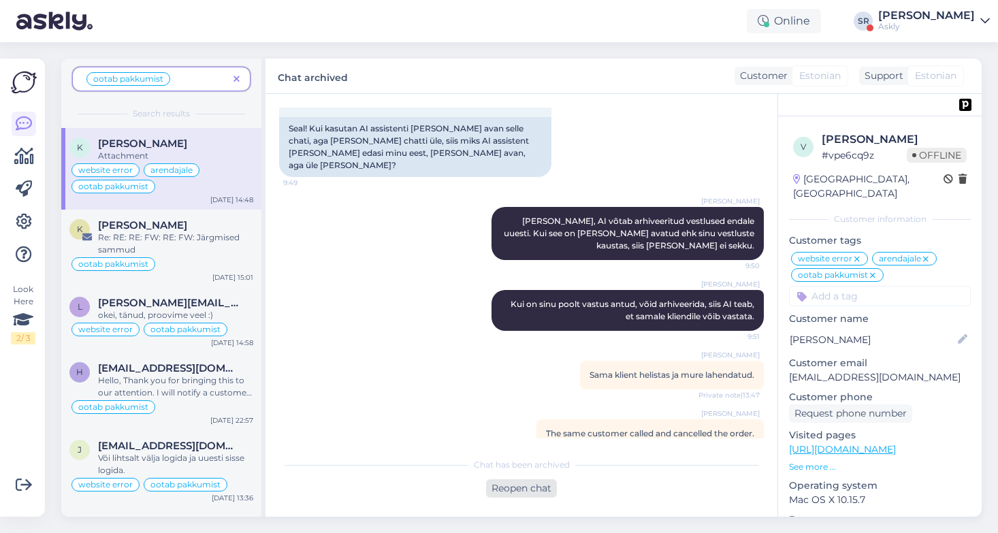
click at [529, 488] on div "Reopen chat" at bounding box center [521, 488] width 71 height 18
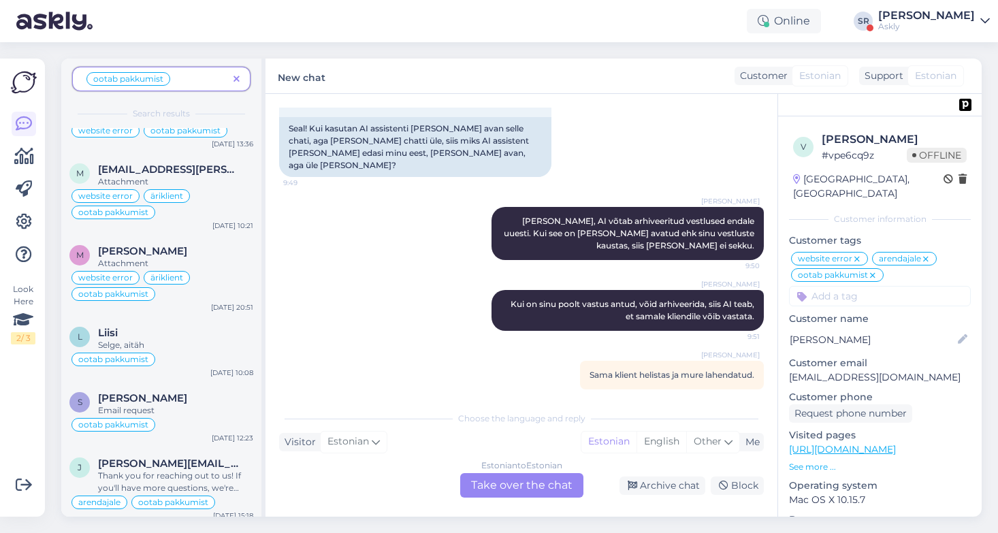
scroll to position [363, 0]
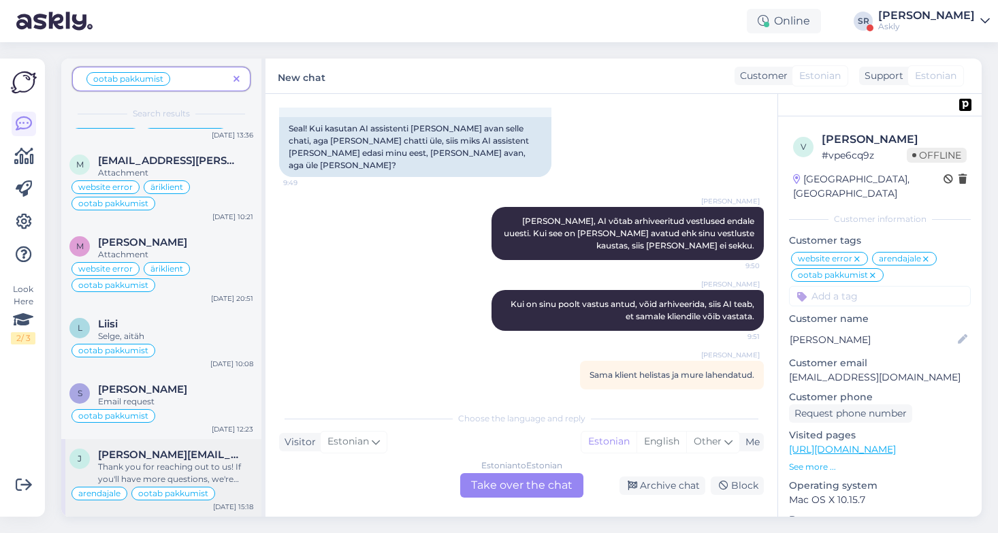
click at [189, 467] on div "Thank you for reaching out to us! If you'll have more questions, we're happy to…" at bounding box center [175, 473] width 155 height 25
type textarea "she was interested our mebership"
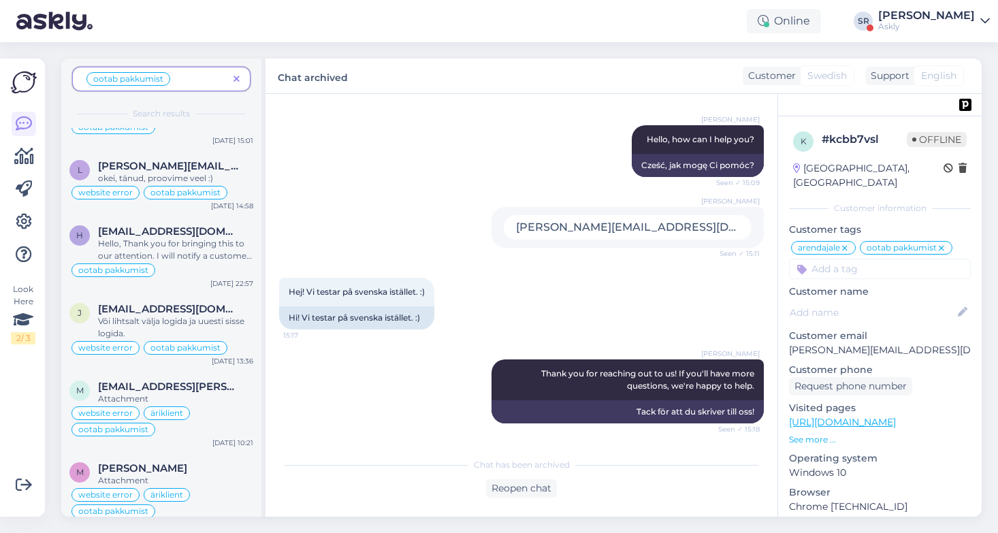
scroll to position [0, 0]
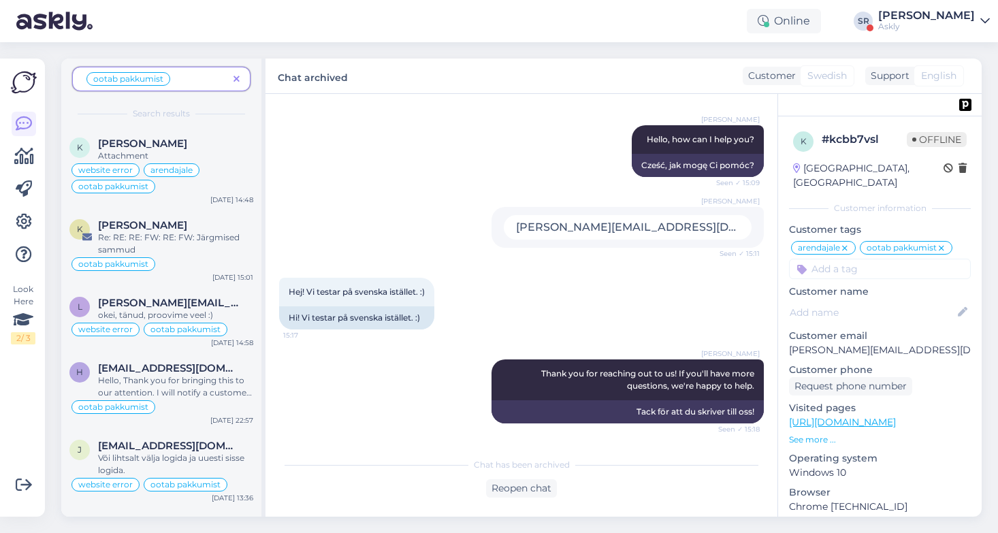
click at [237, 78] on icon at bounding box center [237, 80] width 6 height 10
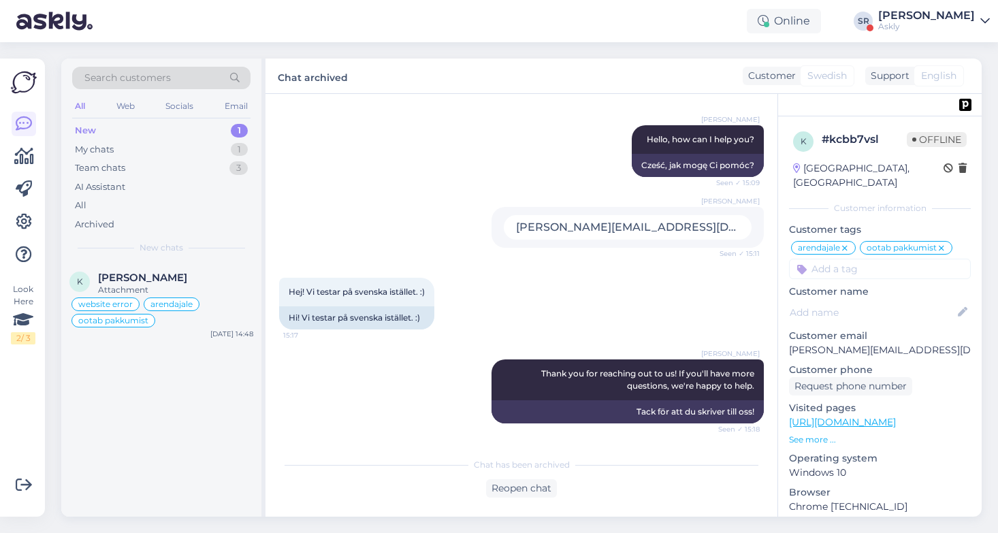
click at [163, 87] on div "Search customers" at bounding box center [161, 78] width 178 height 22
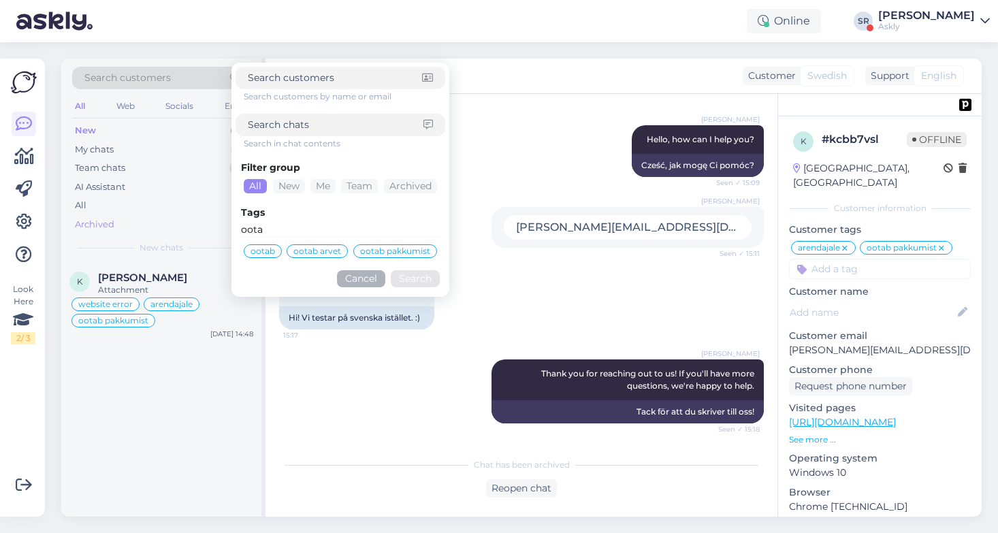
drag, startPoint x: 380, startPoint y: 230, endPoint x: 212, endPoint y: 227, distance: 168.2
click at [212, 227] on div "Search customers Search customers by name or email Search in chat contents Filt…" at bounding box center [161, 161] width 200 height 204
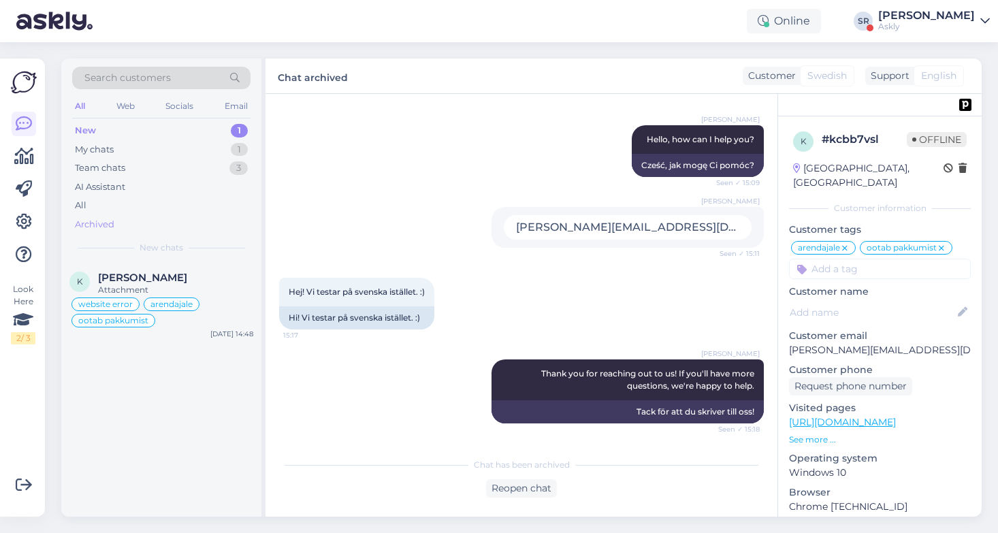
click at [91, 221] on div "Archived" at bounding box center [94, 225] width 39 height 14
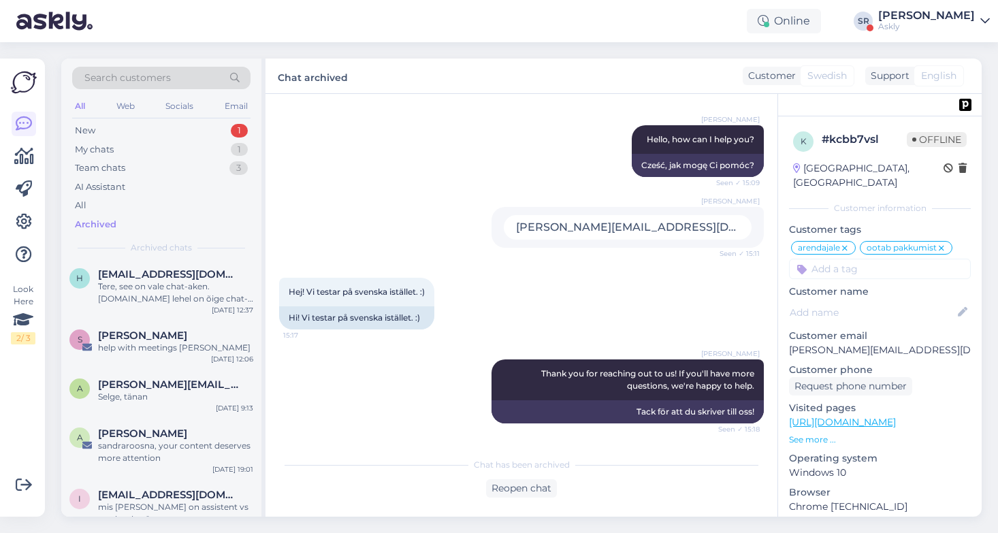
scroll to position [3493, 0]
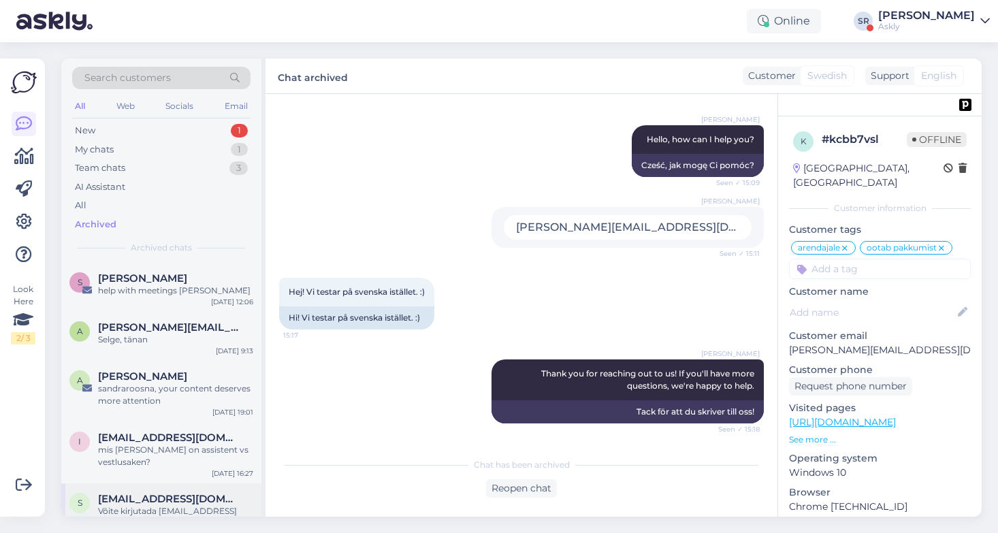
click at [174, 505] on div "Võite kirjutada [EMAIL_ADDRESS][DOMAIN_NAME] või siis [PERSON_NAME] sotsiaalmee…" at bounding box center [175, 517] width 155 height 25
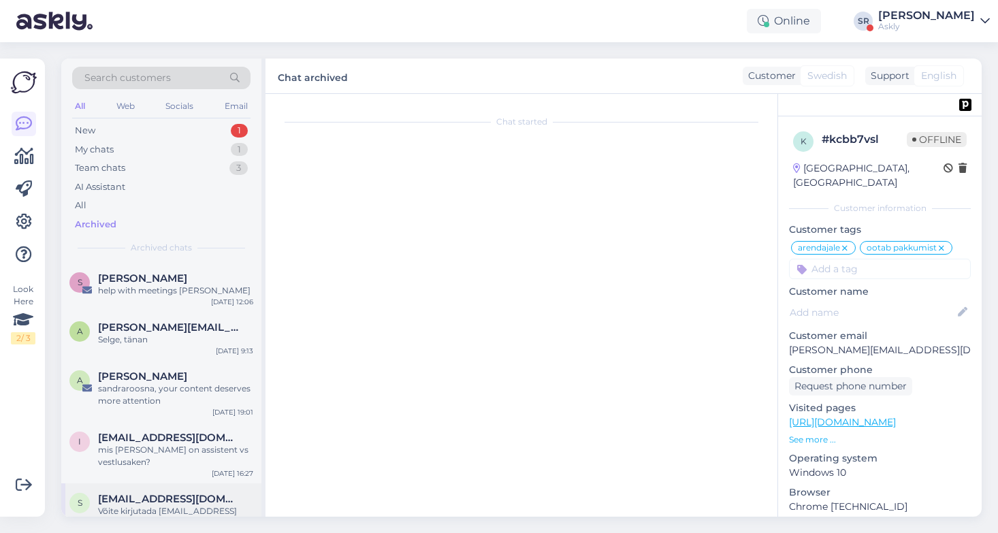
scroll to position [605, 0]
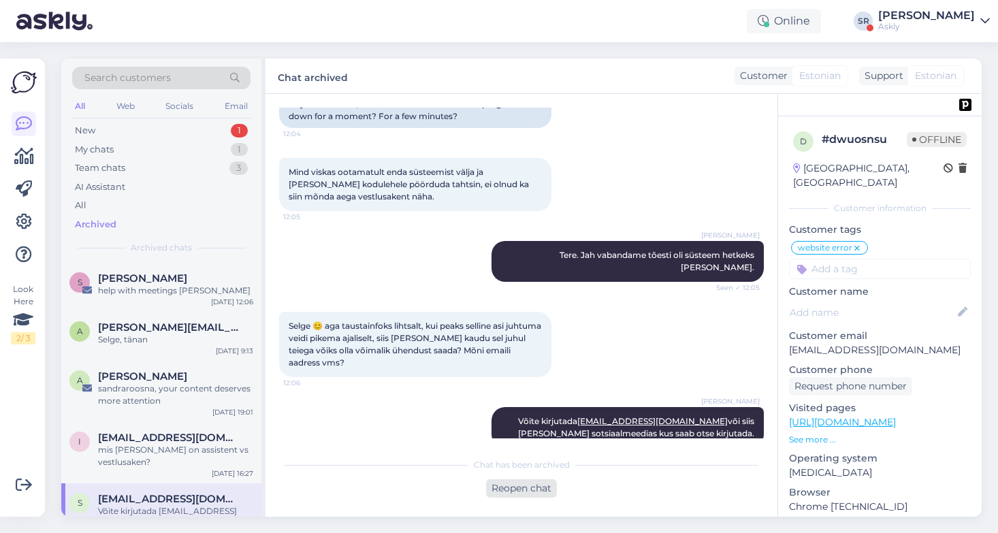
click at [528, 483] on div "Reopen chat" at bounding box center [521, 488] width 71 height 18
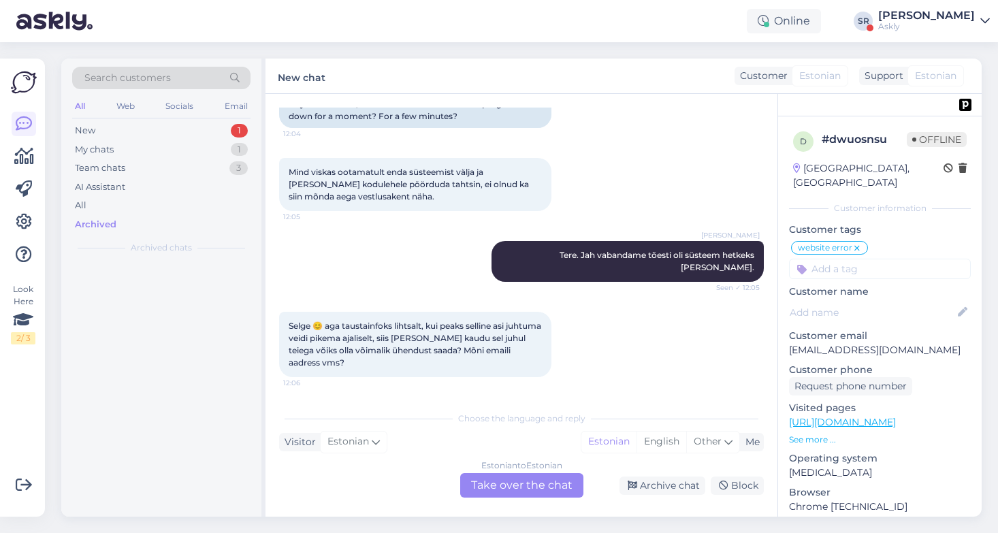
scroll to position [0, 0]
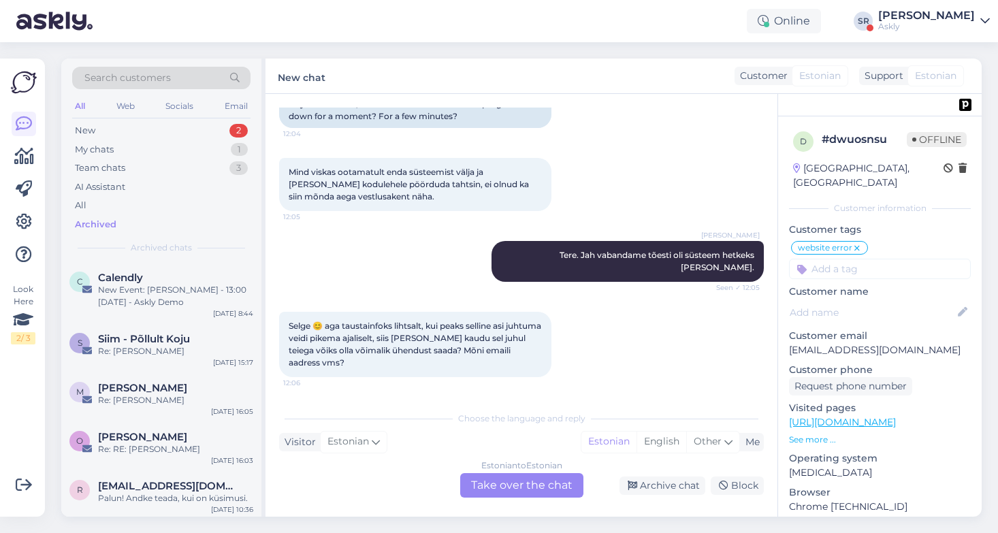
click at [522, 487] on div "Estonian to Estonian Take over the chat" at bounding box center [521, 485] width 123 height 25
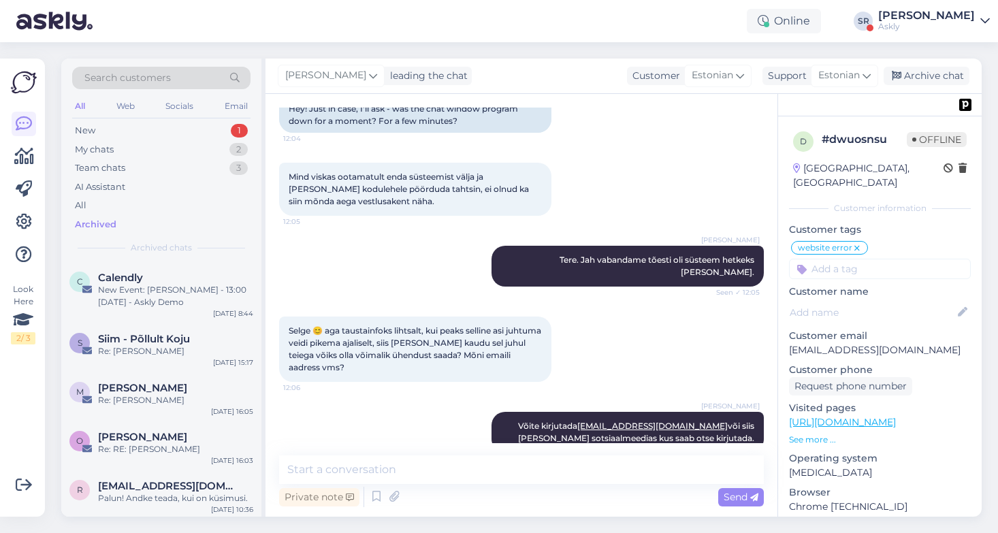
click at [708, 178] on div "Mind viskas ootamatult enda süsteemist välja ja kui teie kodulehele pöörduda ta…" at bounding box center [521, 189] width 485 height 83
click at [190, 79] on div "Search customers" at bounding box center [161, 78] width 178 height 22
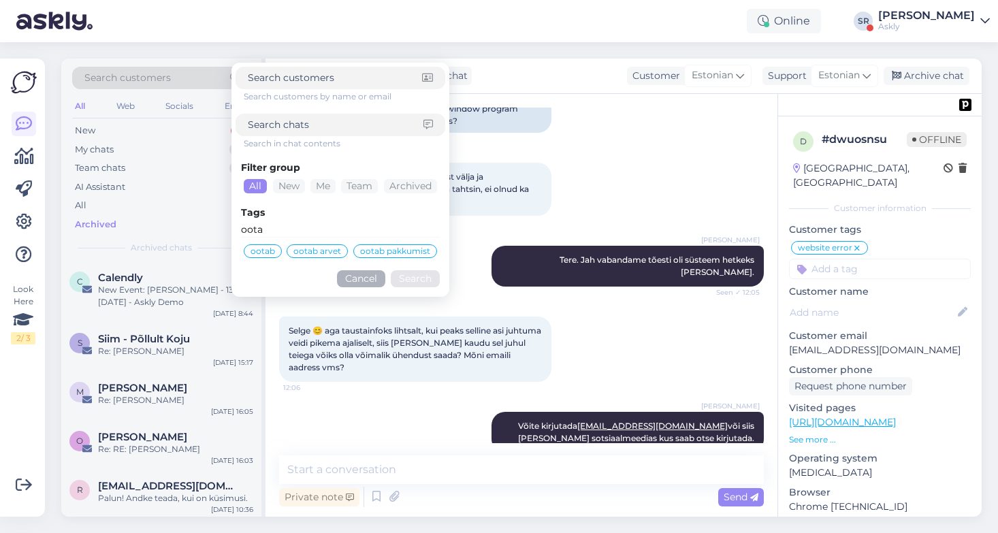
click at [261, 123] on input at bounding box center [336, 125] width 176 height 14
click at [249, 75] on input at bounding box center [335, 78] width 174 height 14
type input "nl"
click button "Search" at bounding box center [415, 278] width 49 height 17
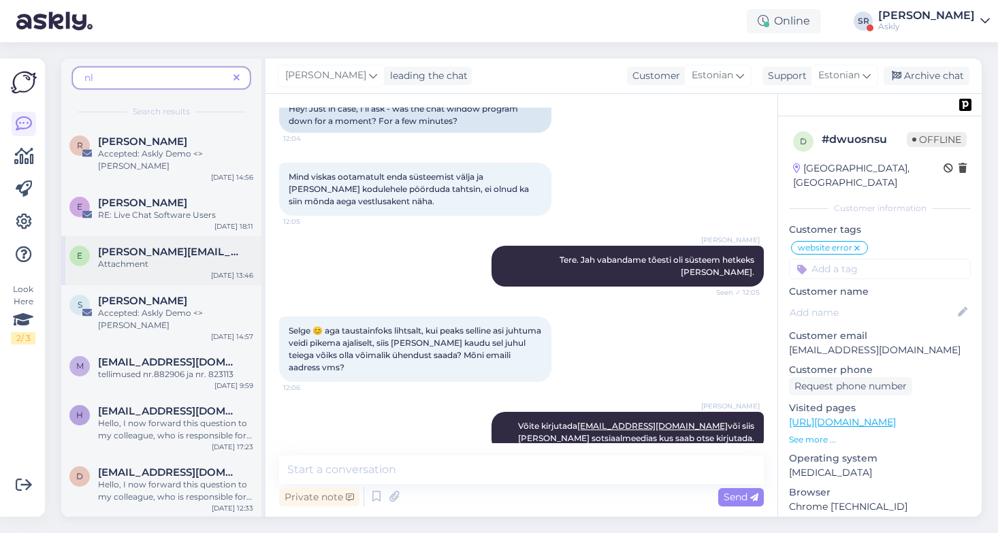
click at [157, 247] on span "[PERSON_NAME][EMAIL_ADDRESS][DOMAIN_NAME]" at bounding box center [169, 252] width 142 height 12
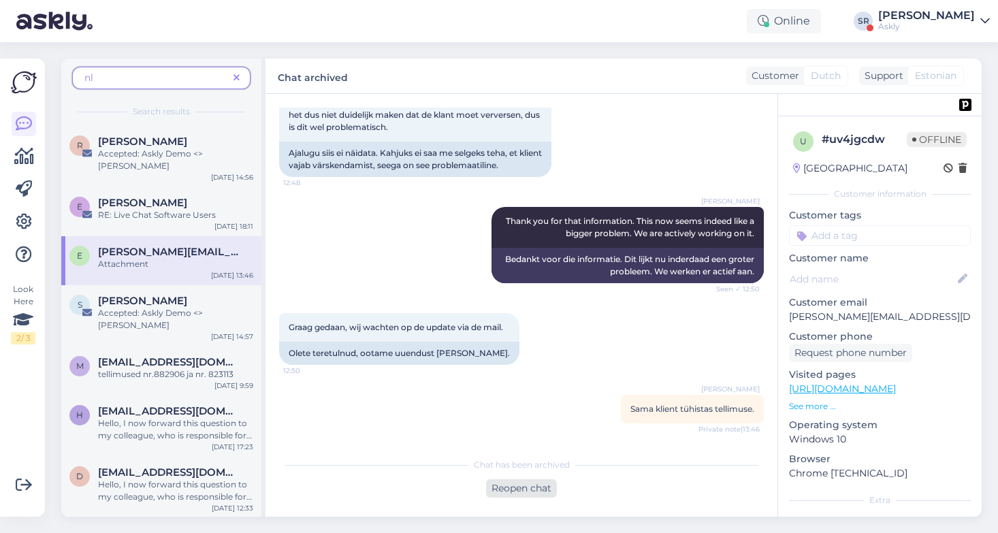
click at [528, 488] on div "Reopen chat" at bounding box center [521, 488] width 71 height 18
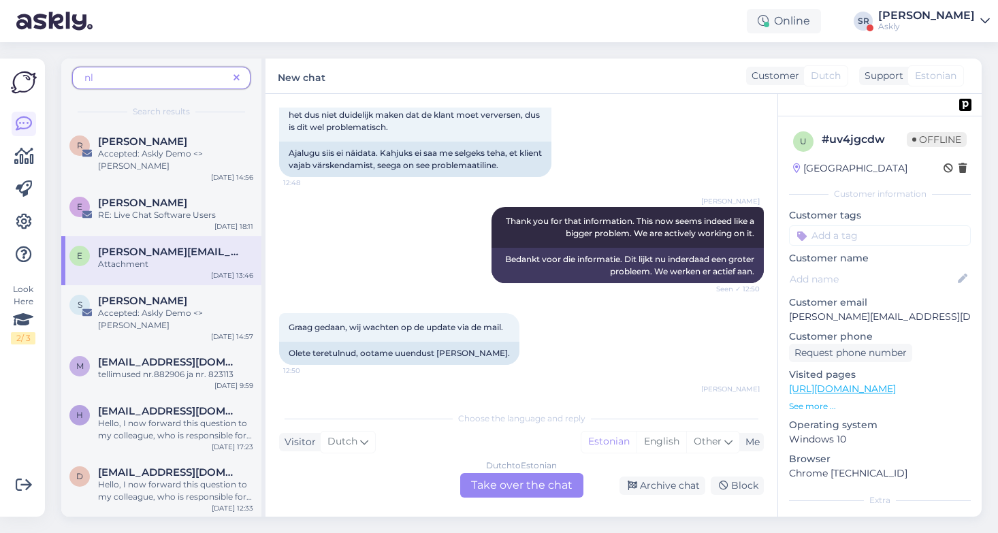
click at [528, 488] on div "Dutch to Estonian Take over the chat" at bounding box center [521, 485] width 123 height 25
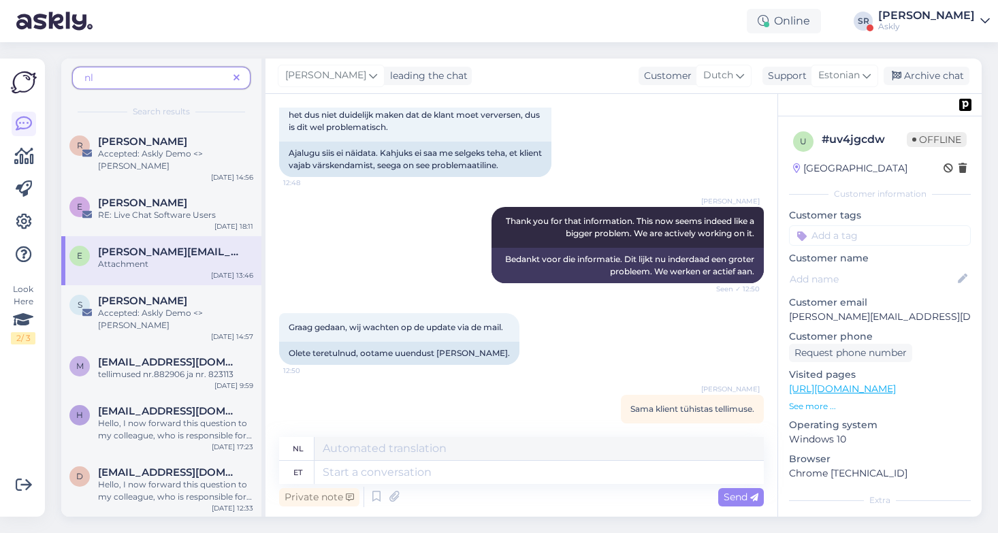
click at [236, 74] on icon at bounding box center [237, 79] width 6 height 10
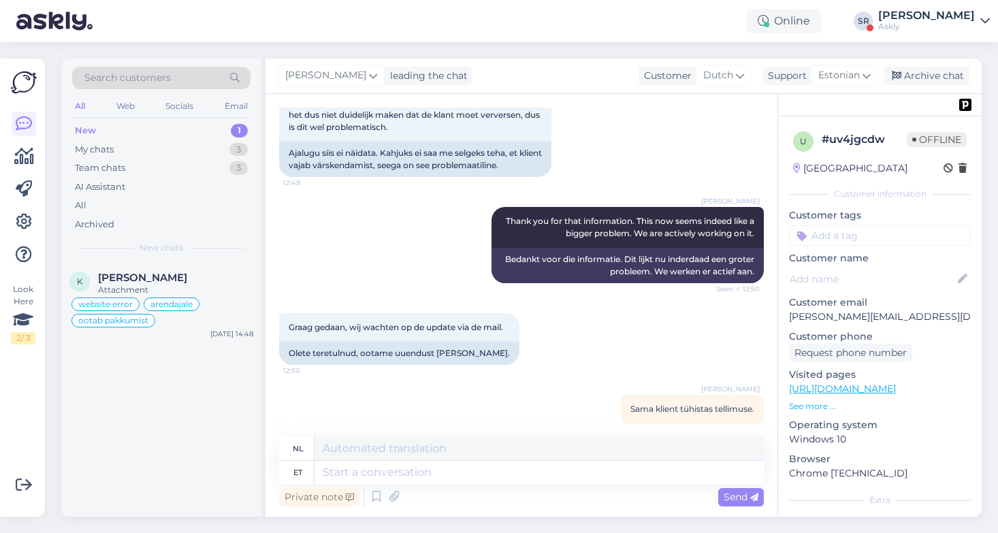
click at [94, 125] on div "New" at bounding box center [85, 131] width 21 height 14
click at [95, 148] on div "My chats" at bounding box center [94, 150] width 39 height 14
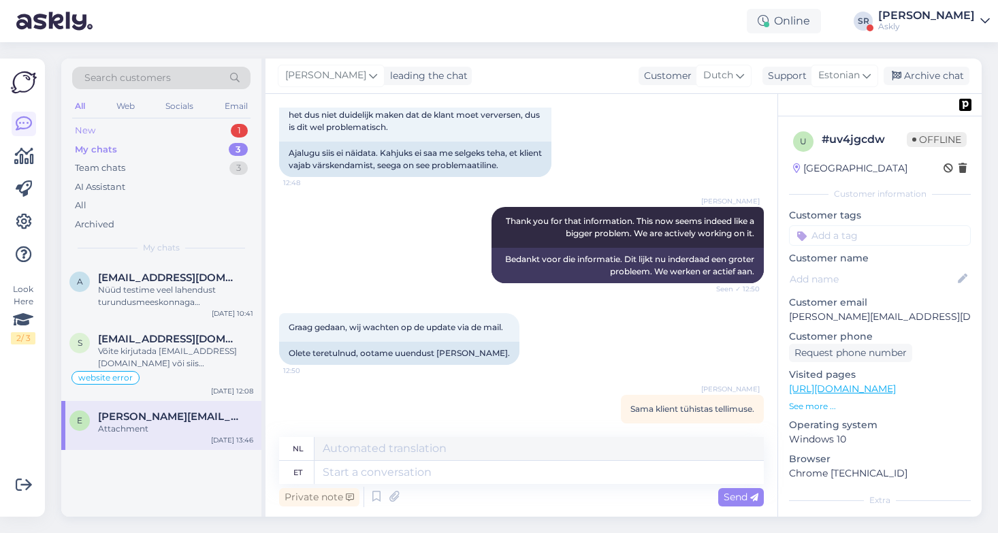
click at [109, 127] on div "New 1" at bounding box center [161, 130] width 178 height 19
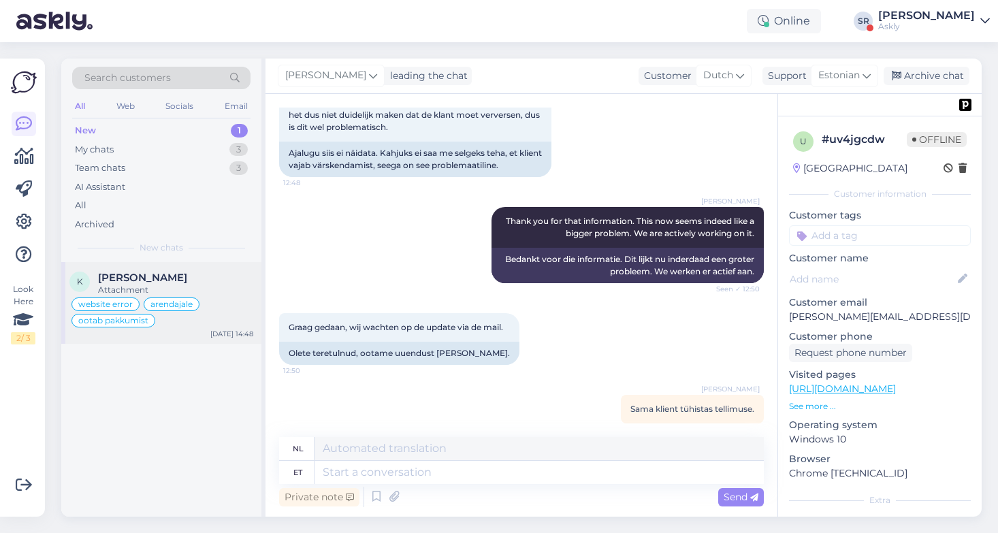
click at [222, 313] on div "website error arendajale ootab pakkumist" at bounding box center [161, 312] width 184 height 33
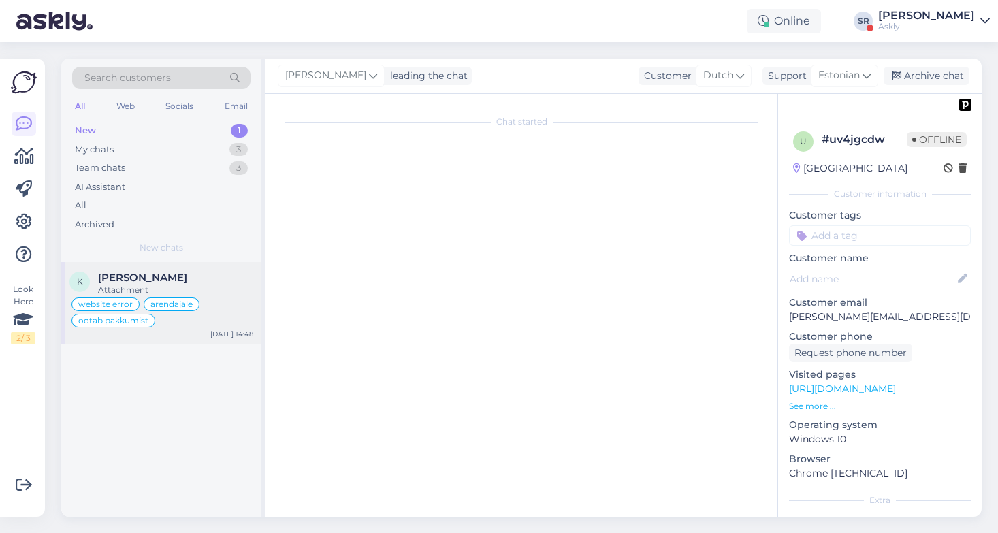
scroll to position [4802, 0]
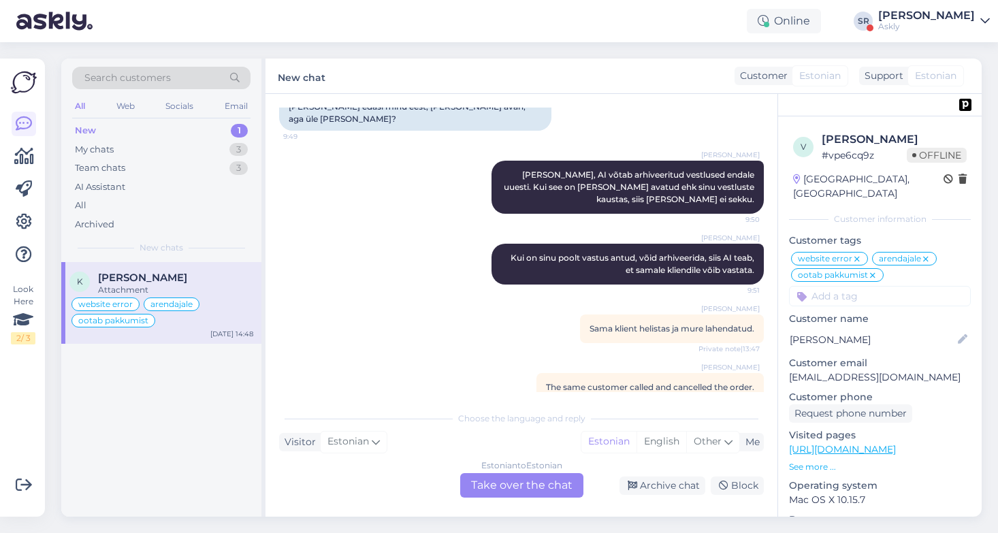
click at [507, 487] on div "Estonian to Estonian Take over the chat" at bounding box center [521, 485] width 123 height 25
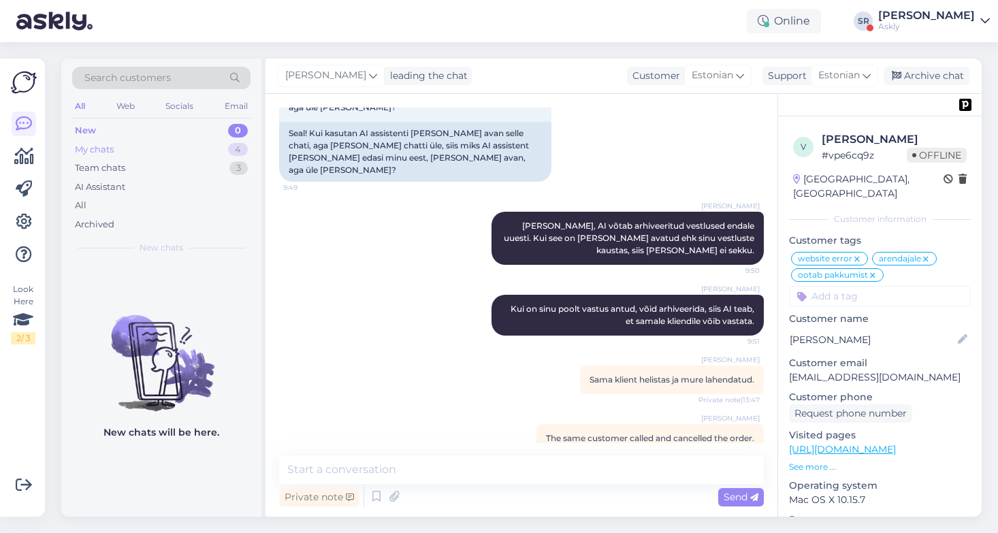
click at [97, 150] on div "My chats" at bounding box center [94, 150] width 39 height 14
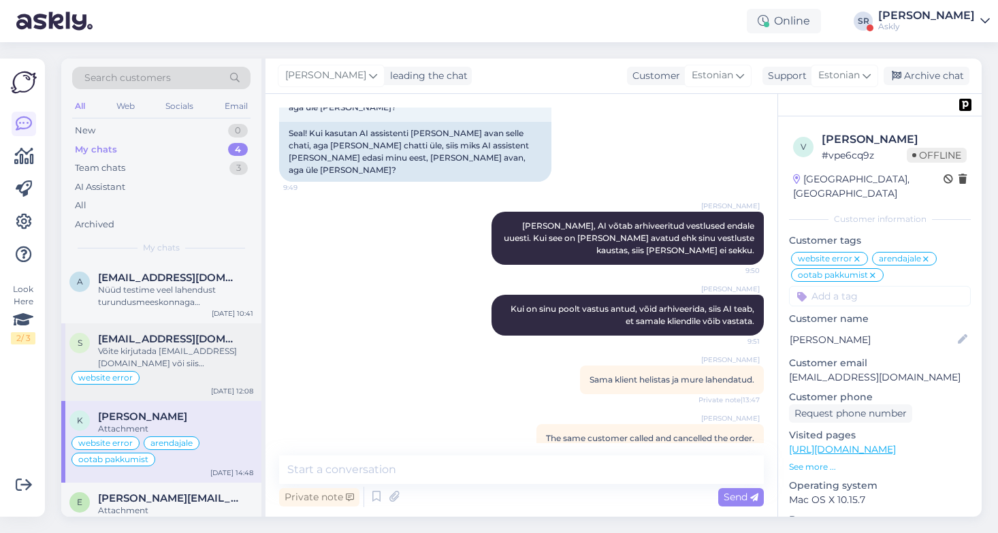
click at [214, 352] on div "Võite kirjutada [EMAIL_ADDRESS][DOMAIN_NAME] või siis [PERSON_NAME] sotsiaalmee…" at bounding box center [175, 357] width 155 height 25
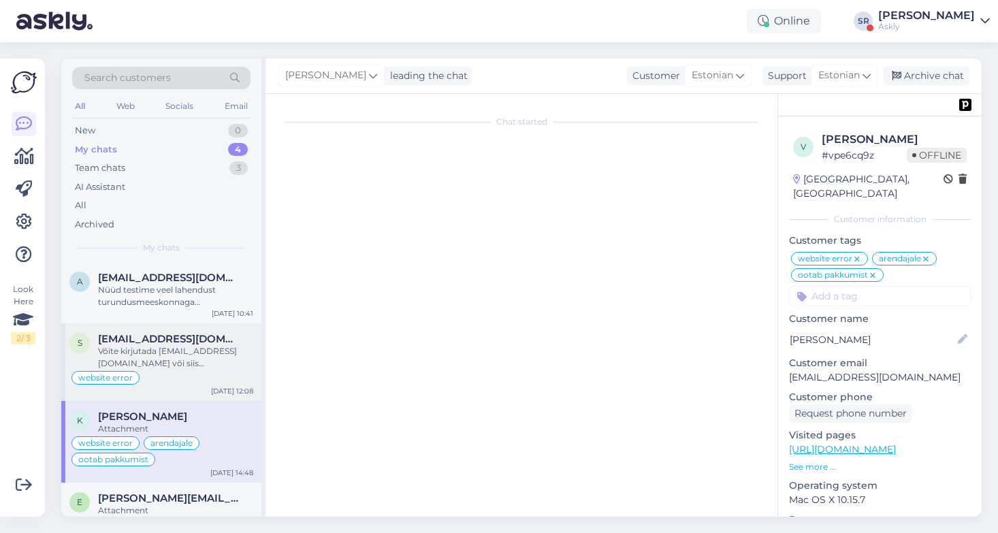
scroll to position [600, 0]
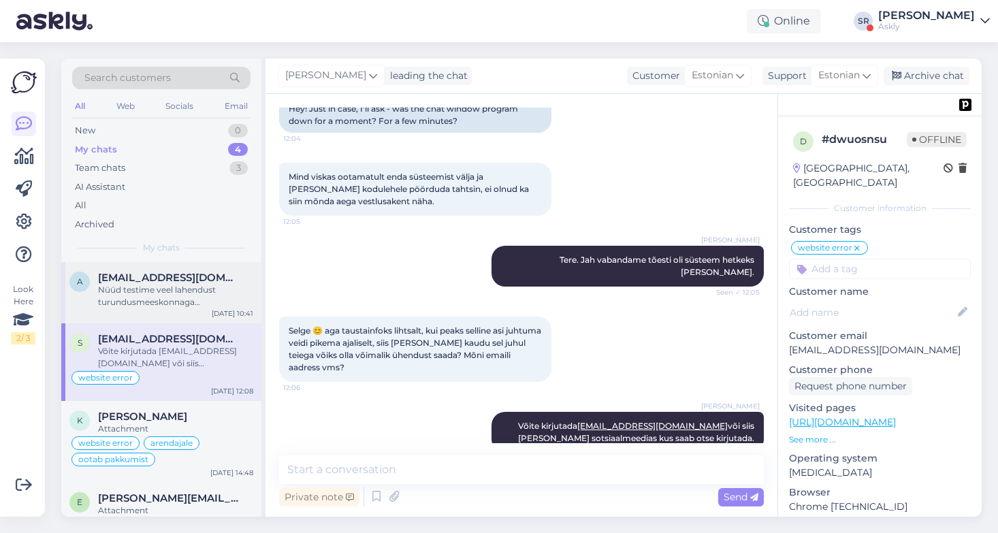
click at [187, 293] on div "Nüüd testime veel lahendust turundusmeeskonnaga [PERSON_NAME] [PERSON_NAME] suu…" at bounding box center [175, 296] width 155 height 25
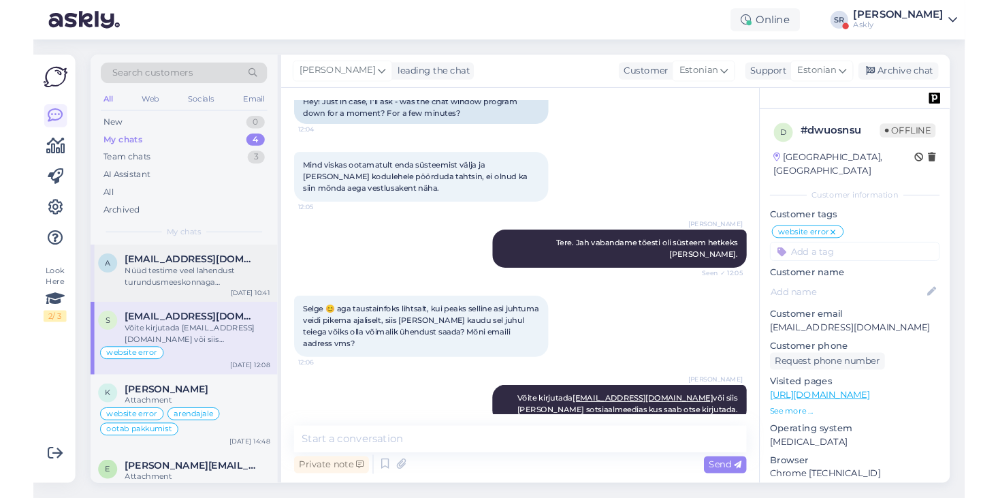
scroll to position [7371, 0]
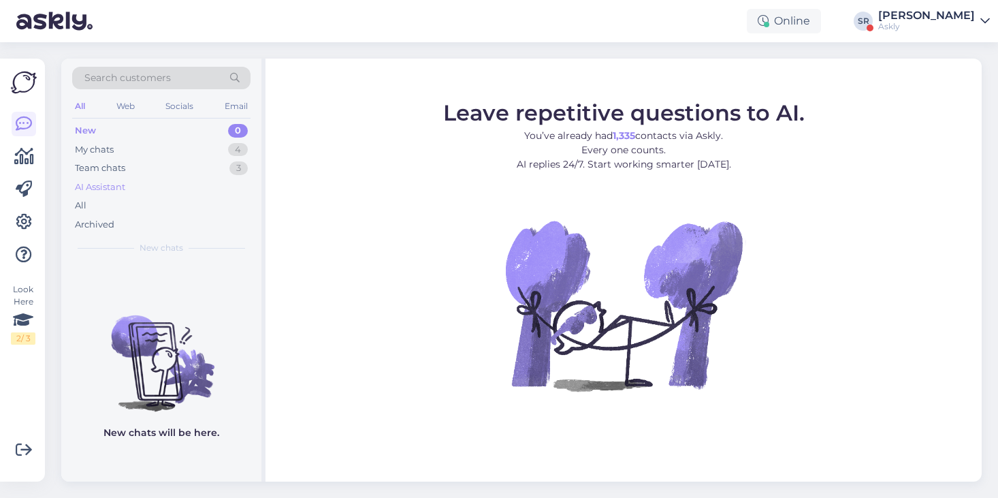
click at [98, 185] on div "AI Assistant" at bounding box center [100, 187] width 50 height 14
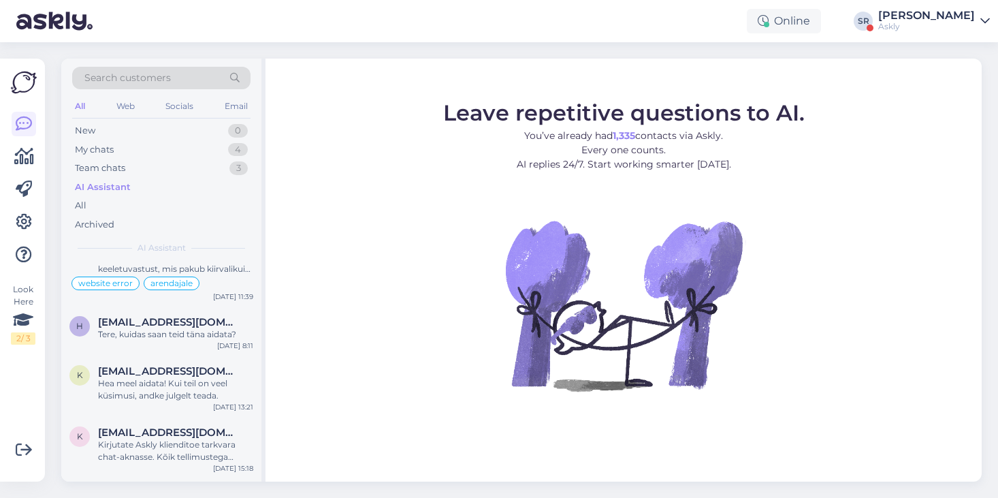
scroll to position [166, 0]
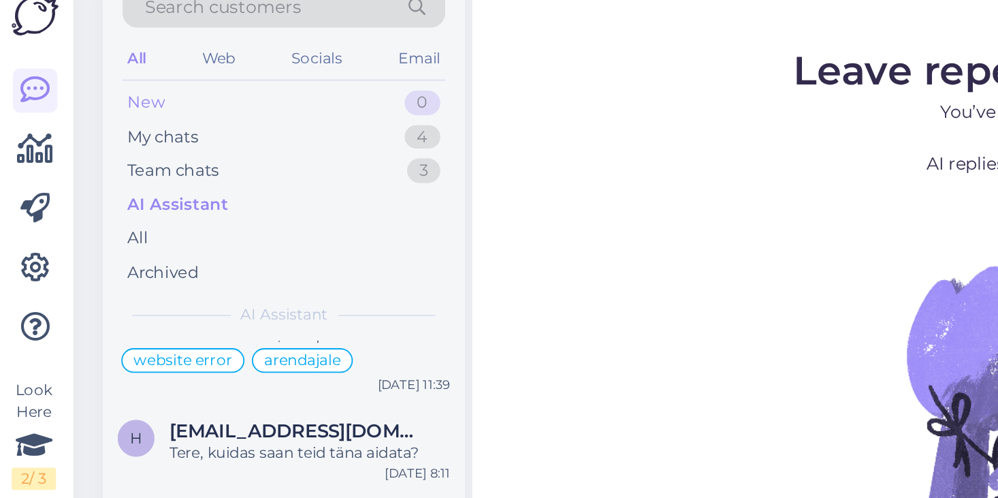
click at [84, 130] on div "New" at bounding box center [85, 131] width 20 height 14
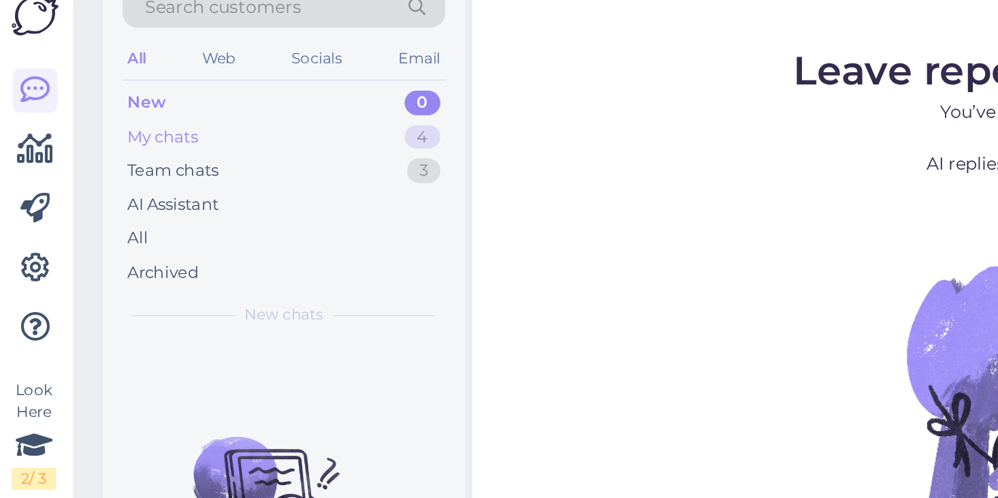
click at [96, 147] on div "My chats" at bounding box center [94, 150] width 39 height 14
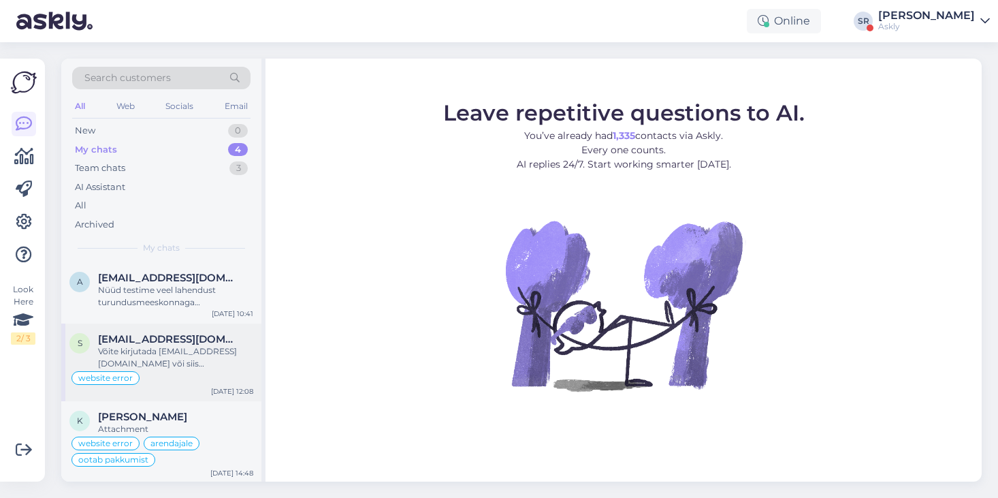
click at [178, 341] on span "[EMAIL_ADDRESS][DOMAIN_NAME]" at bounding box center [169, 339] width 142 height 12
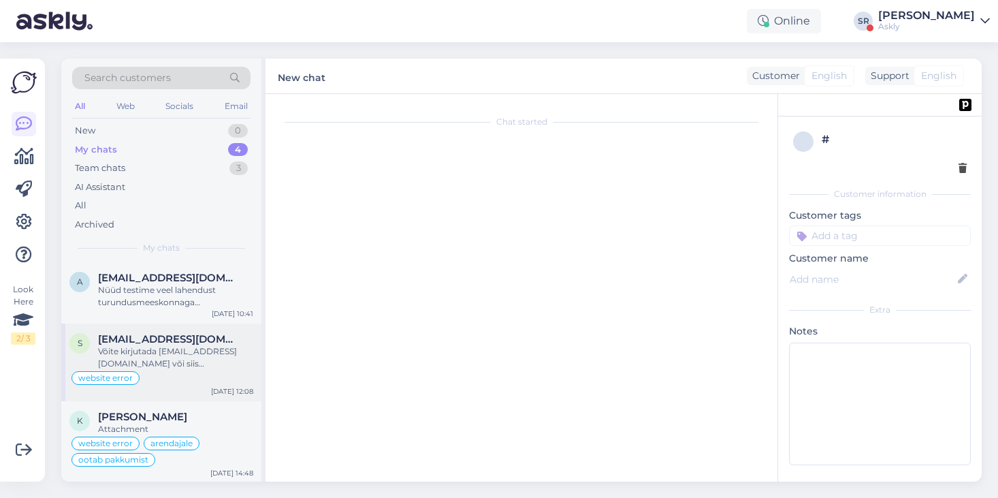
scroll to position [635, 0]
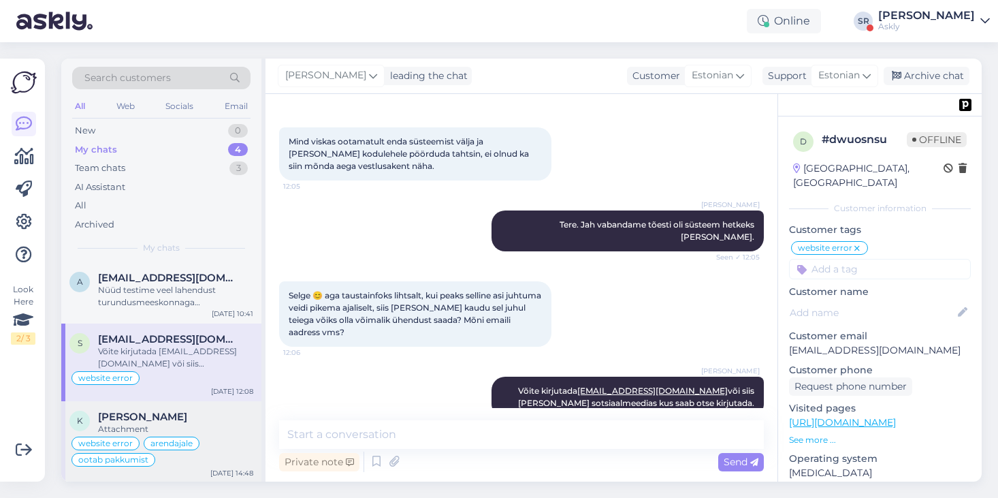
click at [182, 407] on div "K [PERSON_NAME] Attachment website error arendajale ootab pakkumist [DATE] 14:48" at bounding box center [161, 442] width 200 height 82
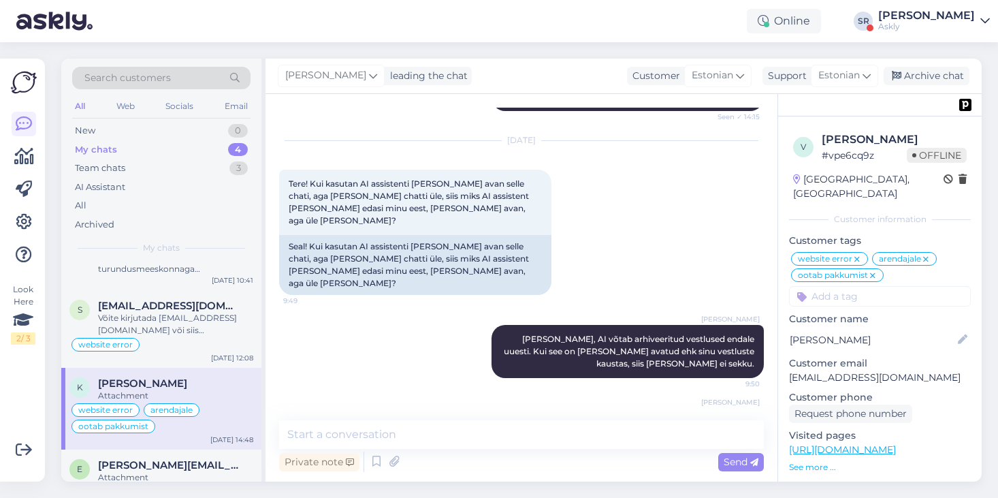
scroll to position [50, 0]
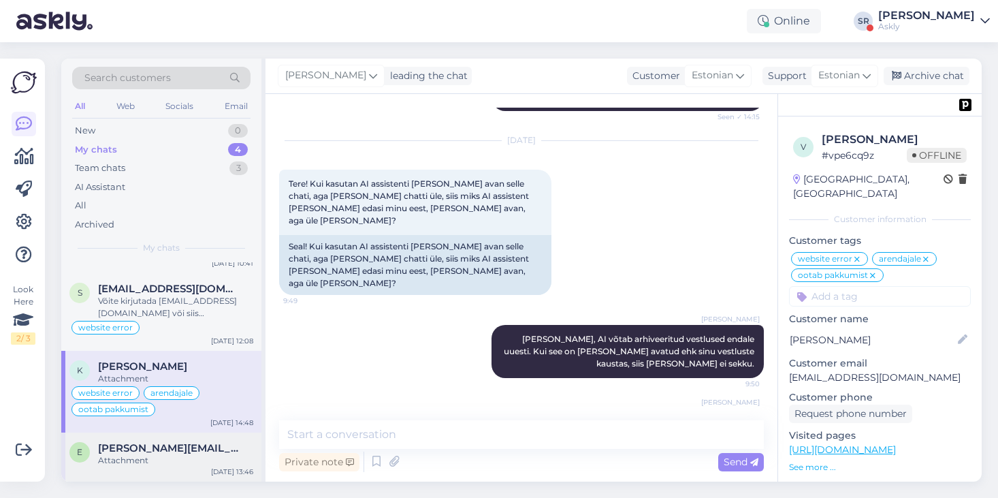
click at [157, 456] on div "Attachment" at bounding box center [175, 460] width 155 height 12
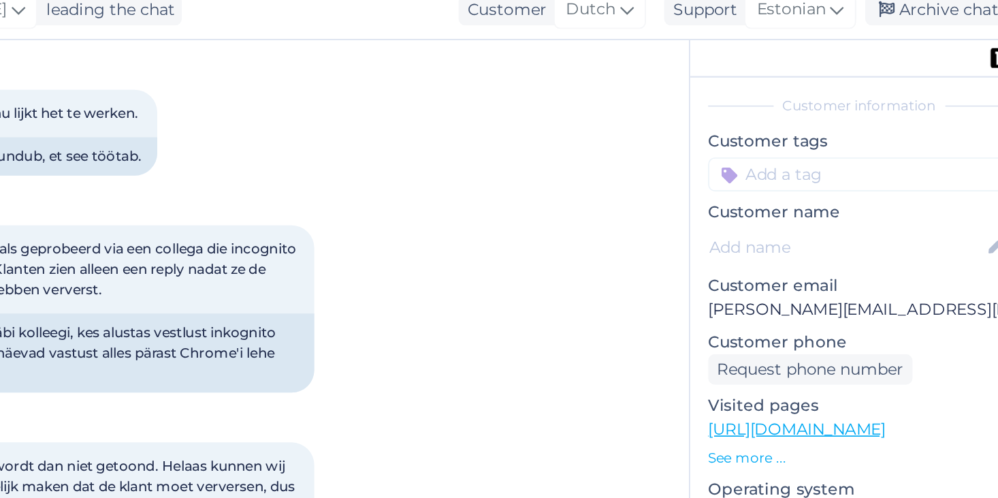
scroll to position [62, 0]
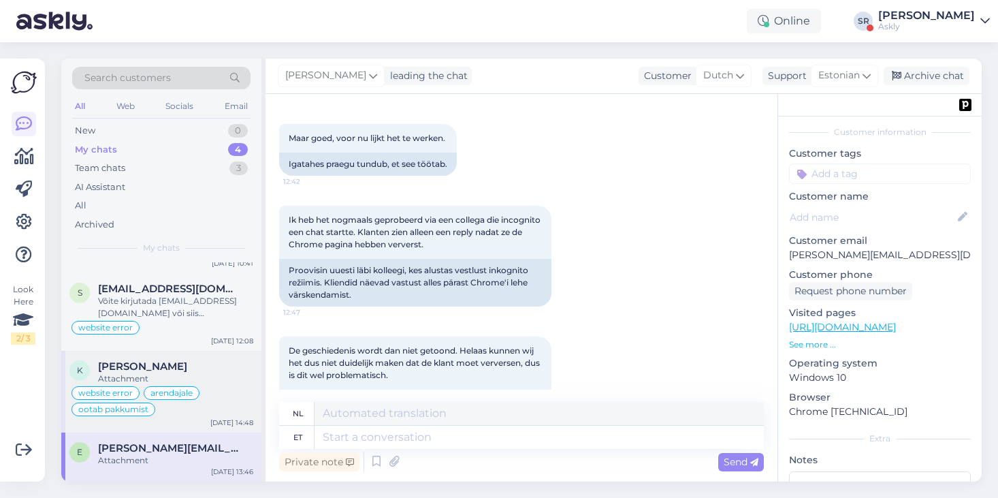
click at [191, 366] on div "[PERSON_NAME]" at bounding box center [175, 366] width 155 height 12
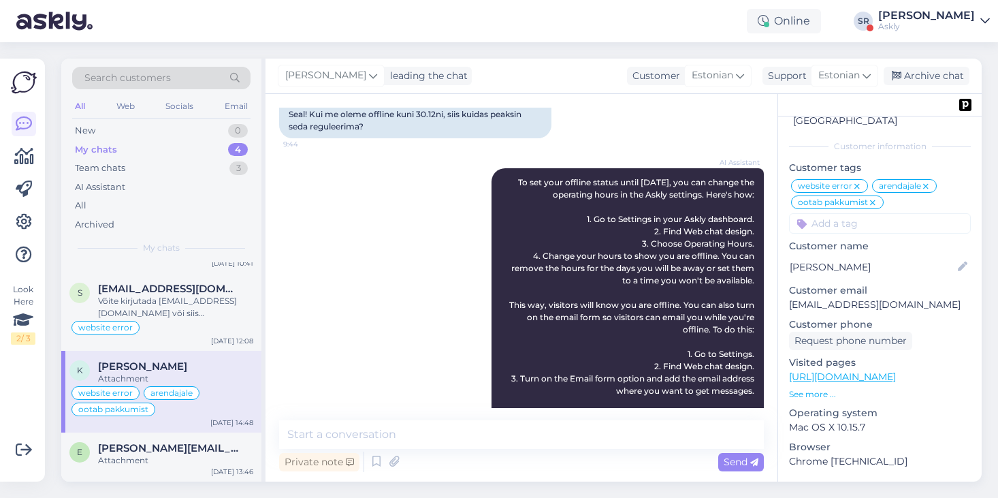
scroll to position [0, 0]
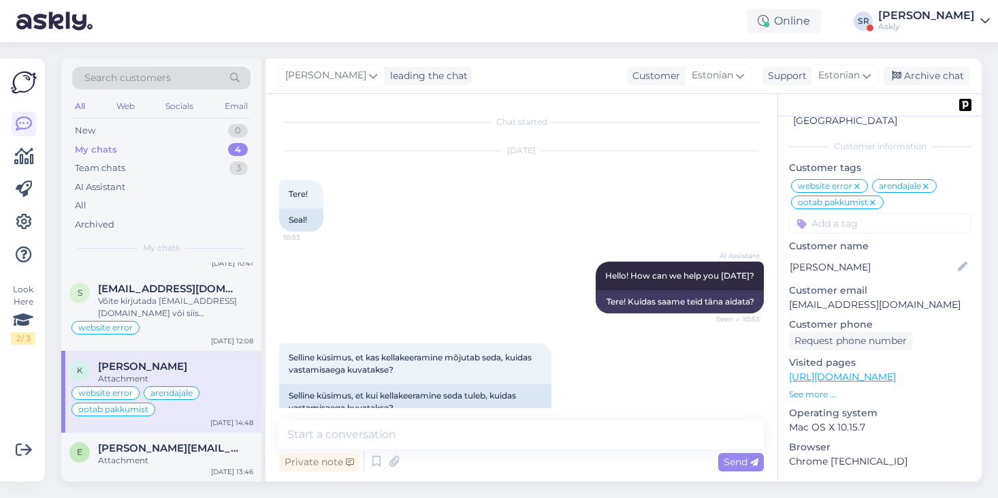
click at [797, 388] on p "See more ..." at bounding box center [880, 394] width 182 height 12
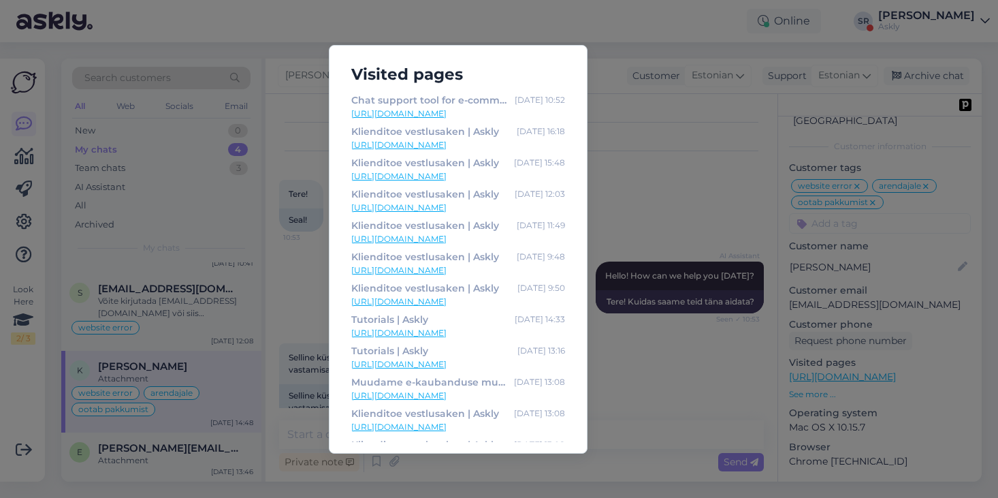
click at [646, 233] on div "Visited pages Chat support tool for e-commerce growth | Askly [DATE] 10:52 [URL…" at bounding box center [499, 249] width 998 height 498
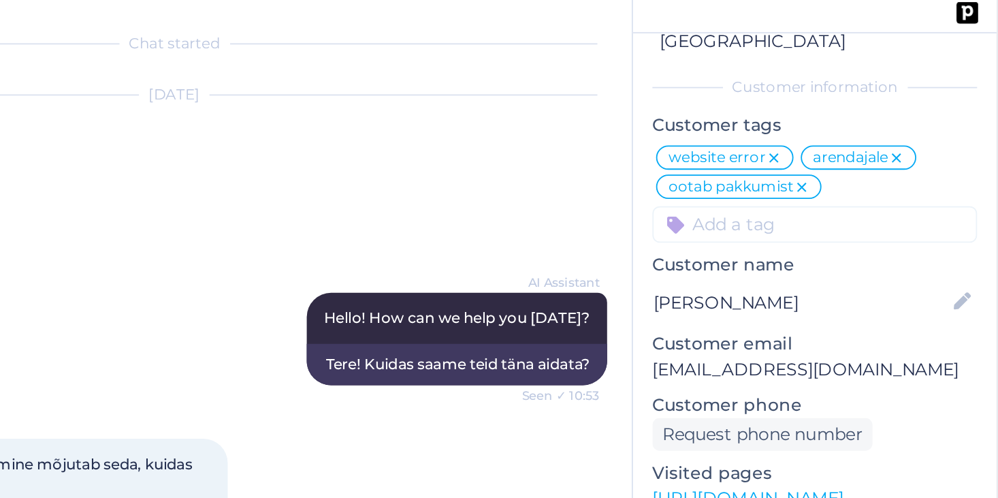
click at [867, 213] on input at bounding box center [880, 223] width 182 height 20
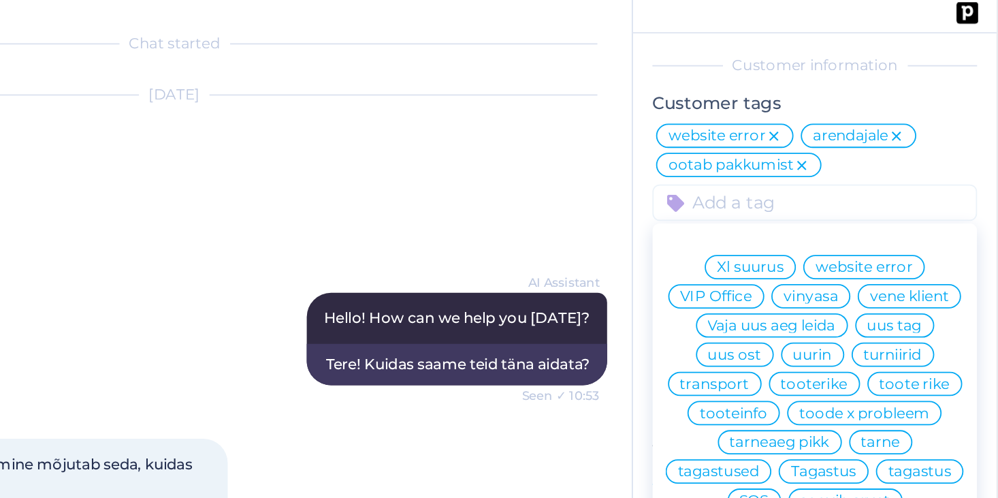
scroll to position [83, 0]
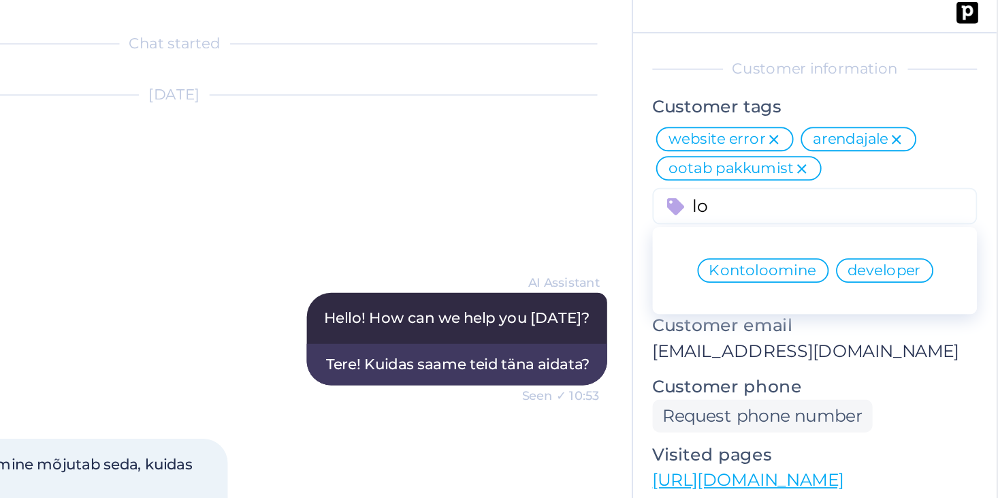
type input "l"
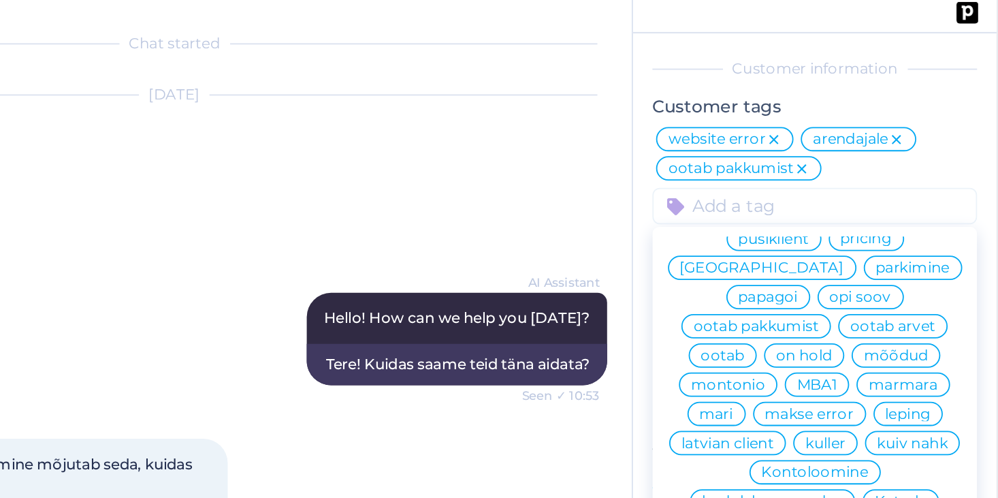
scroll to position [230, 0]
click at [857, 342] on span "latvian client" at bounding box center [832, 346] width 52 height 8
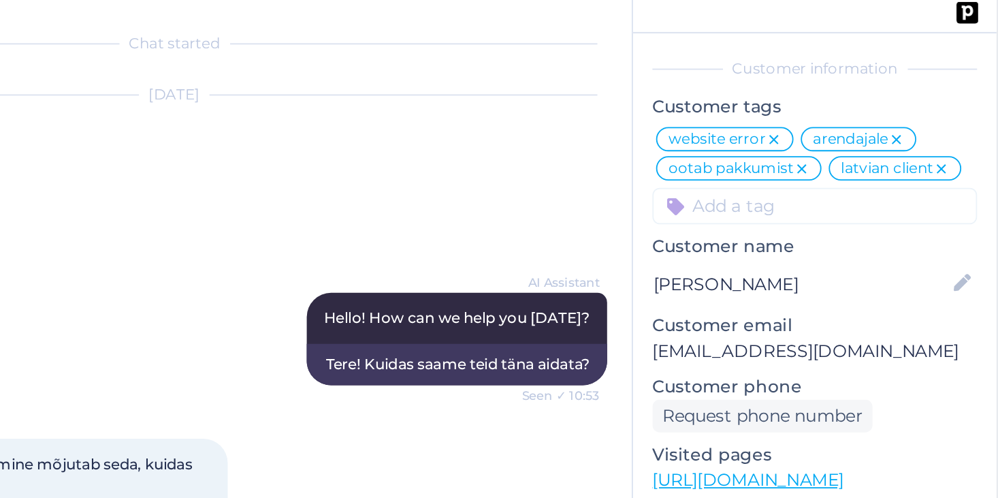
click at [901, 203] on input at bounding box center [880, 213] width 182 height 20
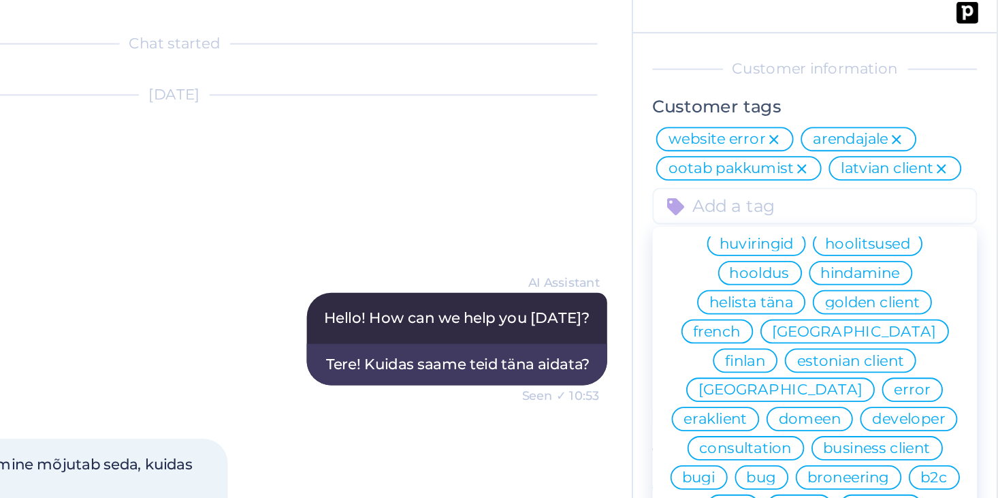
scroll to position [407, 0]
click at [904, 345] on span "business client" at bounding box center [915, 349] width 60 height 8
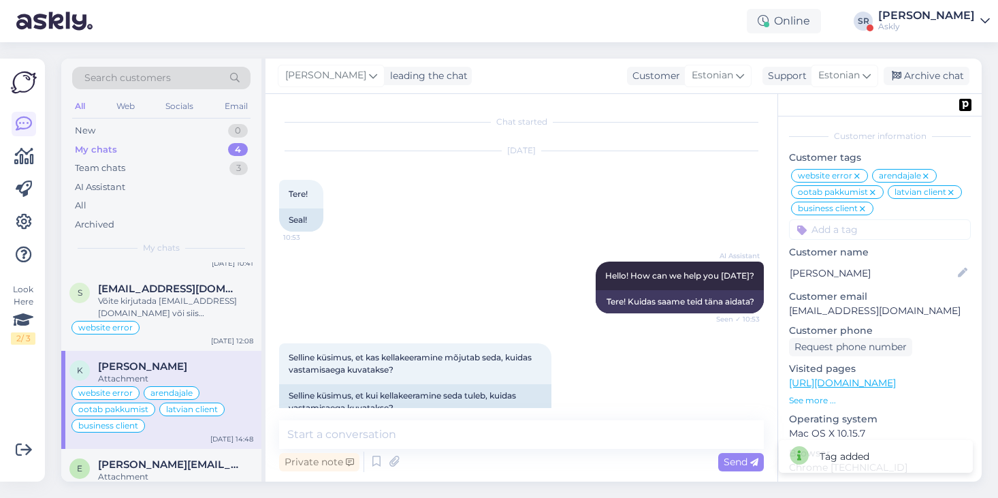
click at [89, 79] on span "Search customers" at bounding box center [127, 78] width 86 height 14
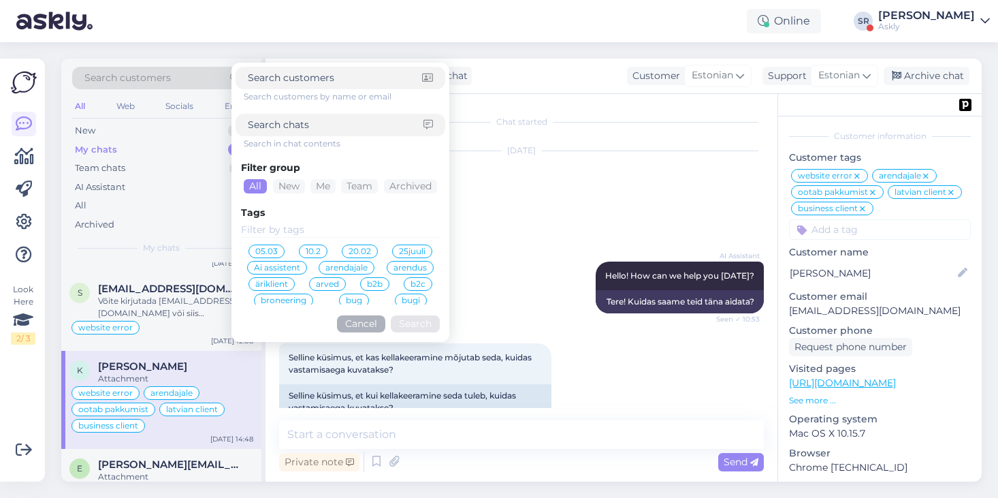
click at [272, 228] on input at bounding box center [340, 230] width 199 height 15
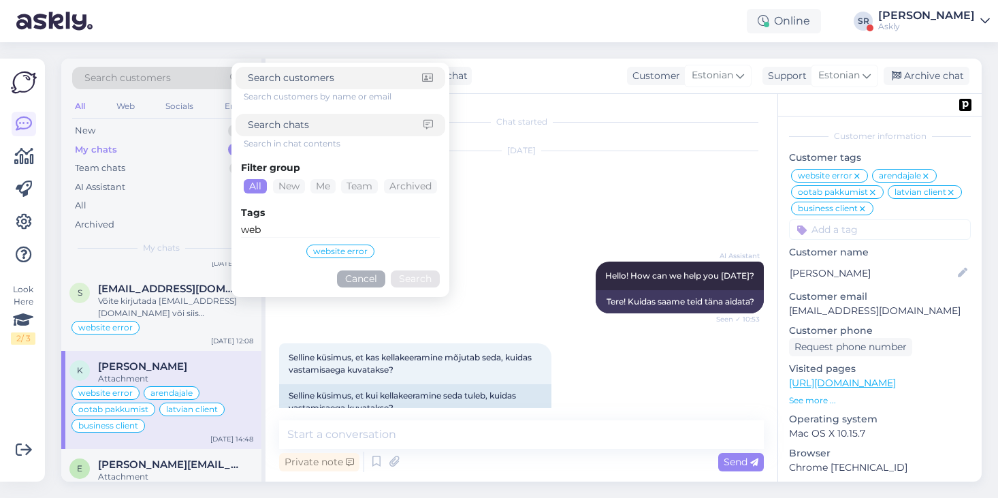
type input "web"
click at [335, 252] on span "website error" at bounding box center [340, 251] width 54 height 8
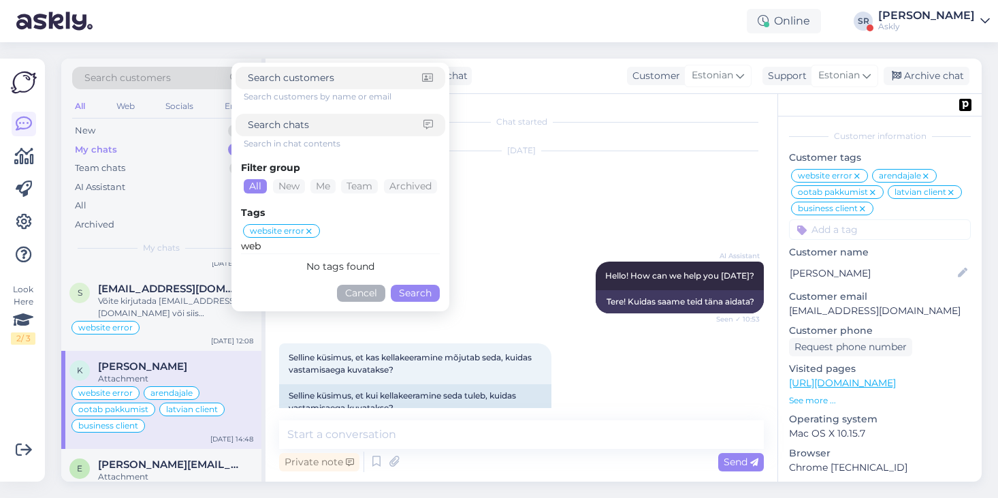
click at [416, 296] on button "Search" at bounding box center [415, 293] width 49 height 17
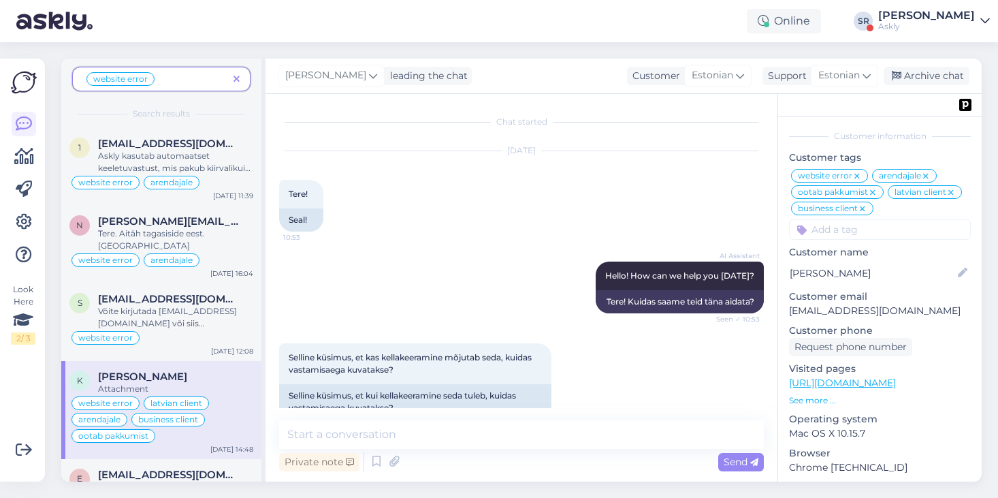
click at [238, 79] on icon at bounding box center [237, 80] width 6 height 10
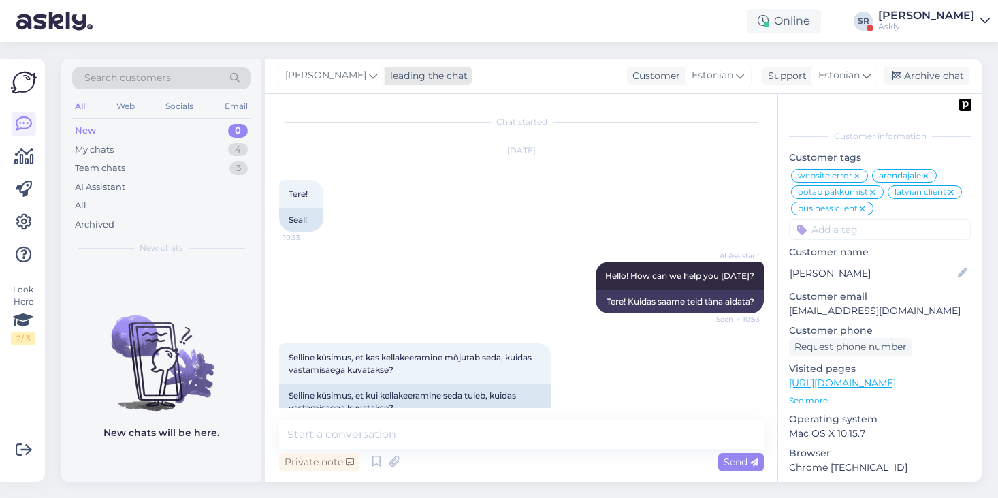
click at [323, 77] on span "[PERSON_NAME]" at bounding box center [325, 75] width 81 height 15
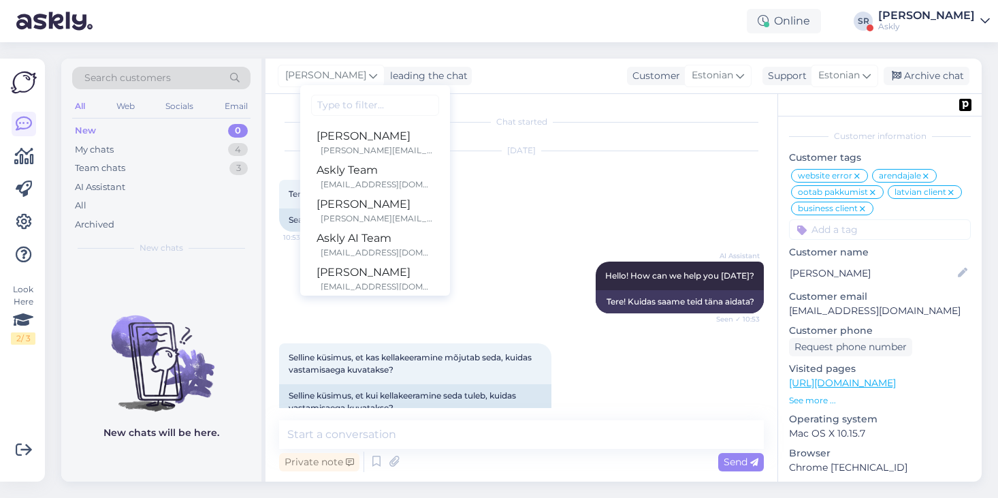
click at [476, 224] on div "[DATE] Tere! 10:53 Seal!" at bounding box center [521, 191] width 485 height 110
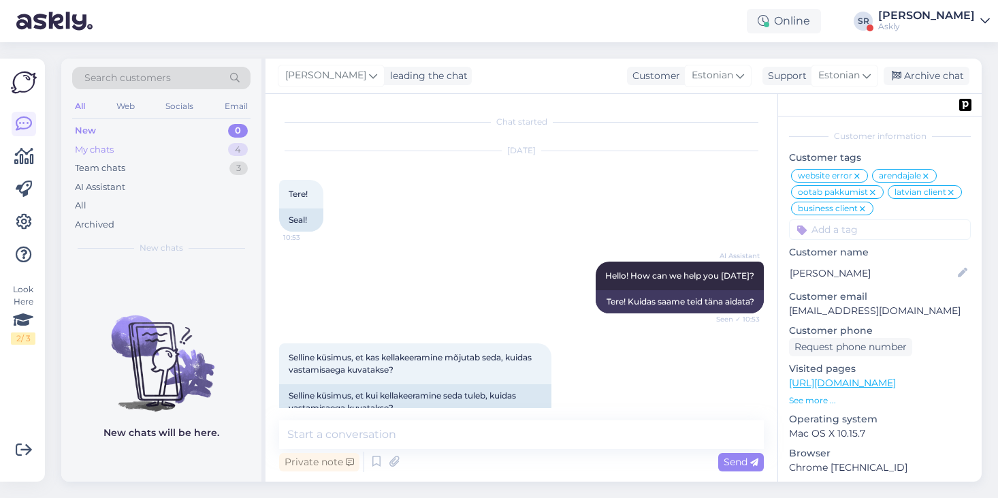
click at [95, 148] on div "My chats" at bounding box center [94, 150] width 39 height 14
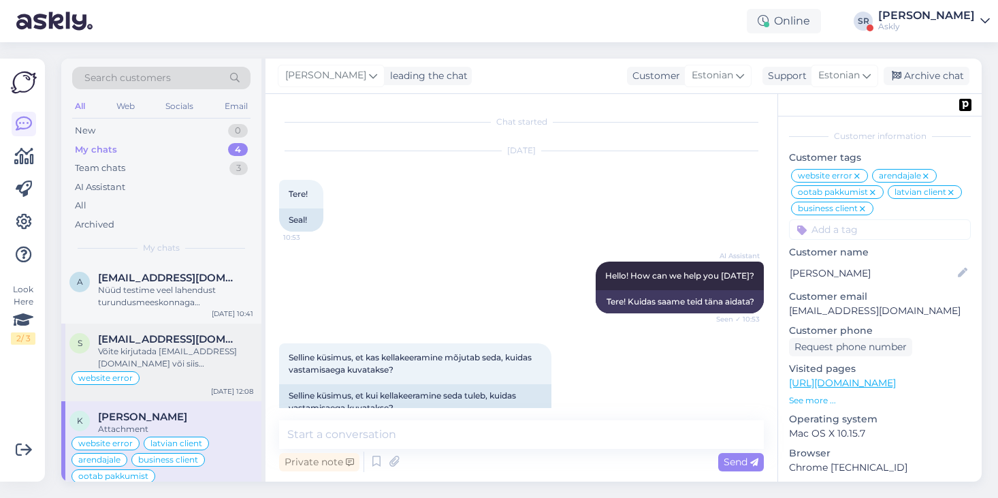
scroll to position [67, 0]
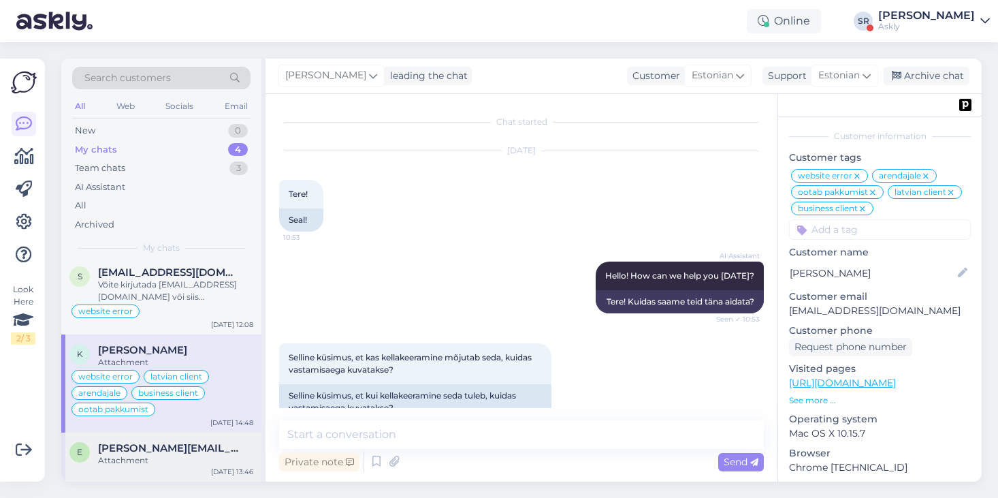
click at [189, 454] on div "Attachment" at bounding box center [175, 460] width 155 height 12
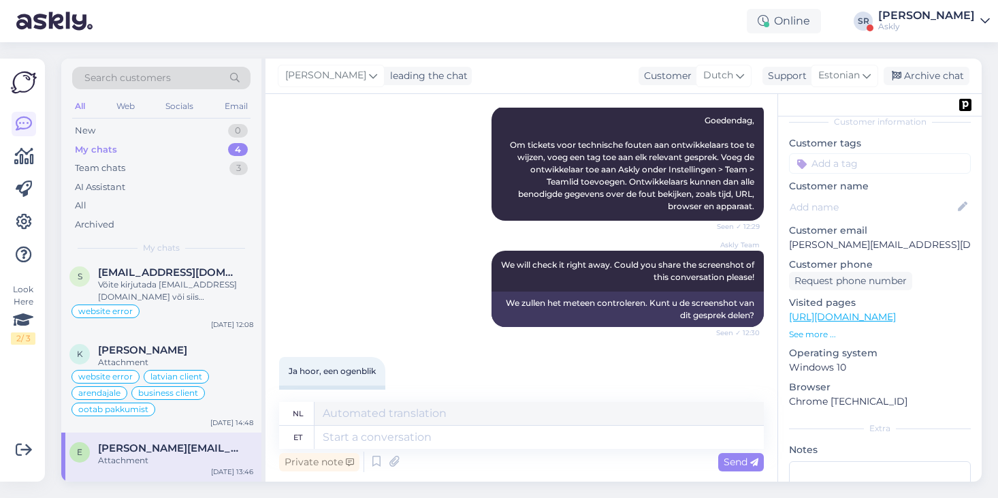
scroll to position [217, 0]
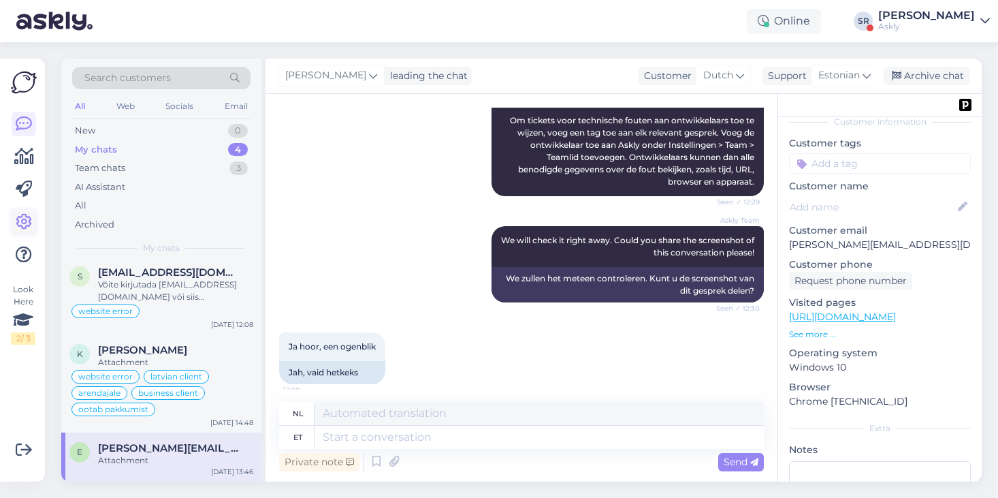
click at [25, 221] on icon at bounding box center [24, 222] width 16 height 16
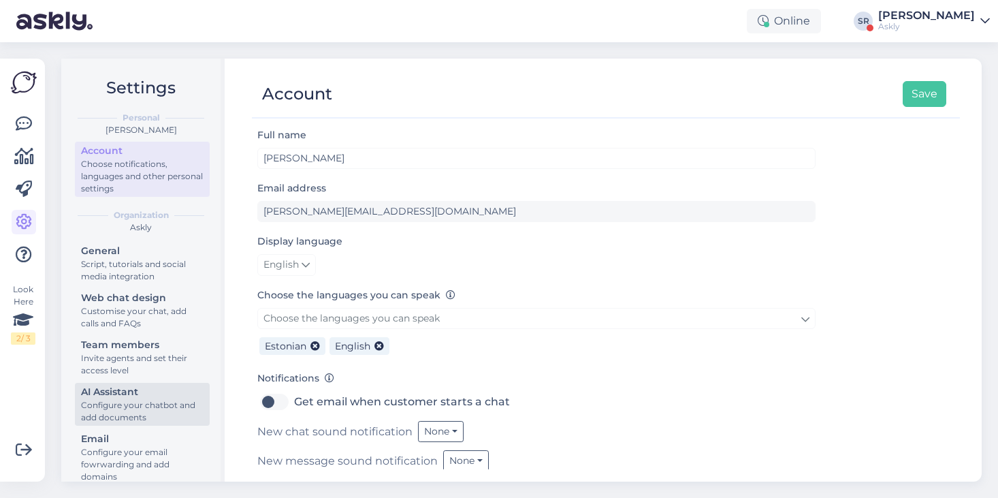
click at [136, 404] on div "Configure your chatbot and add documents" at bounding box center [142, 411] width 123 height 25
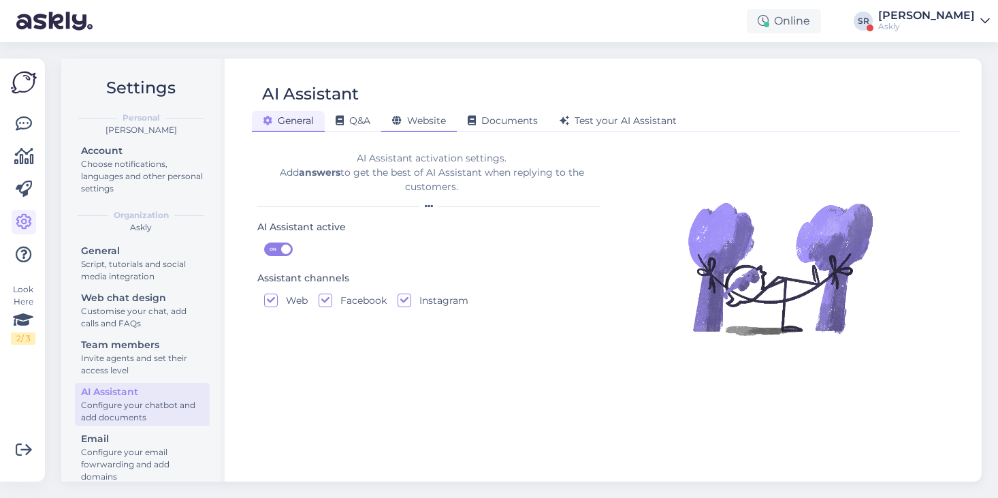
click at [413, 129] on div "Website" at bounding box center [419, 121] width 76 height 21
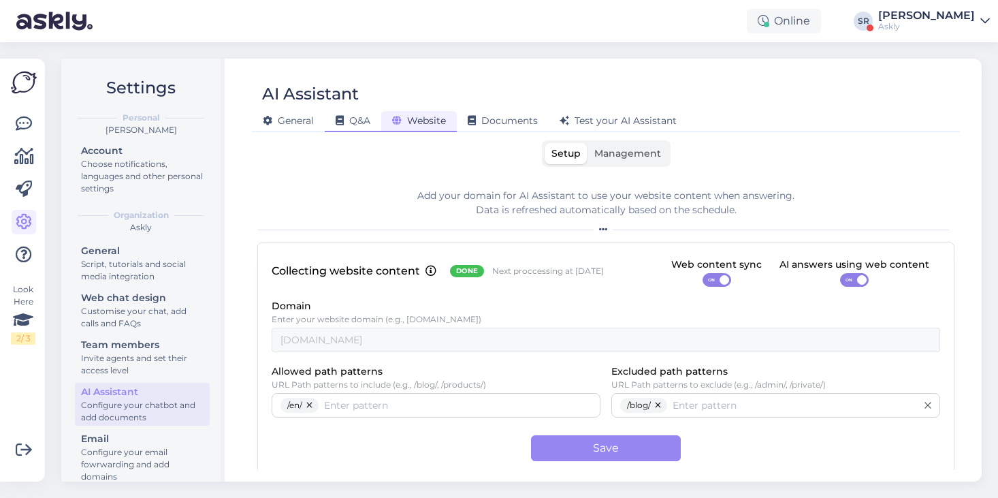
click at [357, 124] on span "Q&A" at bounding box center [353, 120] width 35 height 12
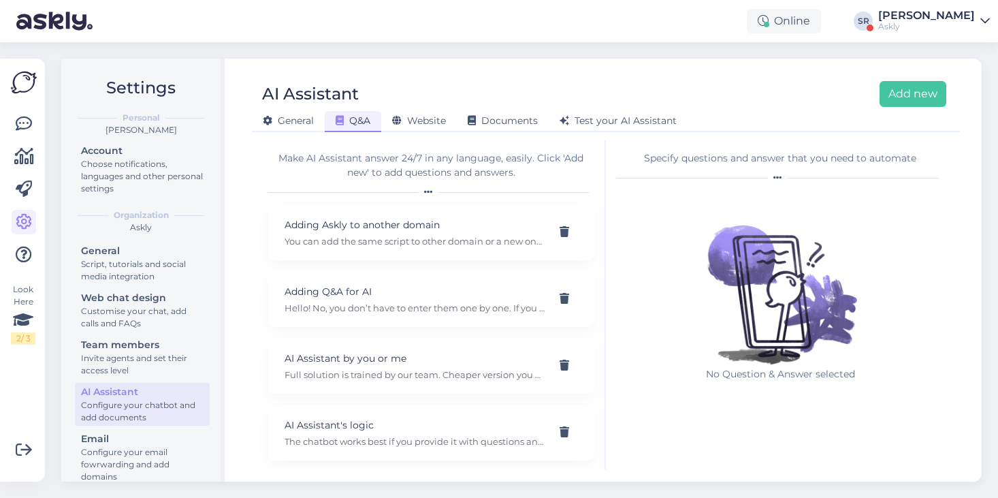
click at [511, 132] on div "AI Assistant Add new General Q&A Website Documents Test your AI Assistant Make …" at bounding box center [606, 270] width 752 height 423
click at [503, 118] on span "Documents" at bounding box center [503, 120] width 70 height 12
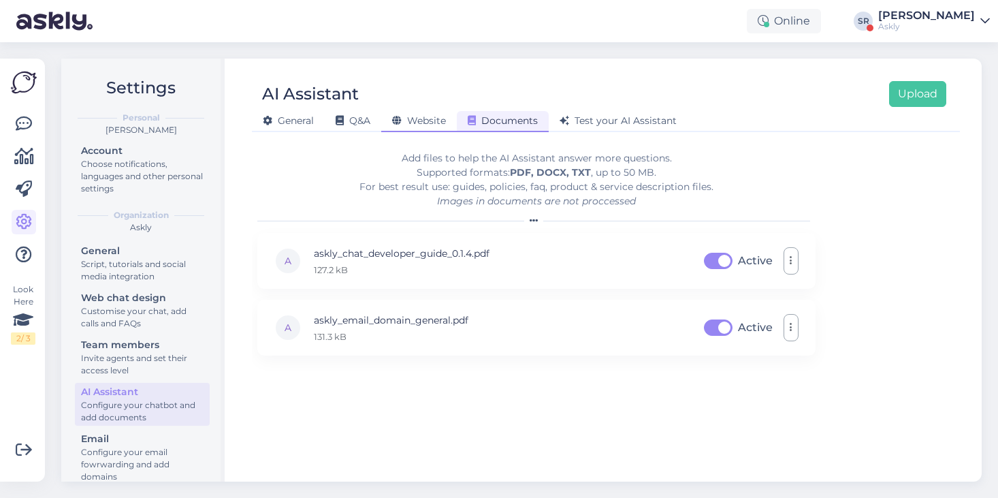
click at [441, 114] on div "Website" at bounding box center [419, 121] width 76 height 21
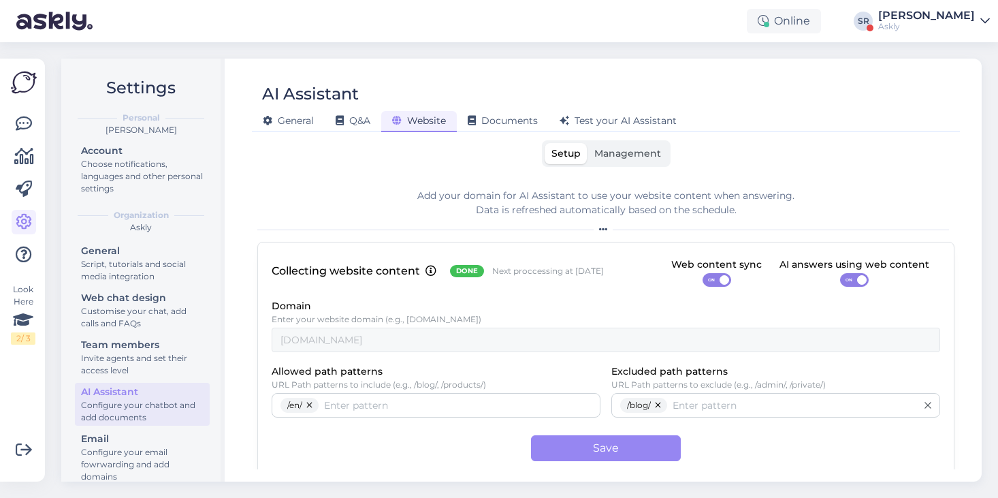
click at [621, 163] on label "Management" at bounding box center [628, 153] width 80 height 21
click at [588, 143] on input "Management" at bounding box center [588, 143] width 0 height 0
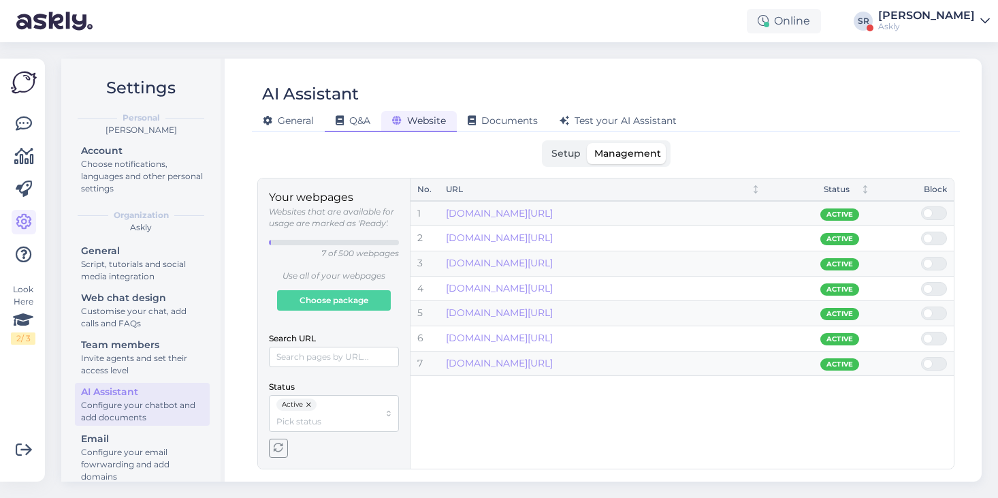
click at [353, 118] on span "Q&A" at bounding box center [353, 120] width 35 height 12
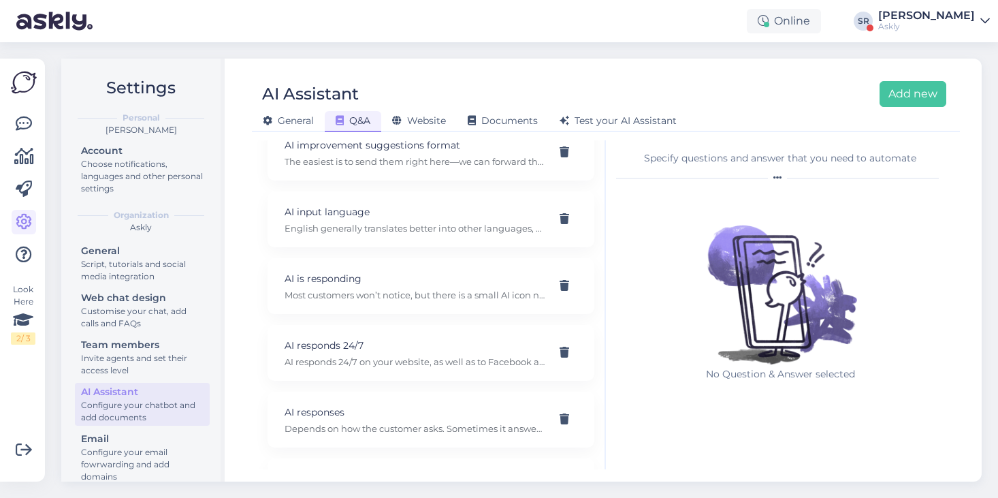
scroll to position [482, 0]
click at [441, 352] on div "AI responds 24/7 AI responds 24/7 on your website, as well as to Facebook and I…" at bounding box center [415, 351] width 260 height 30
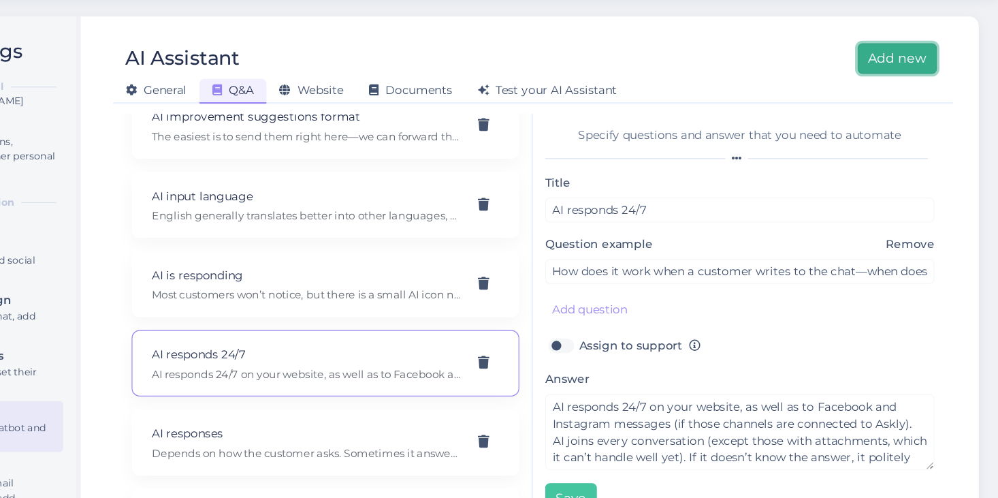
click at [891, 93] on button "Add new" at bounding box center [913, 94] width 67 height 26
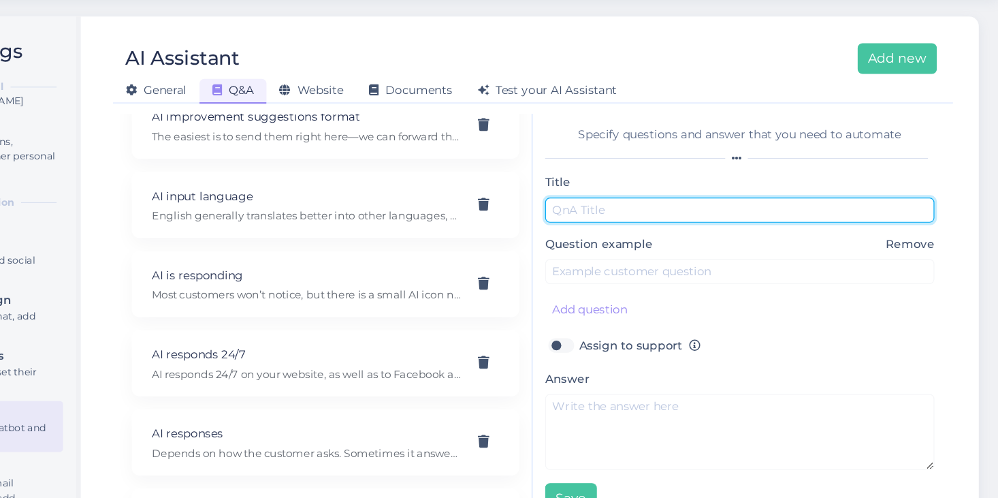
click at [650, 219] on input "text" at bounding box center [780, 221] width 328 height 21
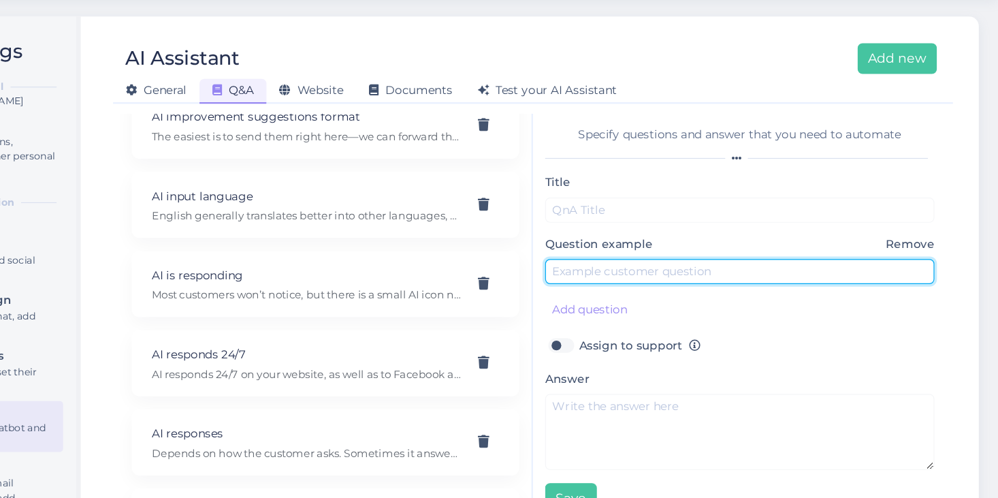
click at [631, 275] on input "text" at bounding box center [780, 273] width 328 height 21
type input "Bigger customer interested in our services"
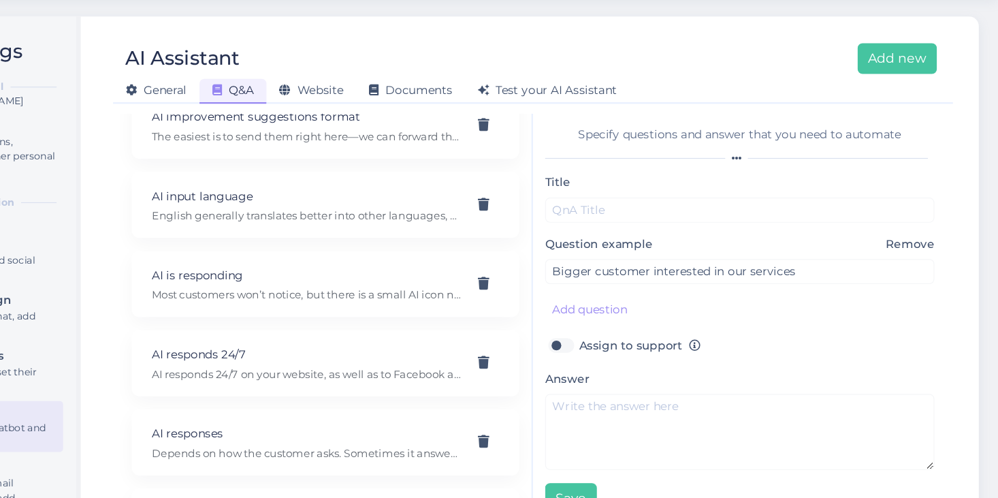
click at [645, 334] on label "Assign to support" at bounding box center [696, 336] width 102 height 18
click at [628, 334] on input "Assign to support" at bounding box center [629, 336] width 26 height 18
checkbox input "true"
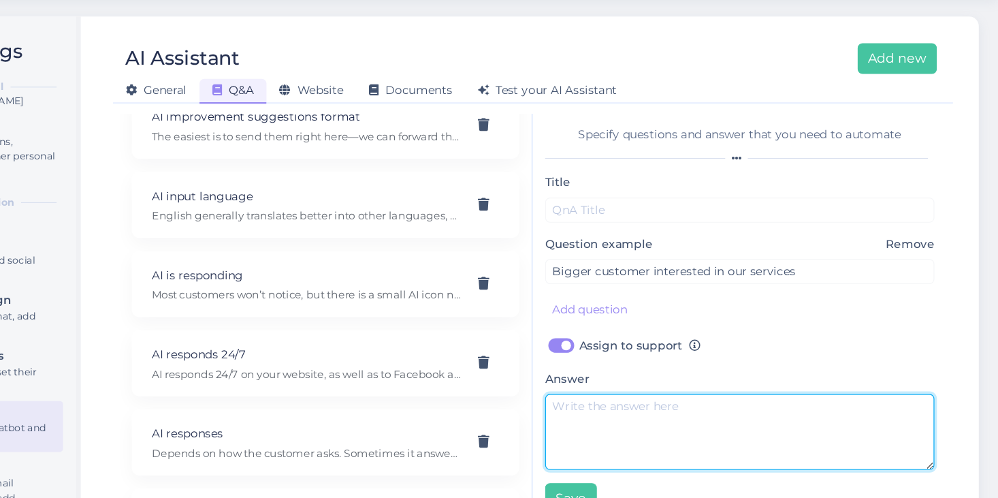
click at [648, 390] on textarea at bounding box center [780, 409] width 328 height 64
type textarea "Request: company name, email and phone number"
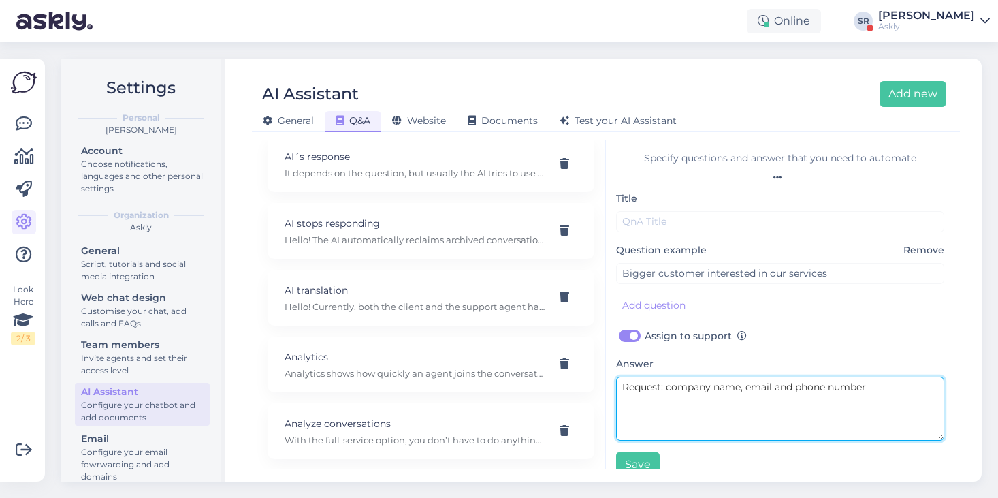
scroll to position [871, 0]
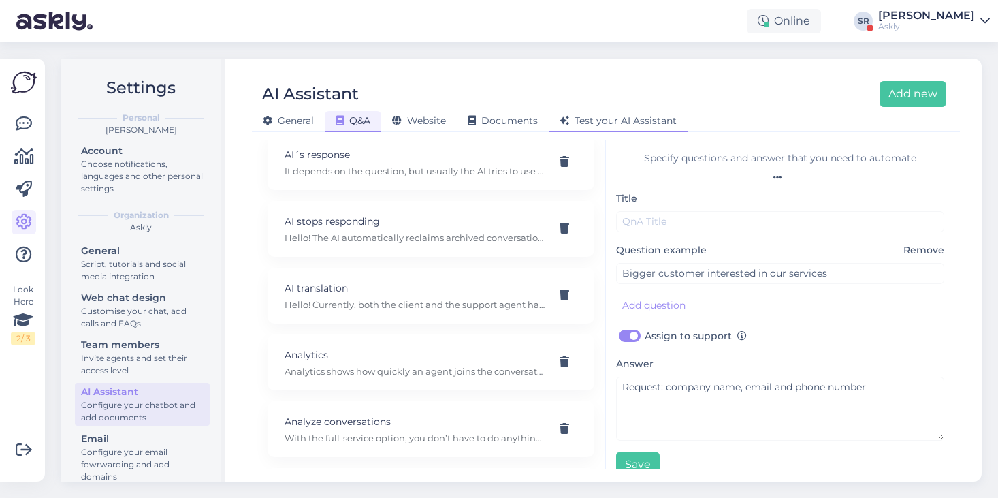
click at [630, 119] on span "Test your AI Assistant" at bounding box center [618, 120] width 117 height 12
